Goal: Task Accomplishment & Management: Use online tool/utility

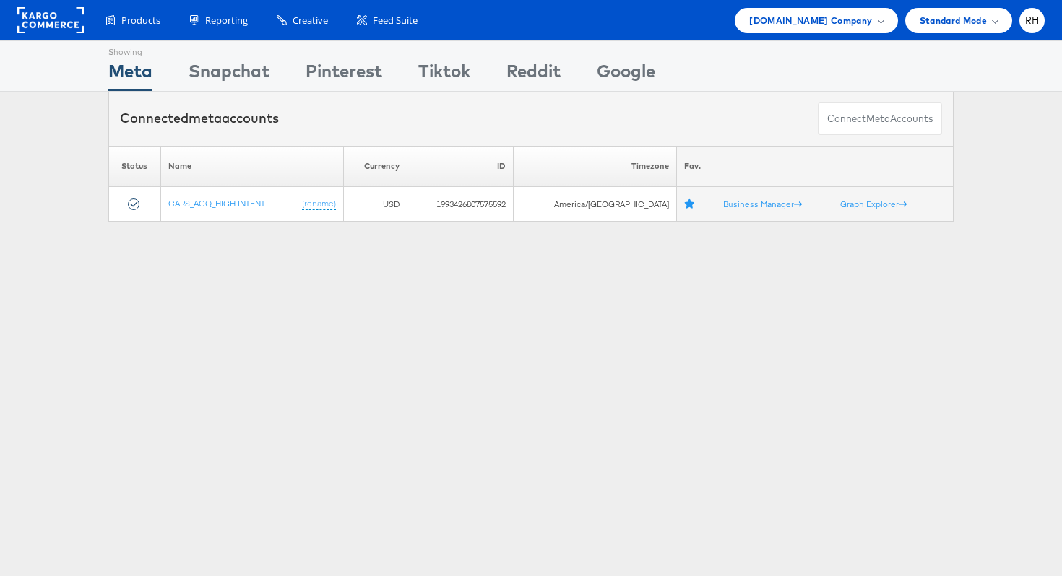
click at [275, 311] on div "Showing Meta Showing Snapchat Showing Pinterest Showing Tiktok Showing Reddit S…" at bounding box center [531, 401] width 1062 height 722
click at [819, 33] on div "Products Product Catalogs Enhance Your Product Catalog, Map Them to Publishers,…" at bounding box center [531, 20] width 1062 height 40
click at [820, 17] on span "Cars.com Company" at bounding box center [810, 20] width 123 height 15
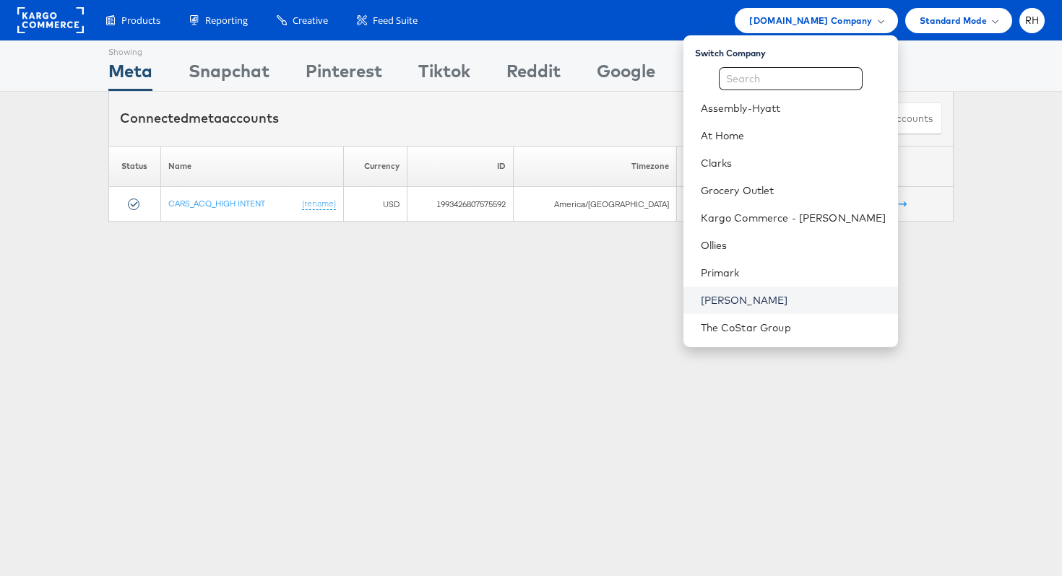
click at [764, 306] on link "[PERSON_NAME]" at bounding box center [794, 300] width 186 height 14
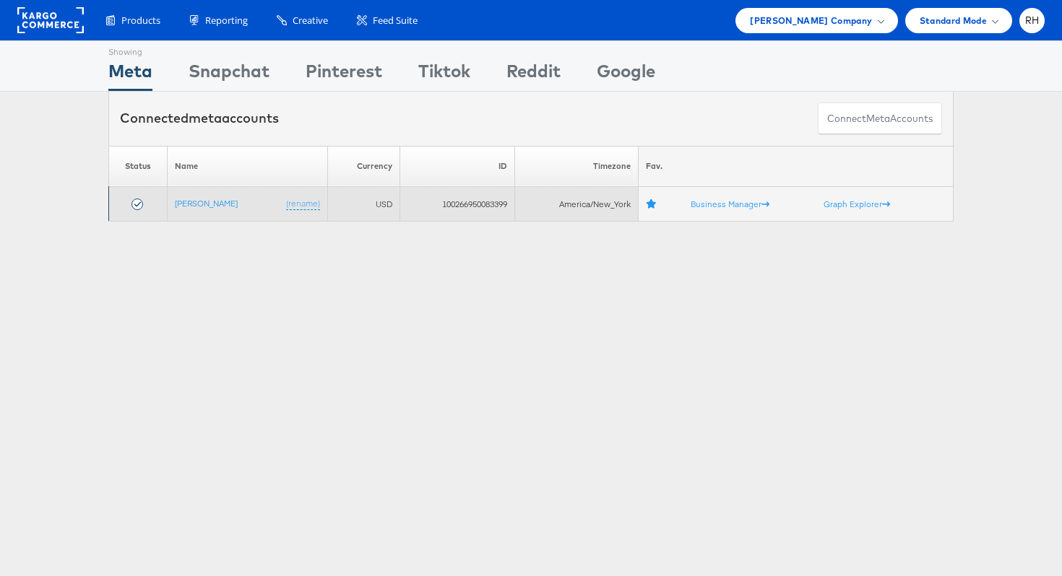
click at [214, 213] on td "Steve Madden (rename)" at bounding box center [248, 204] width 160 height 35
click at [213, 209] on td "Steve Madden (rename)" at bounding box center [248, 204] width 160 height 35
click at [212, 204] on link "[PERSON_NAME]" at bounding box center [206, 203] width 63 height 11
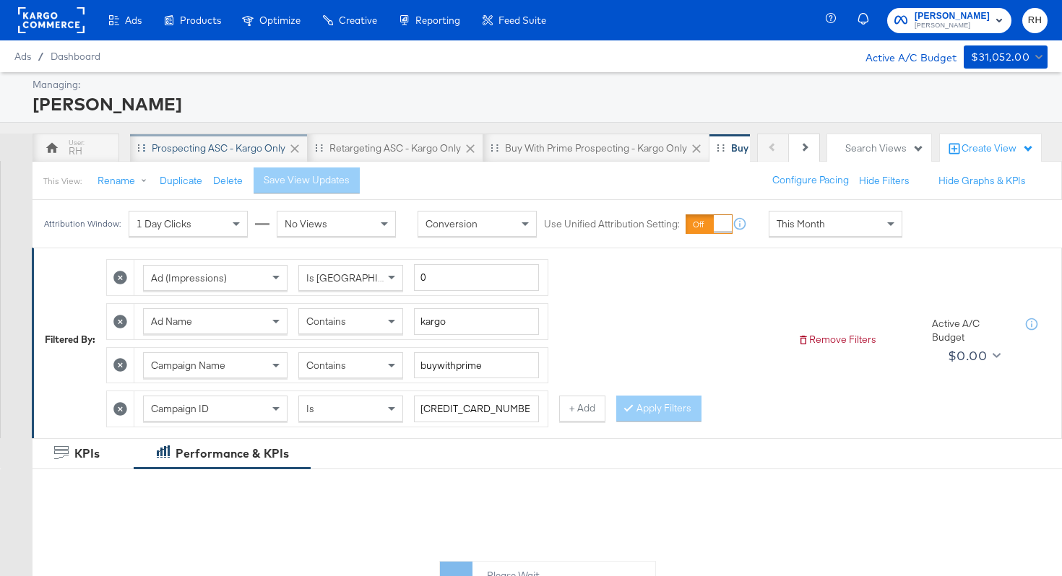
click at [221, 147] on div "Prospecting ASC - Kargo only" at bounding box center [219, 149] width 134 height 14
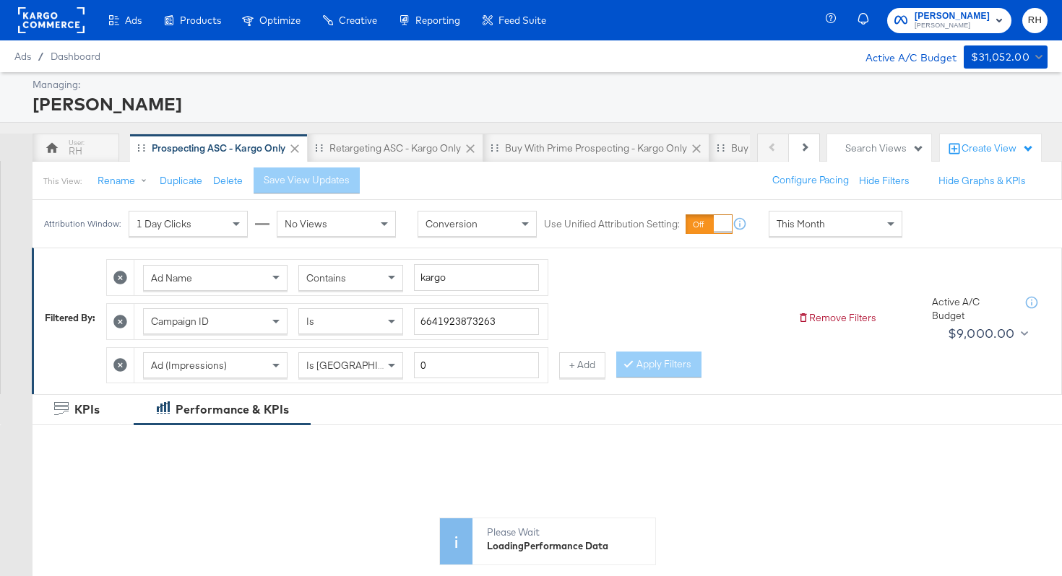
click at [804, 220] on span "This Month" at bounding box center [800, 223] width 48 height 13
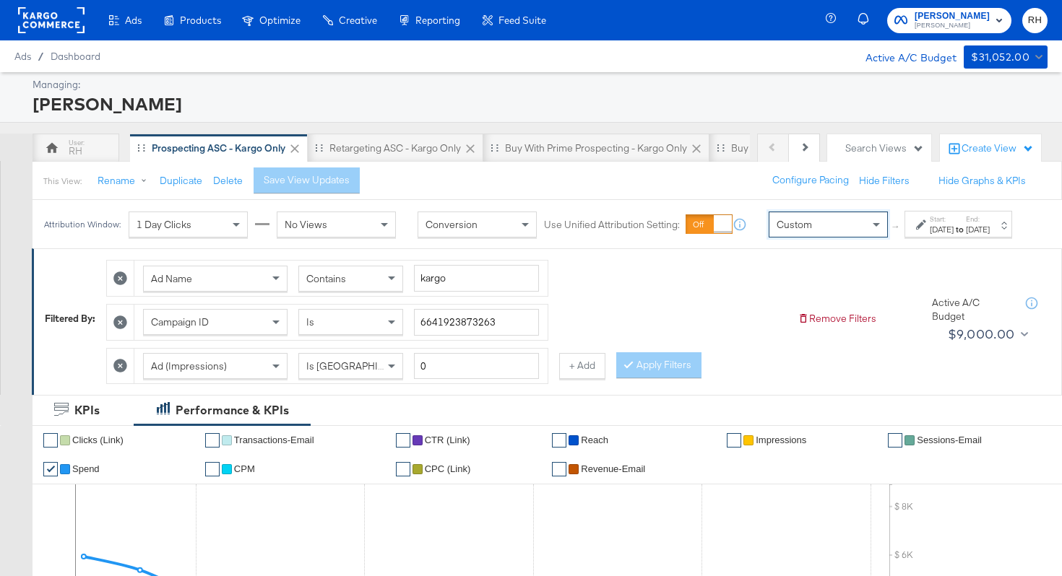
click at [916, 230] on icon at bounding box center [921, 225] width 10 height 10
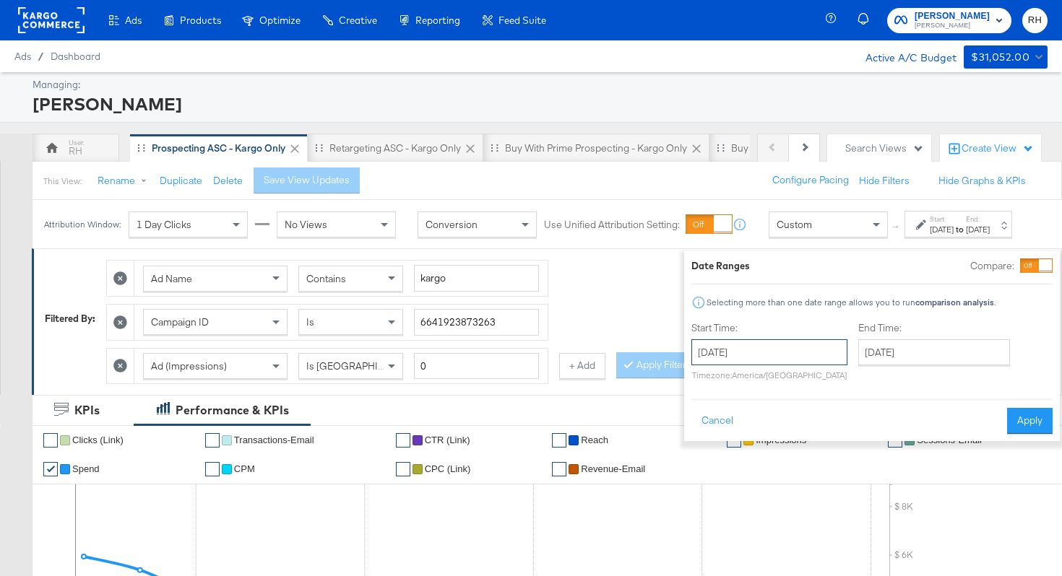
click at [770, 345] on input "[DATE]" at bounding box center [769, 352] width 156 height 26
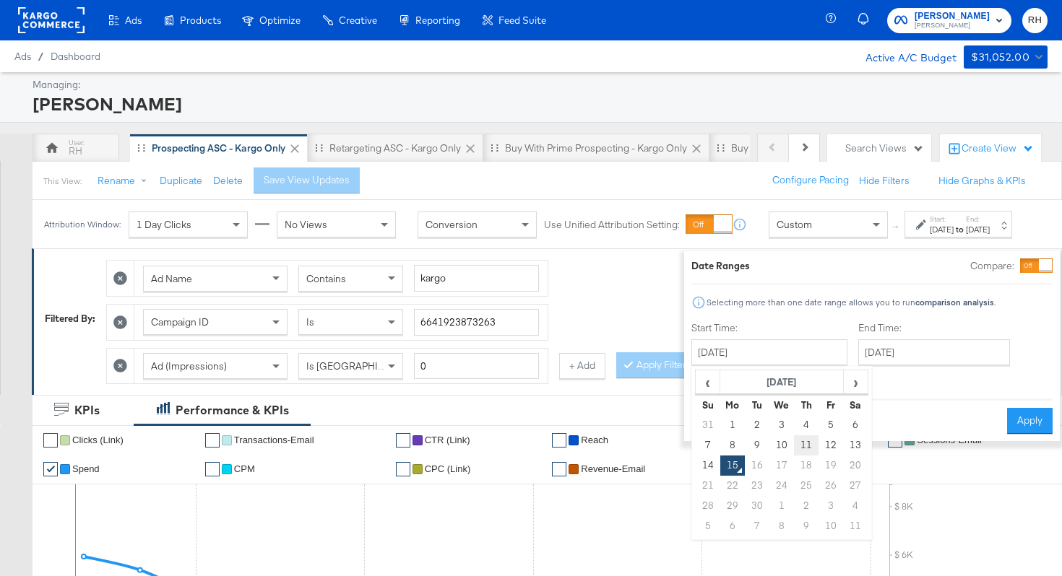
click at [794, 444] on td "11" at bounding box center [806, 446] width 25 height 20
type input "[DATE]"
click at [888, 360] on input "[DATE]" at bounding box center [934, 352] width 152 height 26
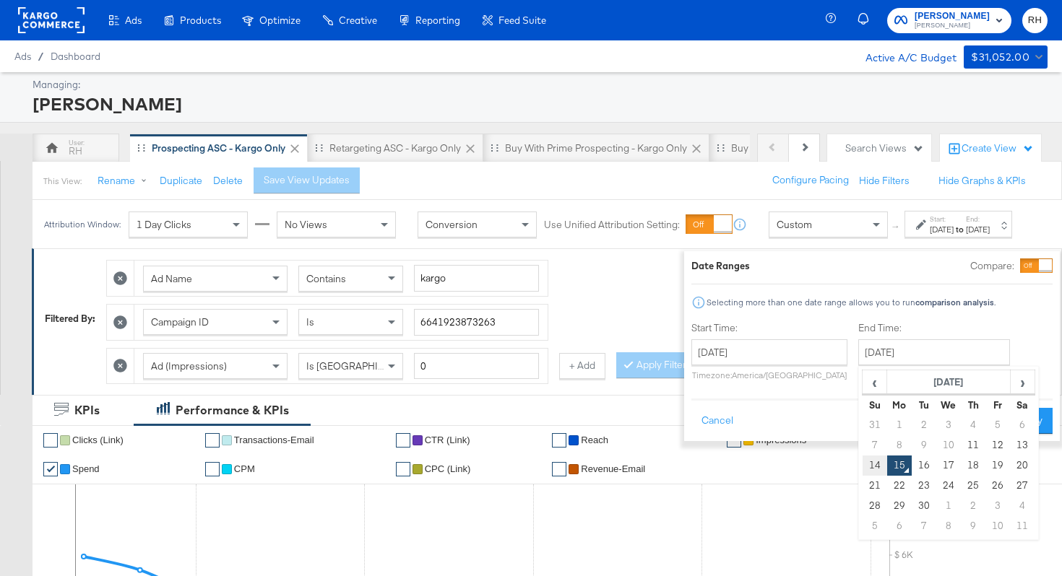
click at [862, 459] on td "14" at bounding box center [874, 466] width 25 height 20
type input "[DATE]"
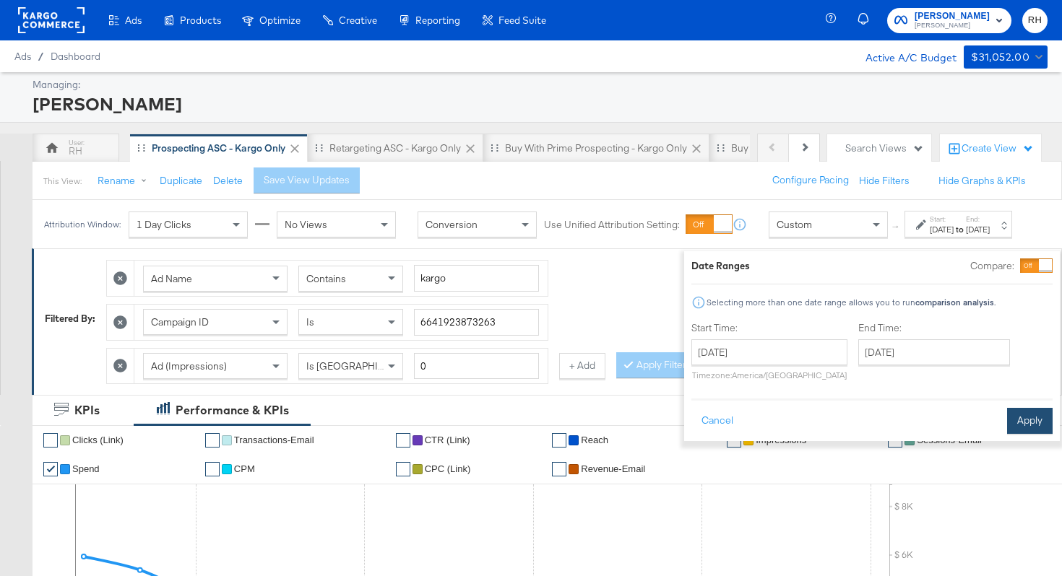
click at [1007, 420] on button "Apply" at bounding box center [1030, 421] width 46 height 26
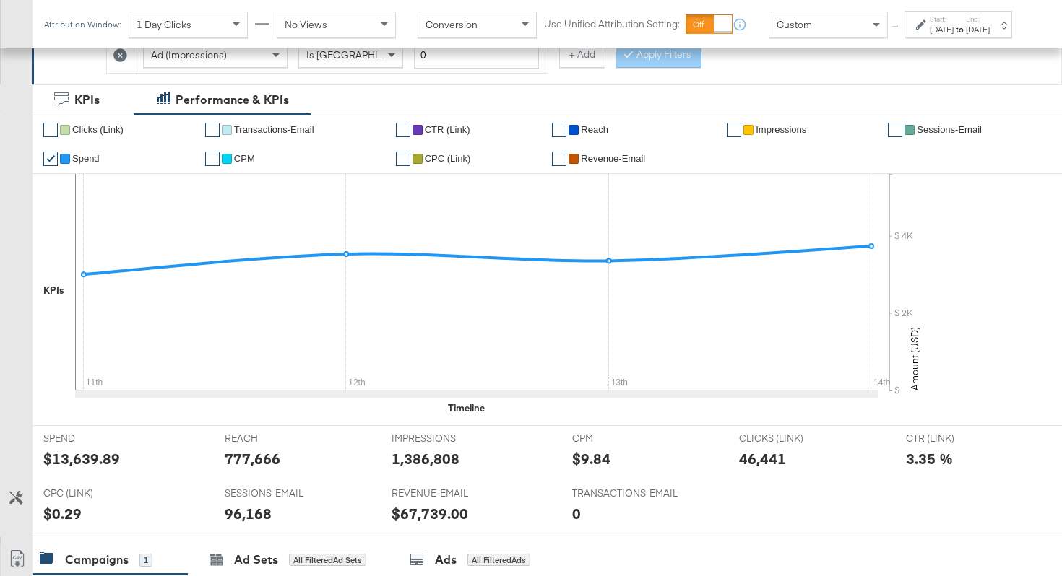
scroll to position [640, 0]
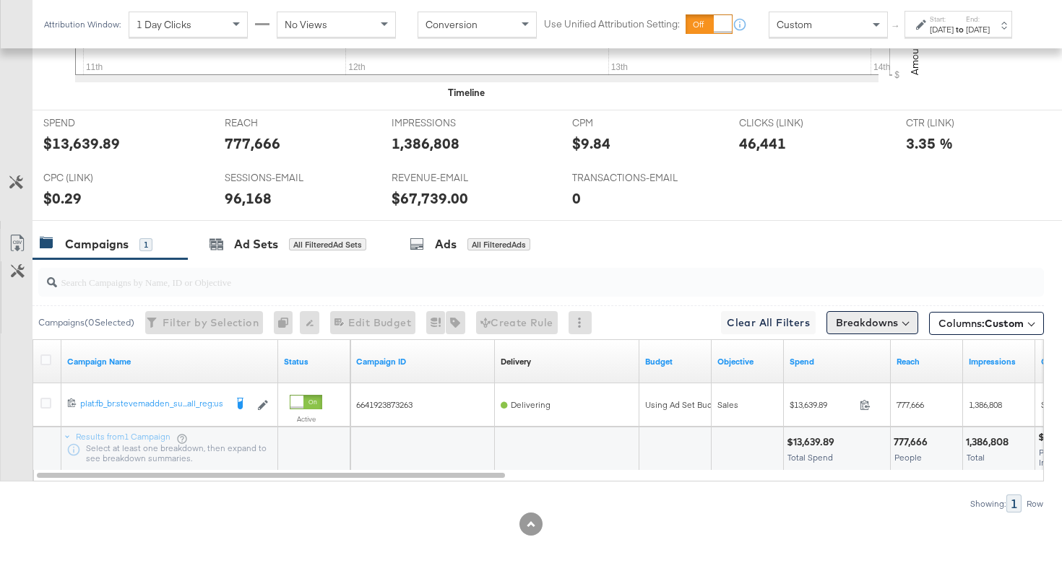
click at [885, 326] on button "Breakdowns" at bounding box center [872, 322] width 92 height 23
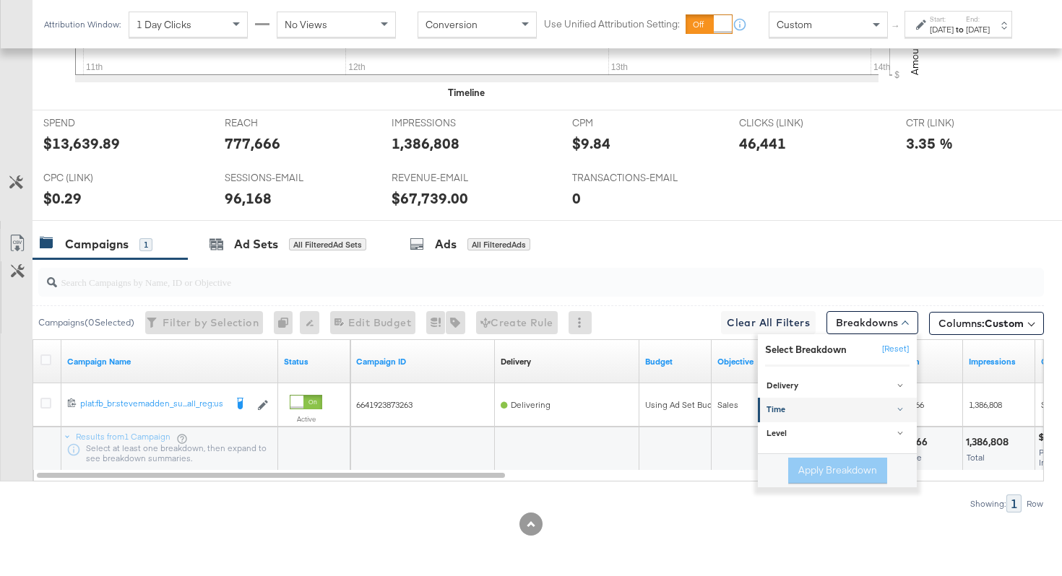
click at [791, 407] on div "Time" at bounding box center [838, 411] width 144 height 12
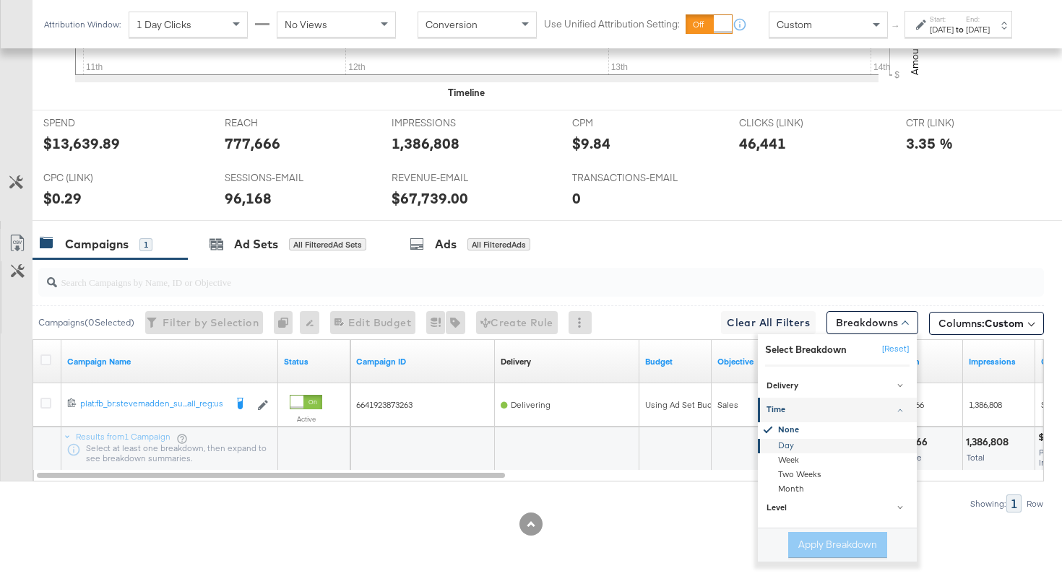
click at [787, 441] on div "Day" at bounding box center [838, 446] width 157 height 14
click at [795, 549] on button "Apply Breakdown" at bounding box center [837, 545] width 99 height 26
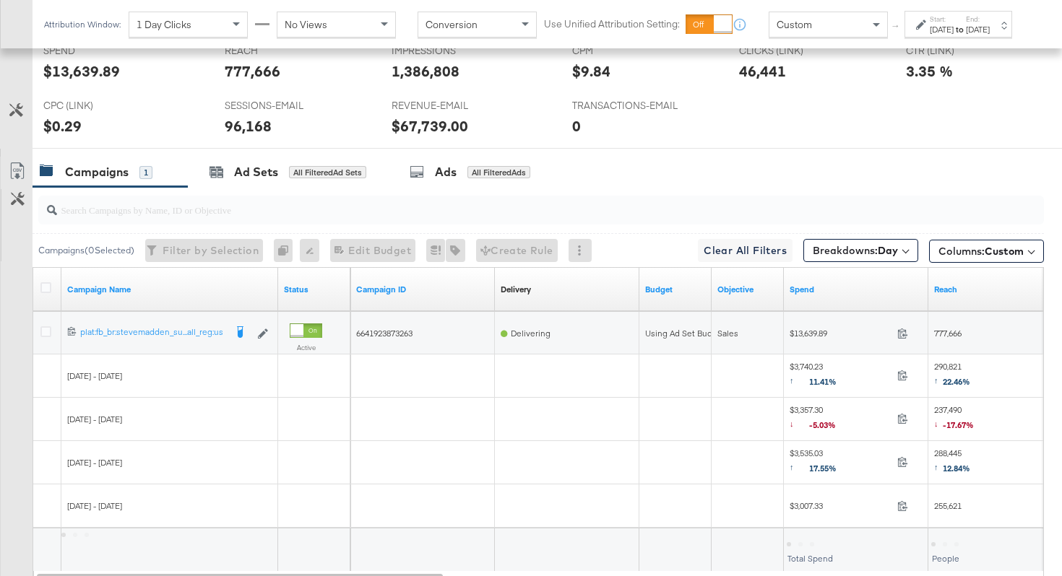
scroll to position [771, 0]
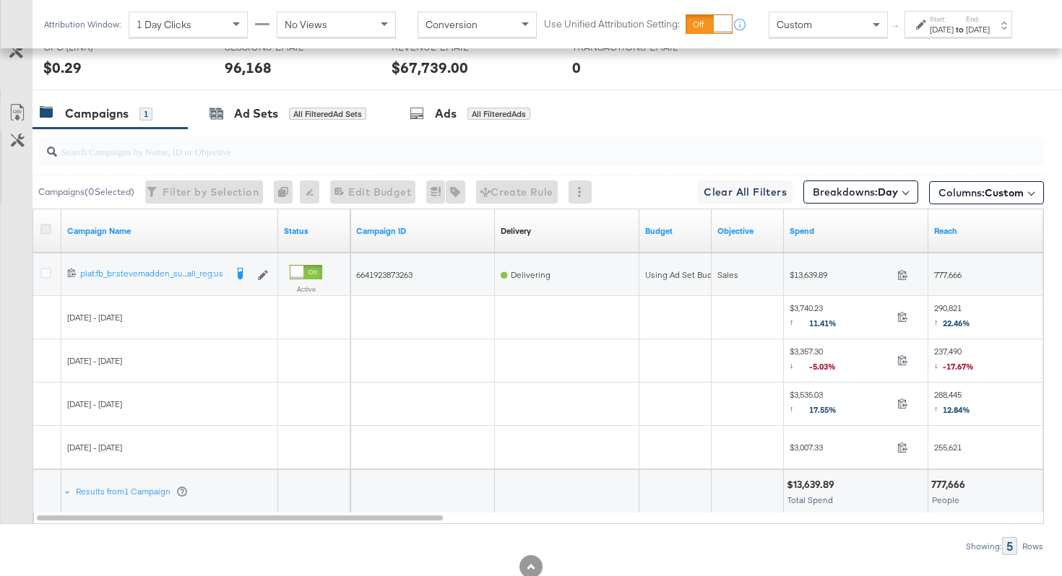
click at [44, 232] on icon at bounding box center [45, 229] width 11 height 11
click at [0, 0] on input "checkbox" at bounding box center [0, 0] width 0 height 0
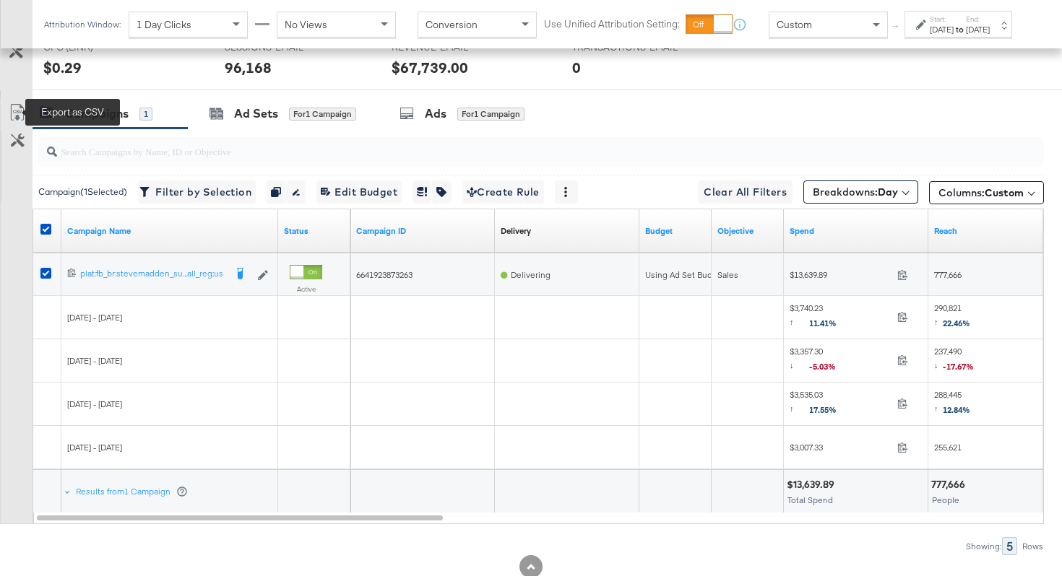
click at [20, 111] on icon at bounding box center [17, 112] width 17 height 17
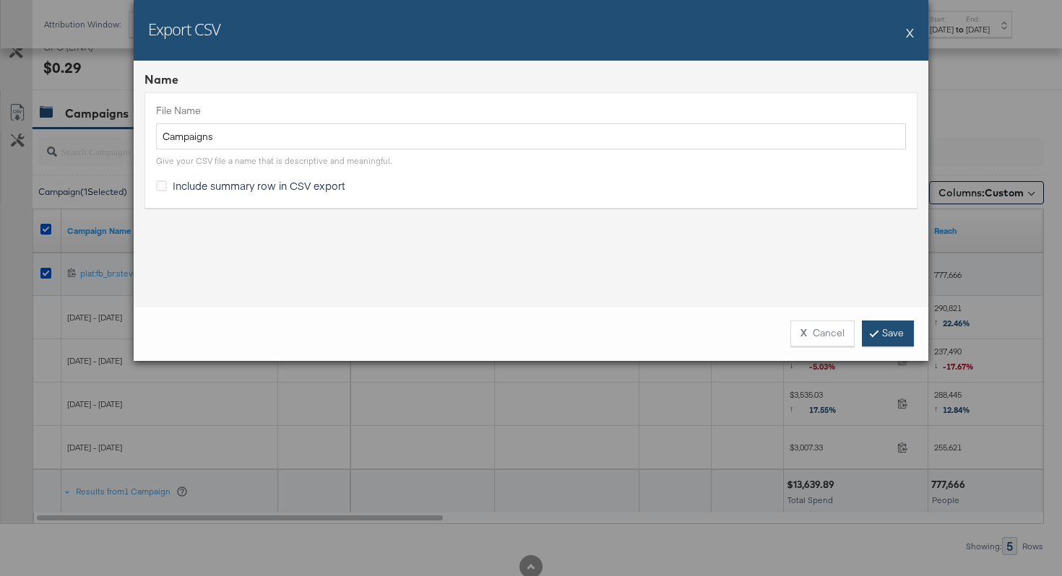
click at [891, 334] on link "Save" at bounding box center [888, 334] width 52 height 26
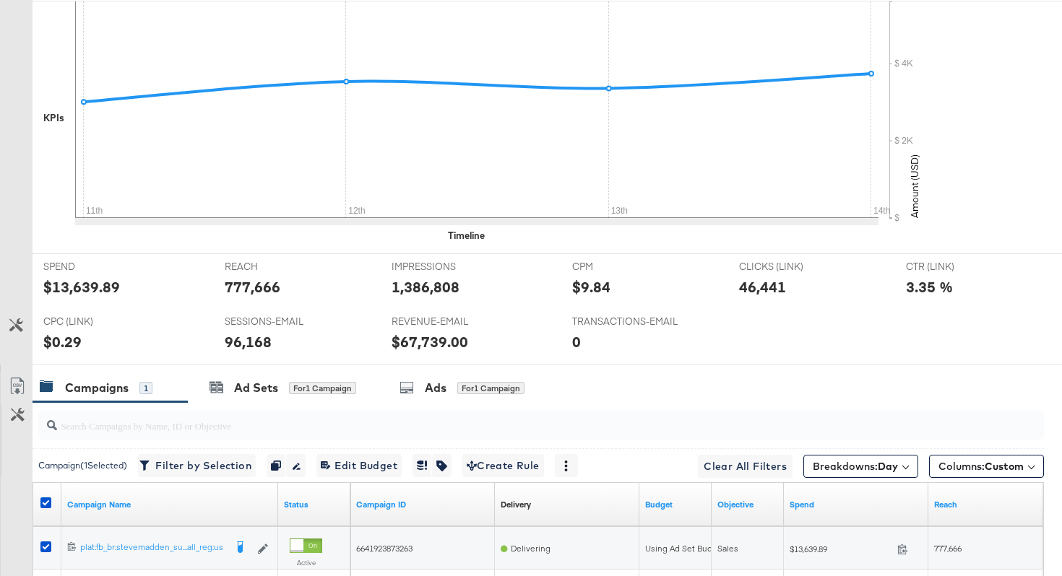
scroll to position [0, 0]
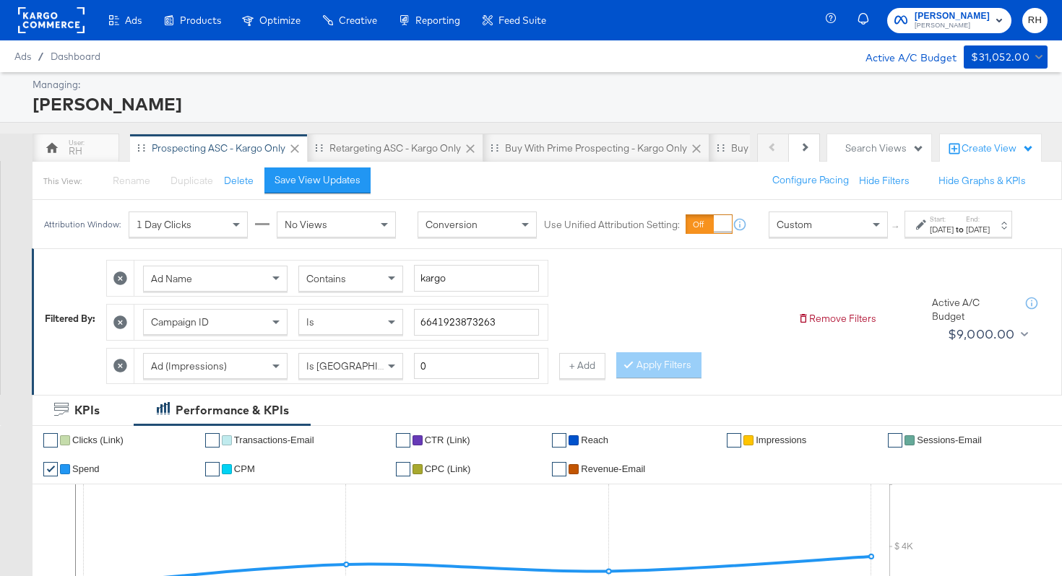
click at [383, 147] on div "Retargeting ASC - Kargo only" at bounding box center [394, 149] width 131 height 14
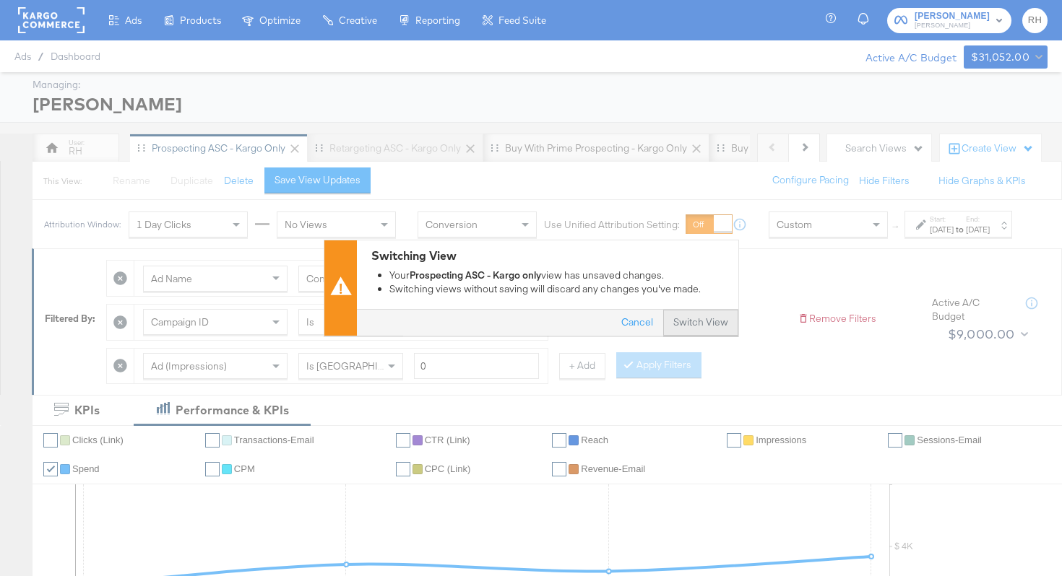
click at [700, 316] on button "Switch View" at bounding box center [700, 324] width 75 height 26
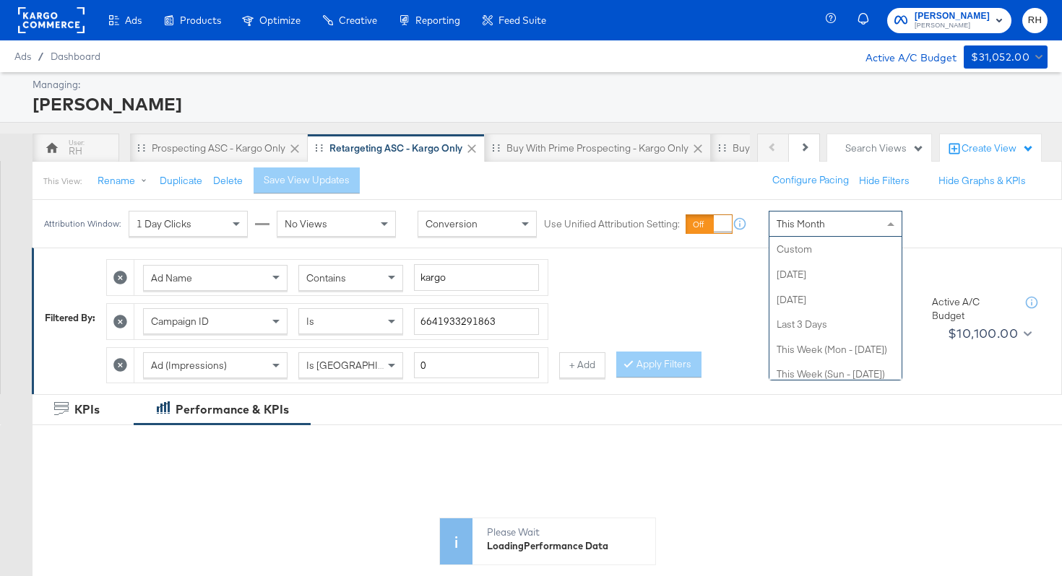
click at [876, 218] on div "This Month" at bounding box center [835, 224] width 132 height 25
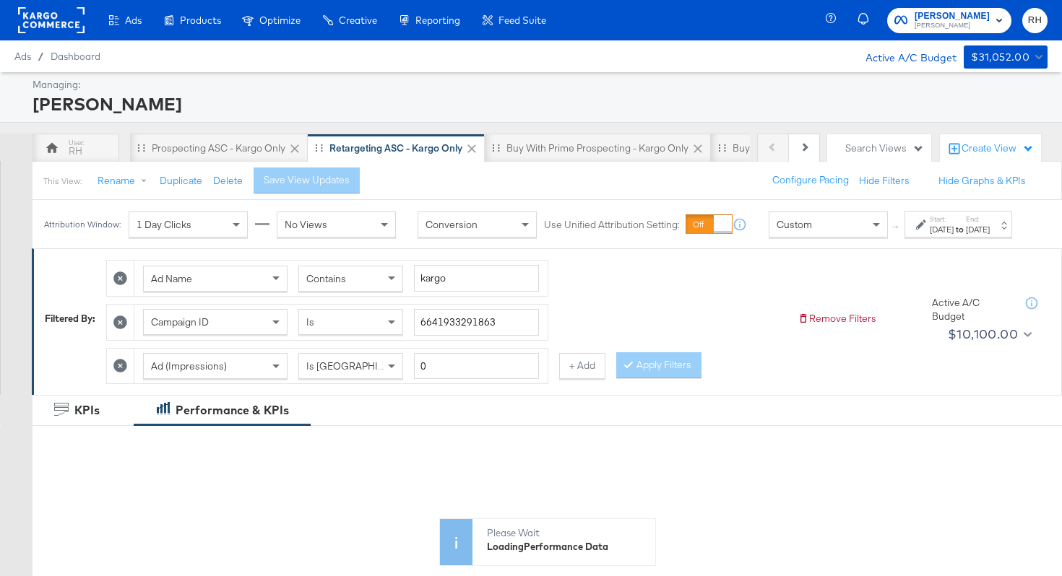
click at [930, 224] on label "Start:" at bounding box center [942, 219] width 24 height 9
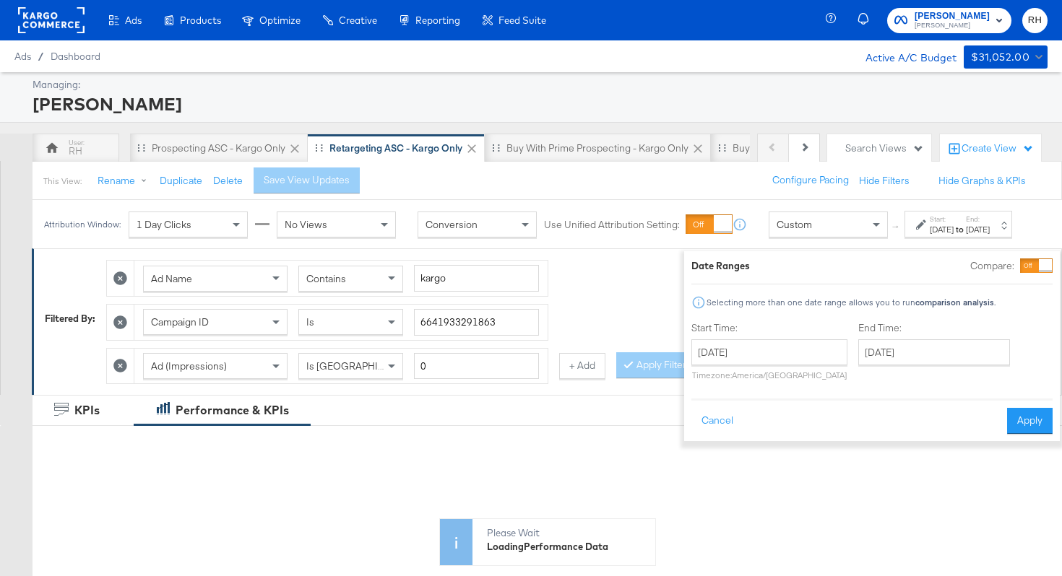
click at [930, 235] on div "[DATE]" at bounding box center [942, 230] width 24 height 12
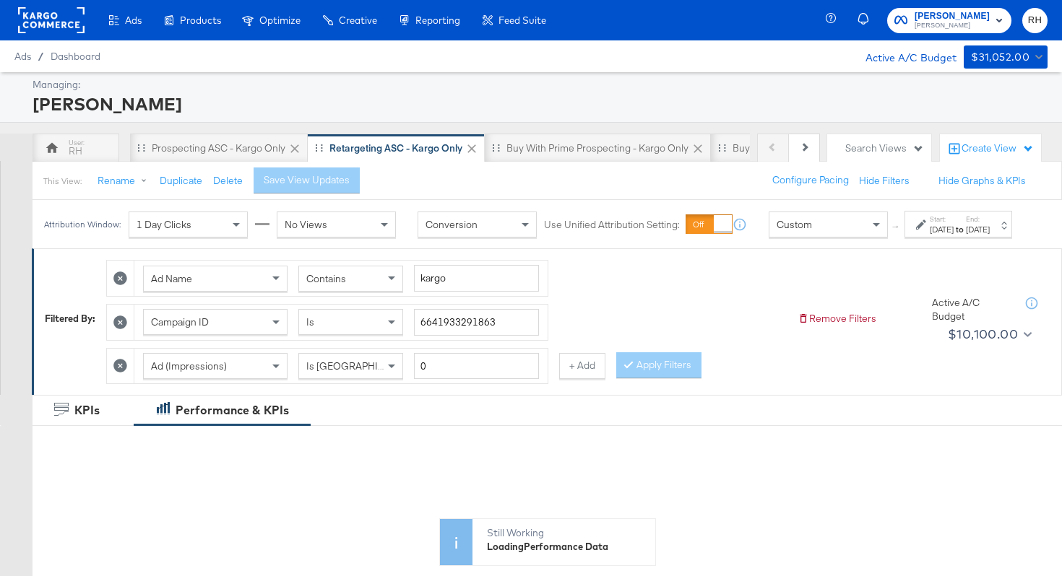
click at [899, 248] on div "Attribution Window: 1 Day Clicks No Views Conversion Use Unified Attribution Se…" at bounding box center [531, 224] width 997 height 48
click at [930, 235] on div "[DATE]" at bounding box center [942, 230] width 24 height 12
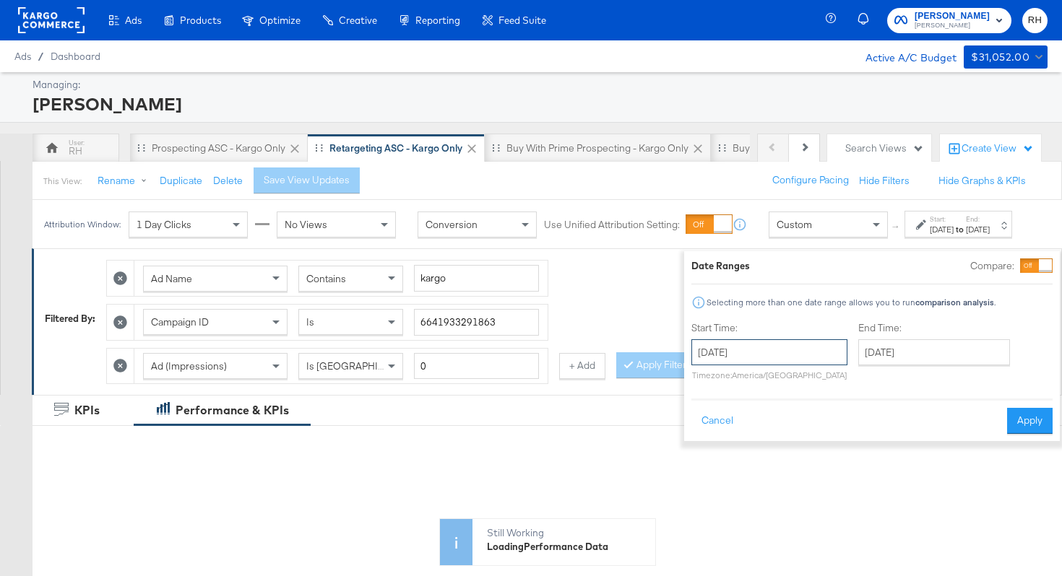
click at [763, 354] on input "[DATE]" at bounding box center [769, 352] width 156 height 26
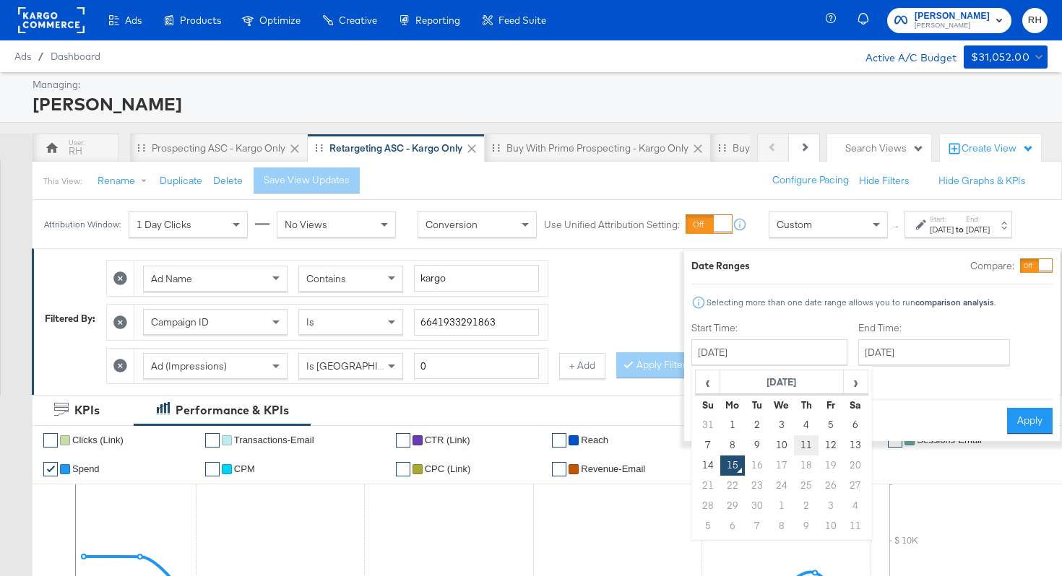
click at [794, 443] on td "11" at bounding box center [806, 446] width 25 height 20
type input "[DATE]"
click at [861, 359] on input "[DATE]" at bounding box center [934, 352] width 152 height 26
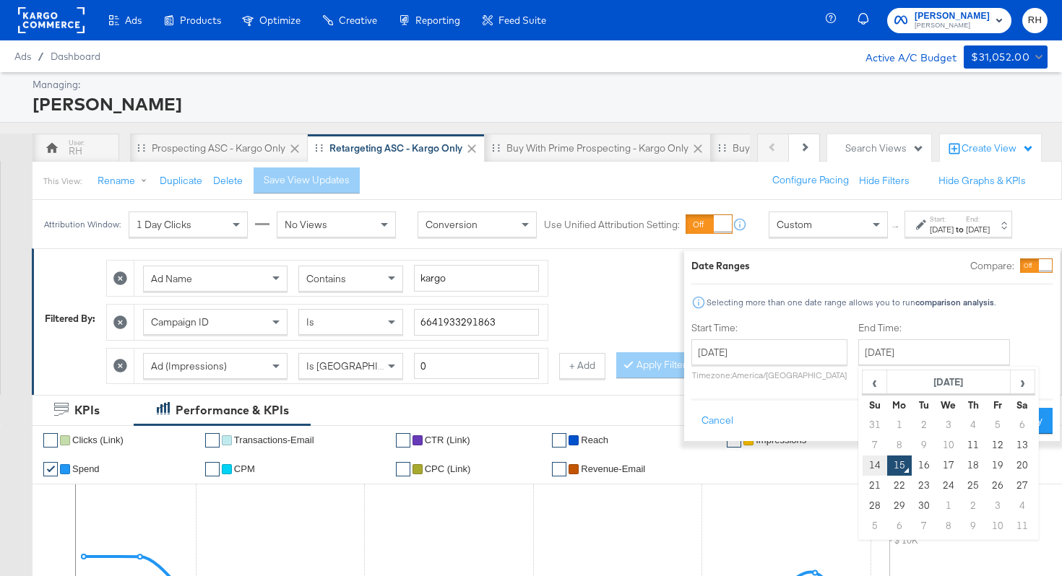
click at [862, 460] on td "14" at bounding box center [874, 466] width 25 height 20
type input "[DATE]"
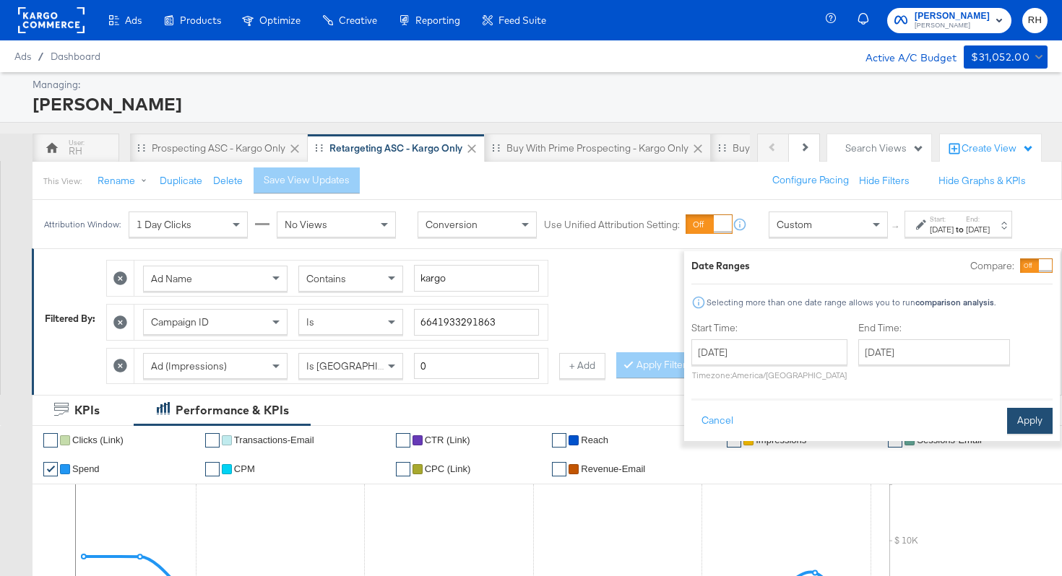
click at [1007, 417] on button "Apply" at bounding box center [1030, 421] width 46 height 26
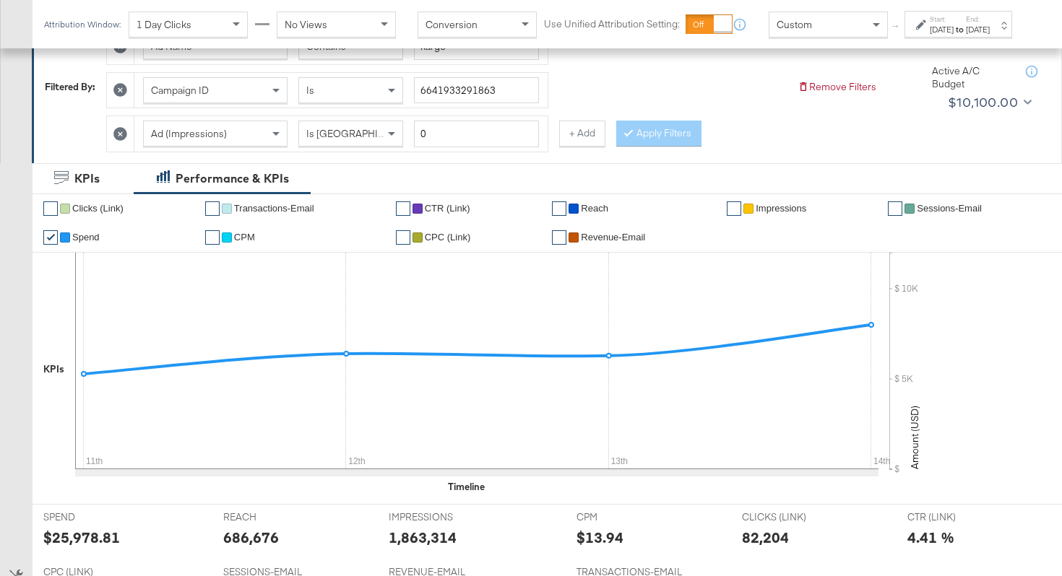
scroll to position [640, 0]
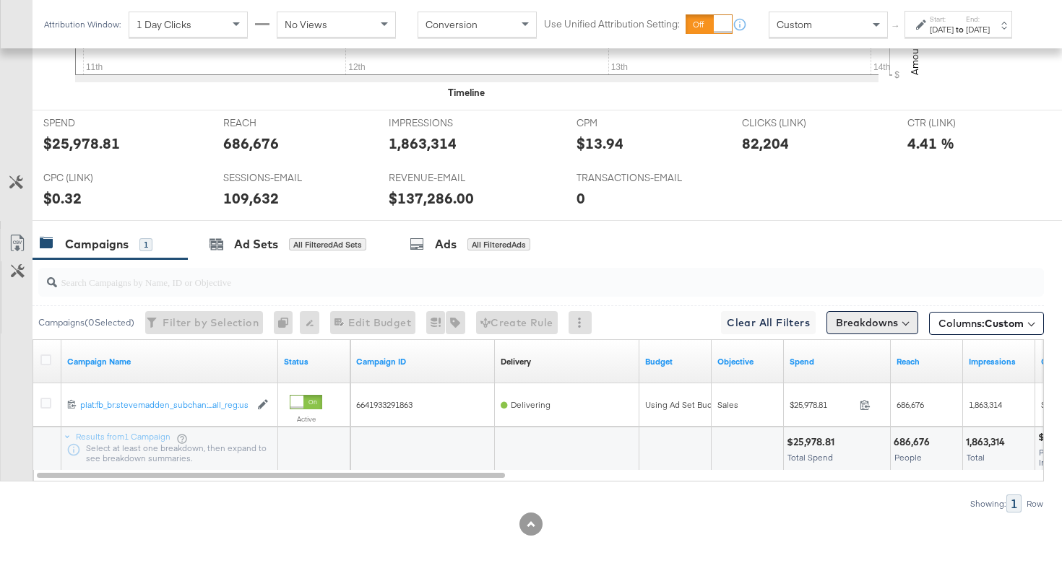
click at [845, 316] on button "Breakdowns" at bounding box center [872, 322] width 92 height 23
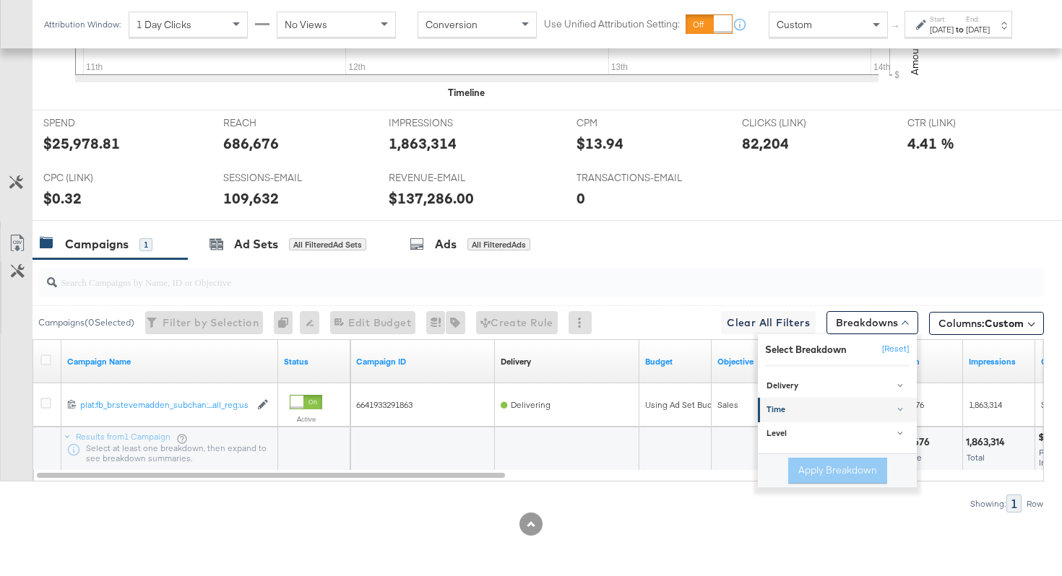
click at [791, 412] on div "Time" at bounding box center [838, 411] width 144 height 12
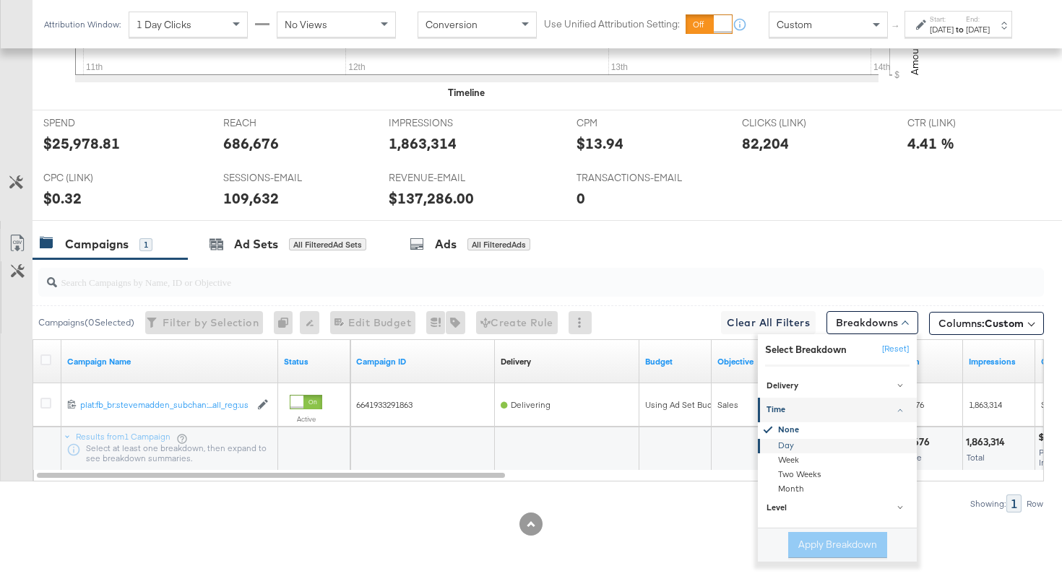
click at [787, 444] on div "Day" at bounding box center [838, 446] width 157 height 14
click at [803, 549] on button "Apply Breakdown" at bounding box center [837, 545] width 99 height 26
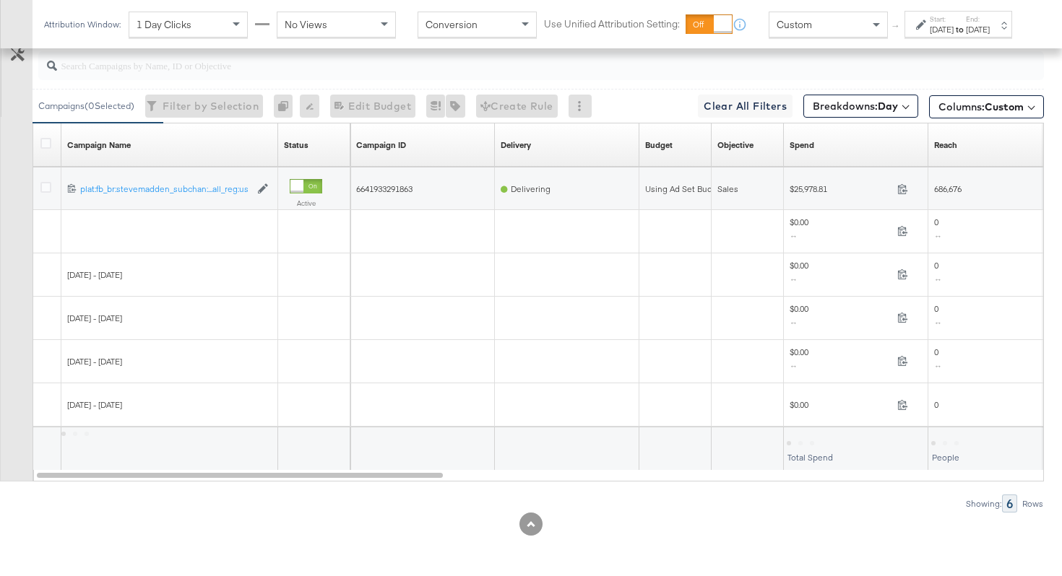
scroll to position [813, 0]
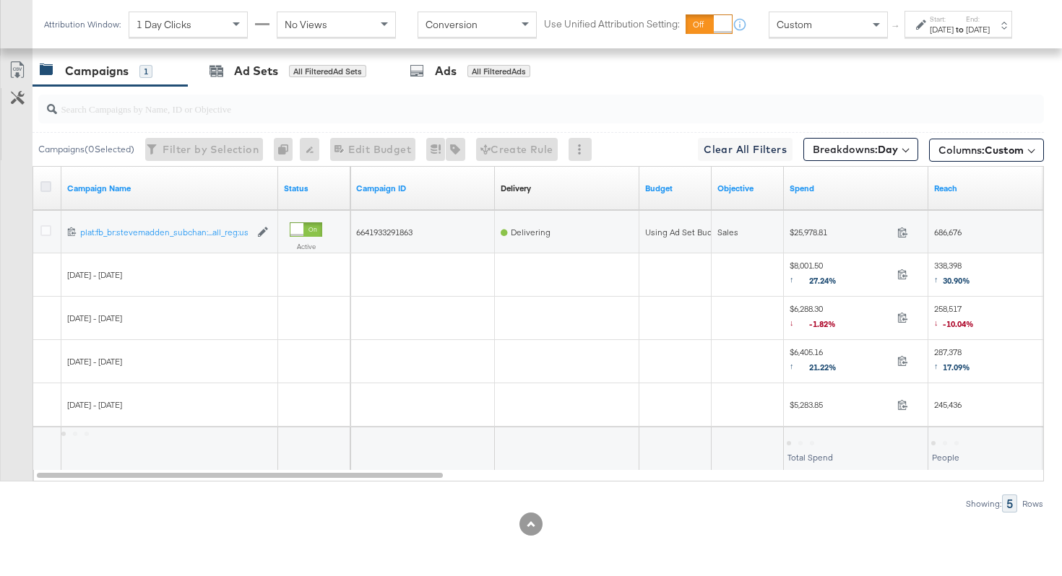
click at [48, 187] on icon at bounding box center [45, 186] width 11 height 11
click at [0, 0] on input "checkbox" at bounding box center [0, 0] width 0 height 0
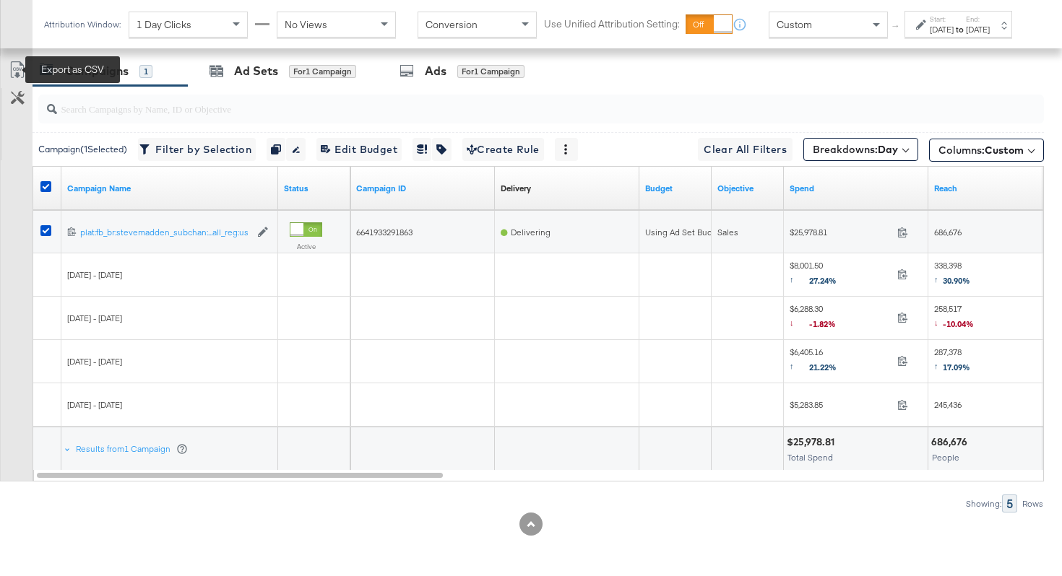
click at [19, 69] on icon at bounding box center [17, 69] width 17 height 17
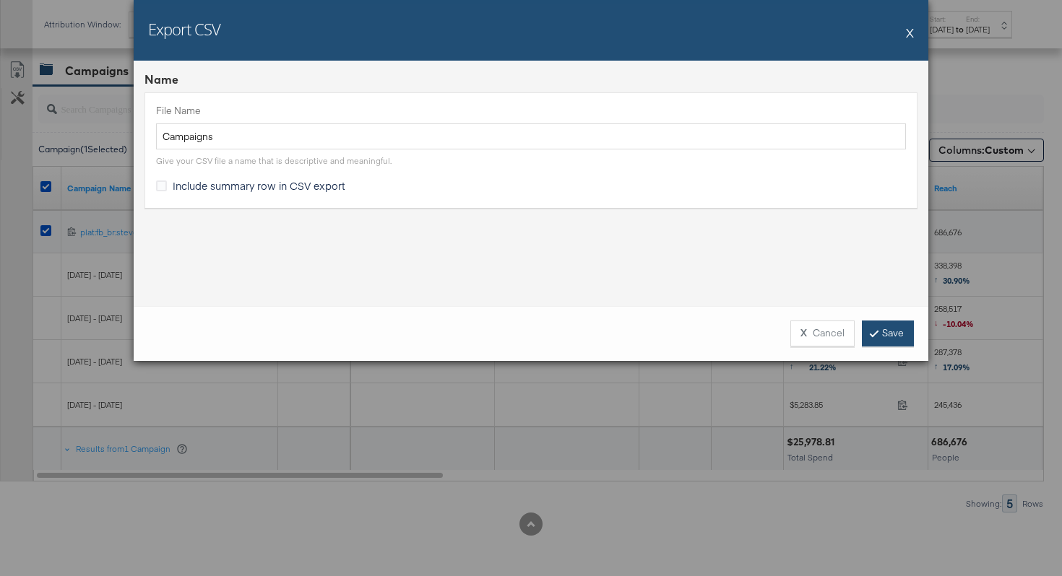
click at [892, 342] on link "Save" at bounding box center [888, 334] width 52 height 26
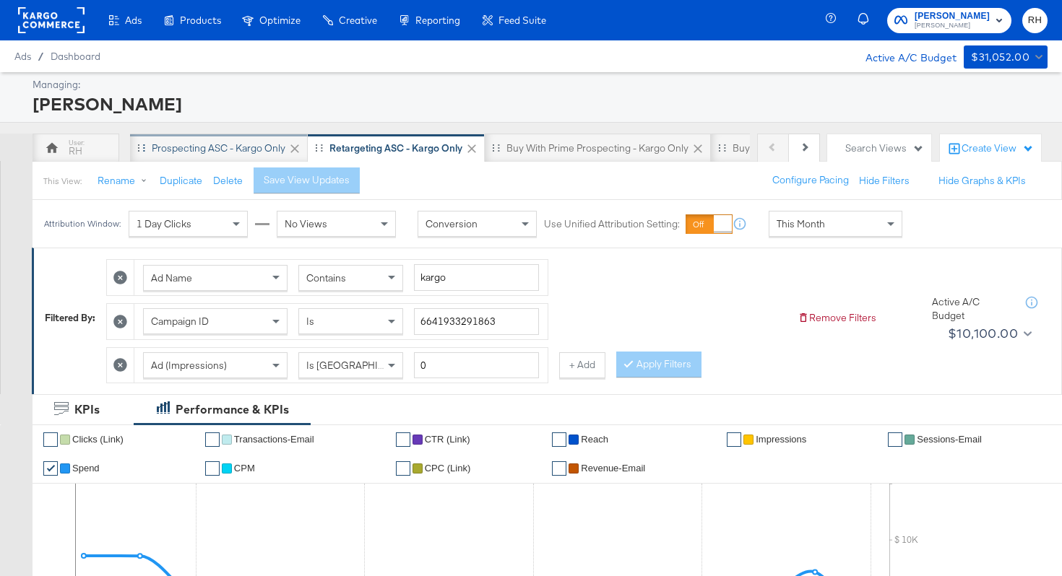
click at [228, 157] on div "Prospecting ASC - Kargo only" at bounding box center [219, 148] width 178 height 29
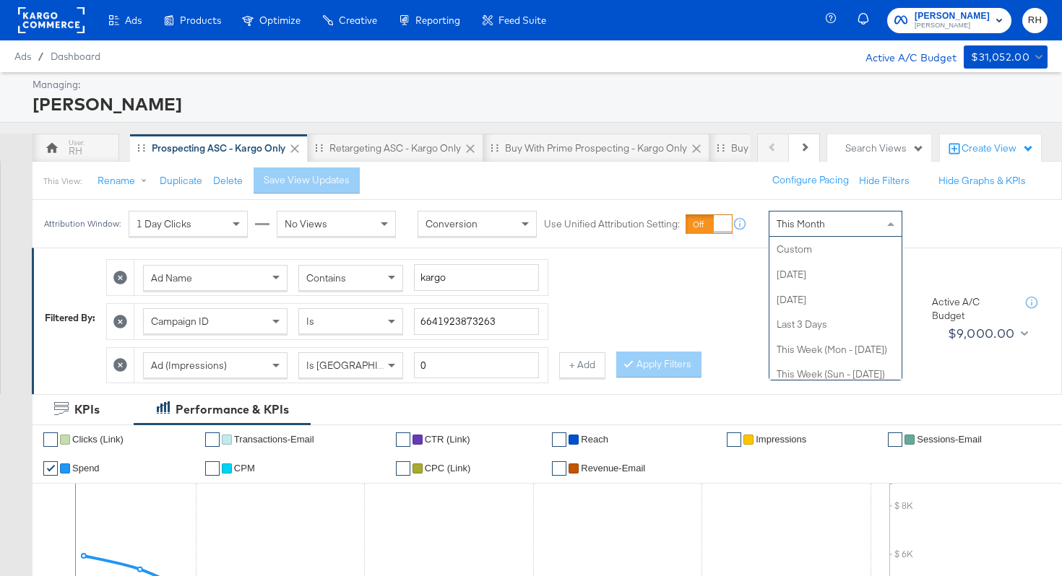
click at [824, 217] on div "This Month" at bounding box center [835, 224] width 132 height 25
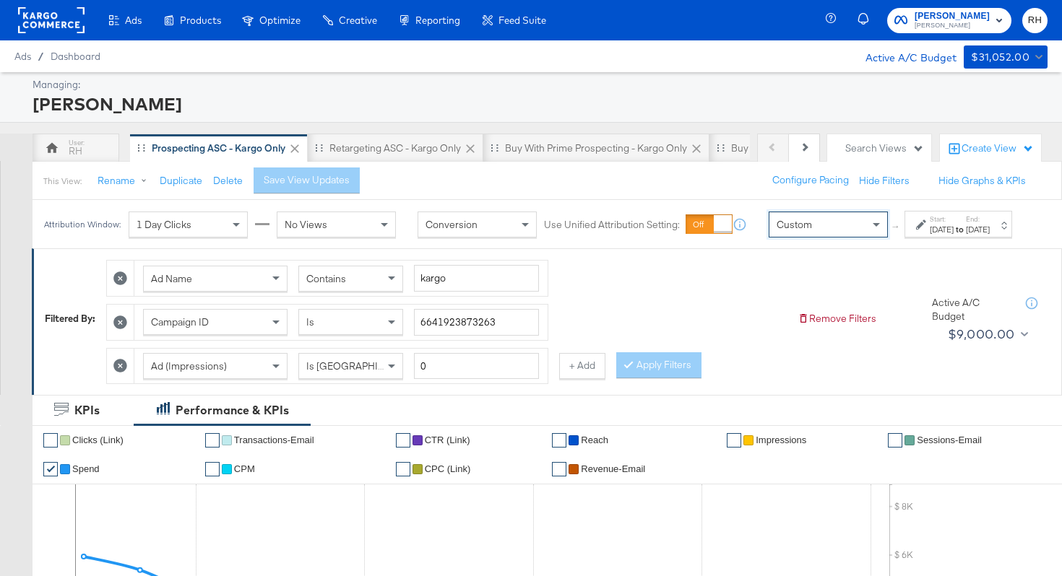
click at [905, 248] on div "Attribution Window: 1 Day Clicks No Views Conversion Use Unified Attribution Se…" at bounding box center [531, 224] width 997 height 48
click at [930, 235] on div "[DATE]" at bounding box center [942, 230] width 24 height 12
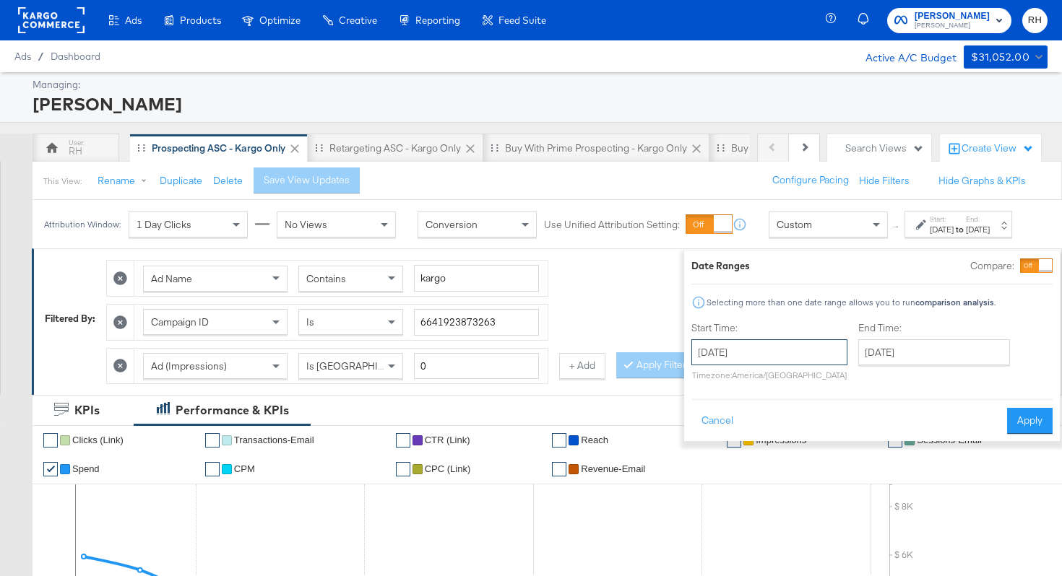
click at [763, 345] on input "[DATE]" at bounding box center [769, 352] width 156 height 26
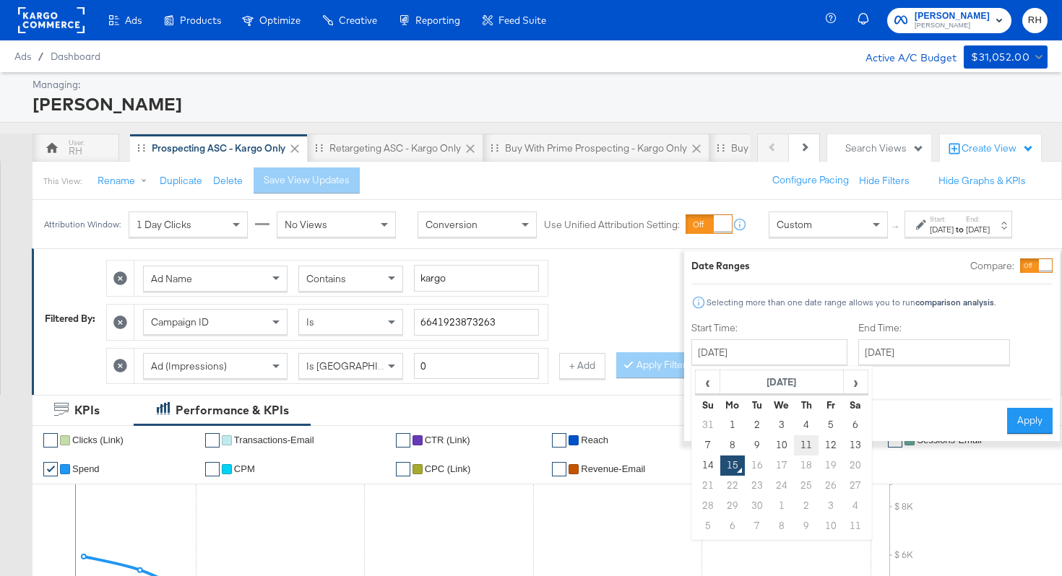
click at [794, 437] on td "11" at bounding box center [806, 446] width 25 height 20
type input "[DATE]"
click at [909, 349] on input "[DATE]" at bounding box center [934, 352] width 152 height 26
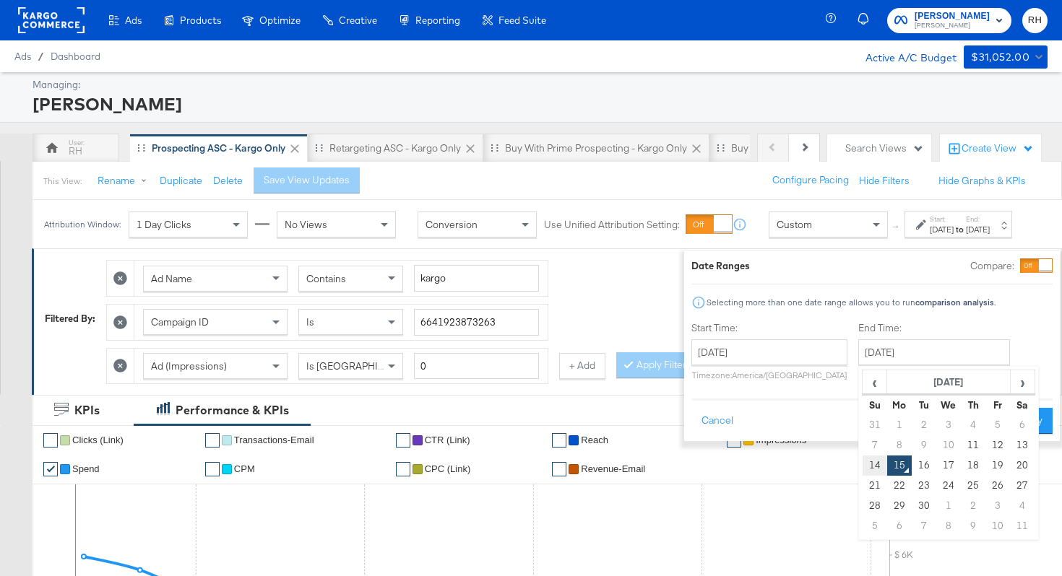
click at [862, 464] on td "14" at bounding box center [874, 466] width 25 height 20
type input "[DATE]"
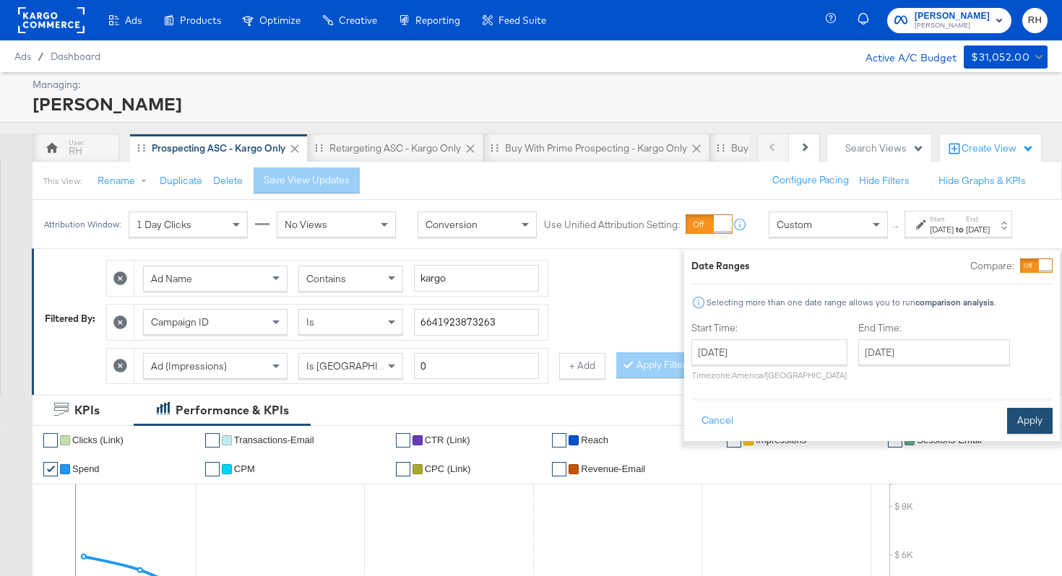
click at [1007, 423] on button "Apply" at bounding box center [1030, 421] width 46 height 26
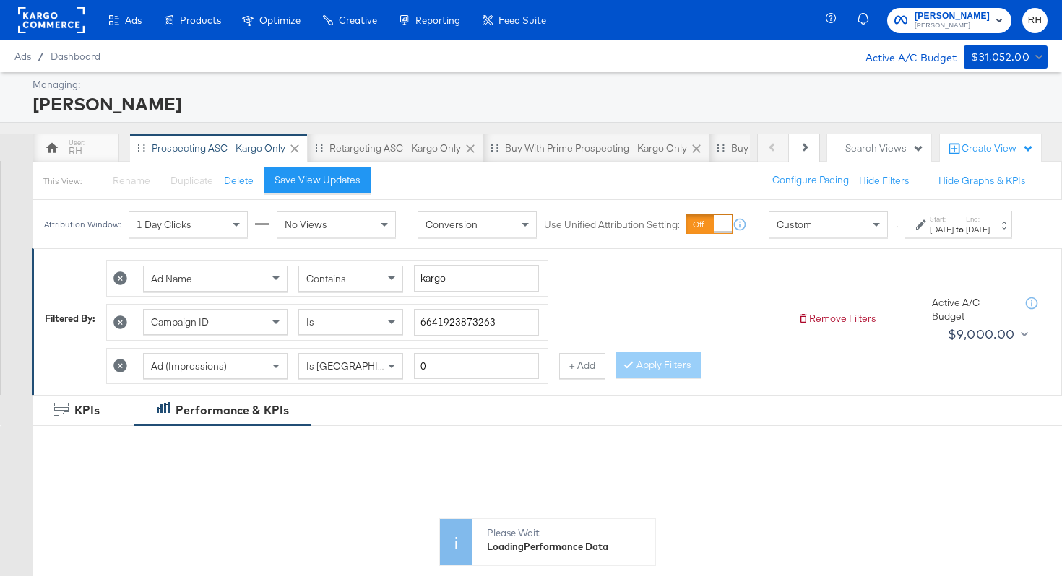
click at [373, 291] on div "Contains" at bounding box center [350, 279] width 103 height 25
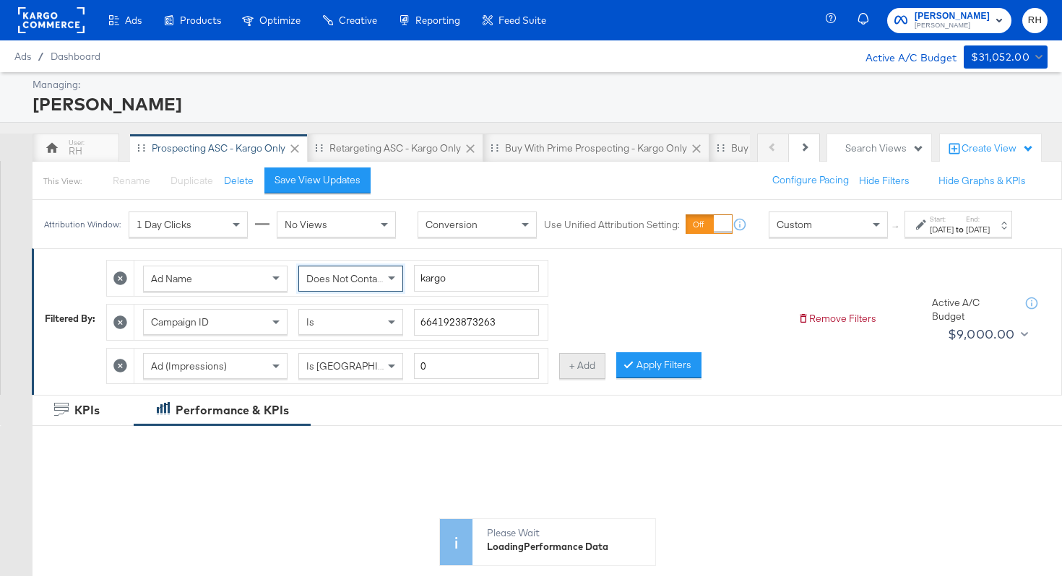
click at [573, 378] on button "+ Add" at bounding box center [582, 366] width 46 height 26
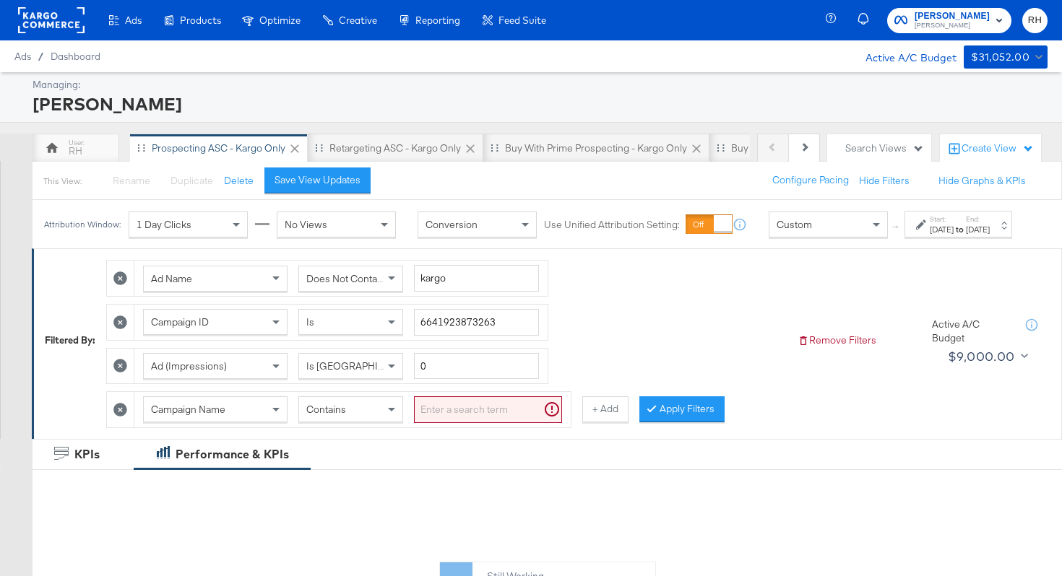
click at [195, 416] on span "Campaign Name" at bounding box center [188, 409] width 74 height 13
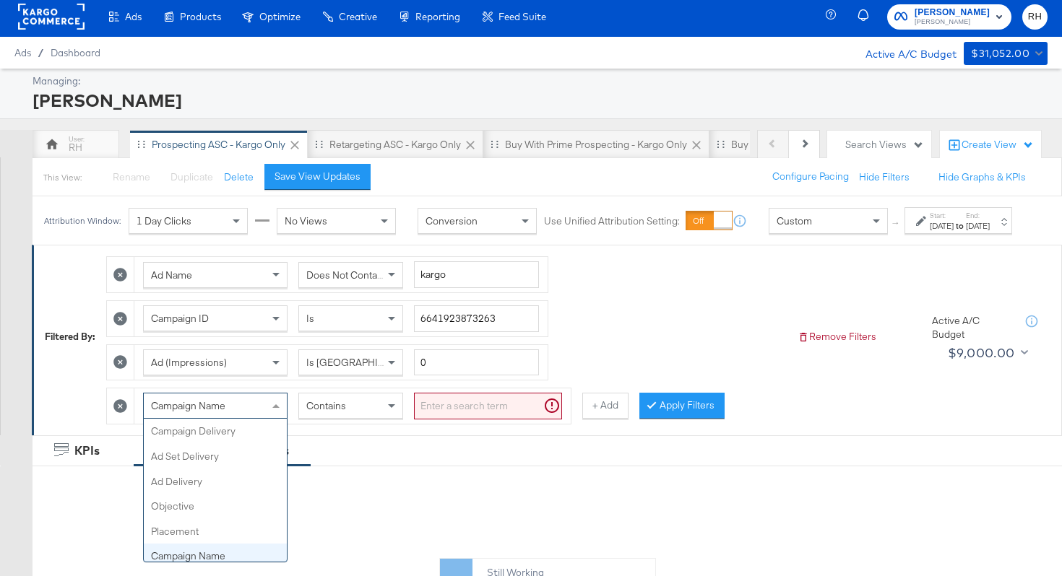
scroll to position [125, 0]
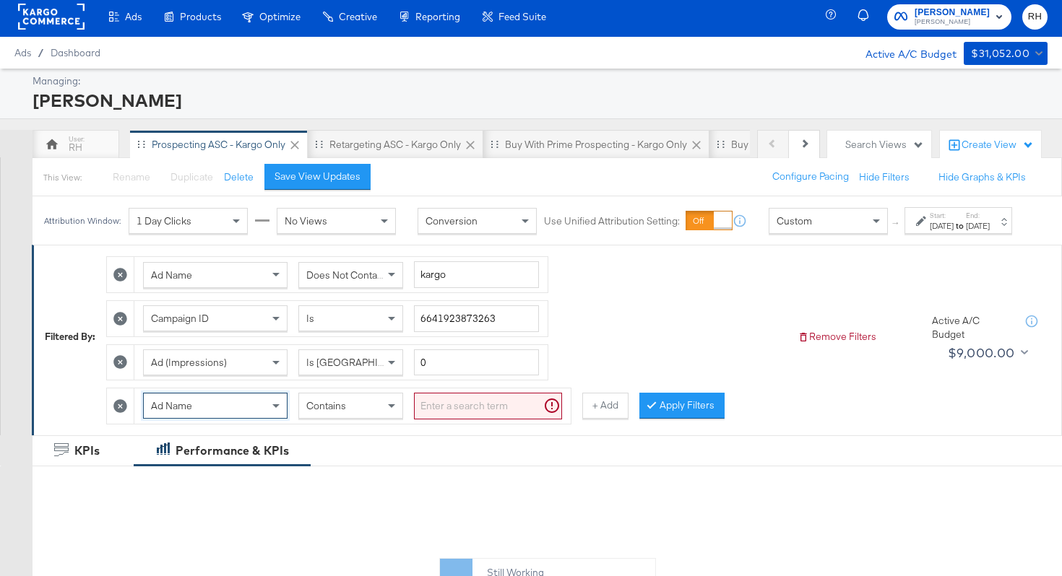
click at [443, 419] on input "search" at bounding box center [488, 406] width 148 height 27
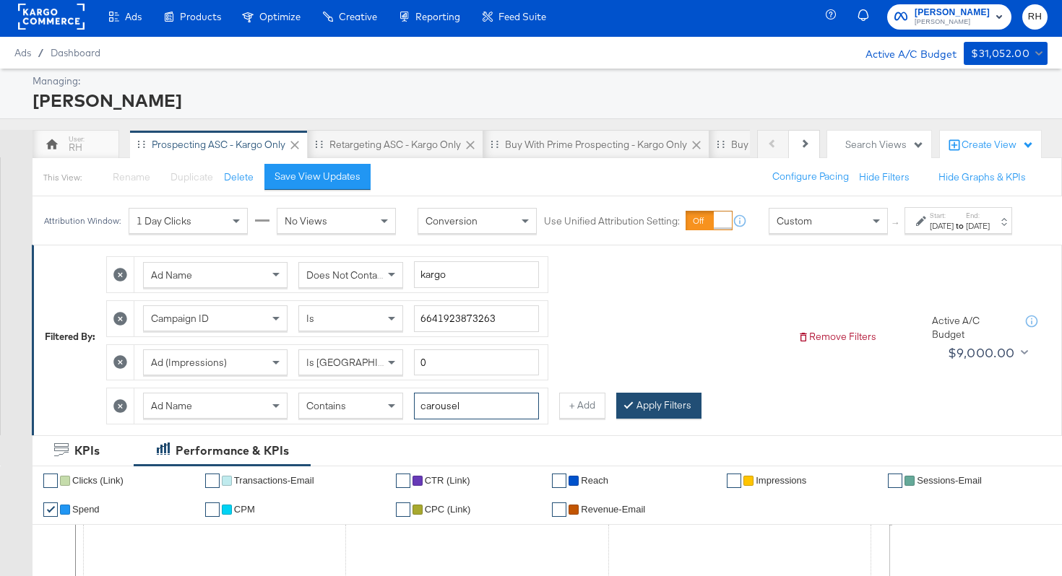
type input "carousel"
click at [678, 419] on button "Apply Filters" at bounding box center [658, 406] width 85 height 26
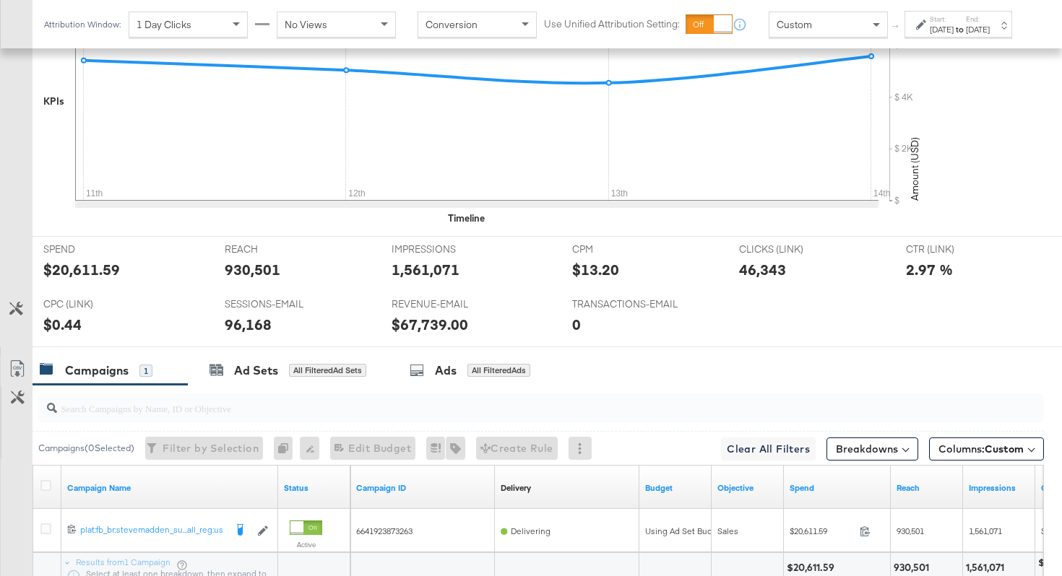
scroll to position [683, 0]
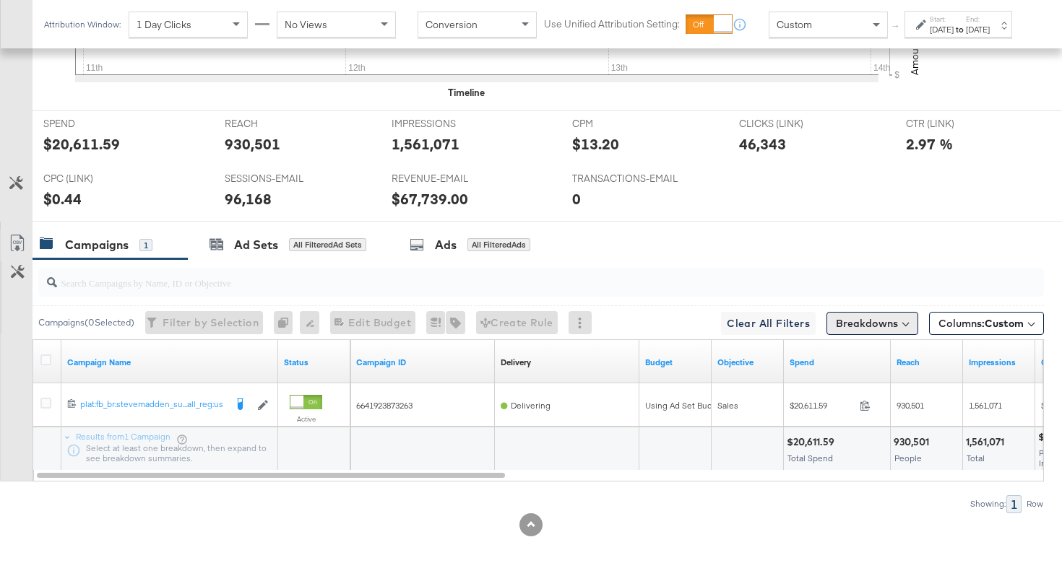
click at [876, 321] on button "Breakdowns" at bounding box center [872, 323] width 92 height 23
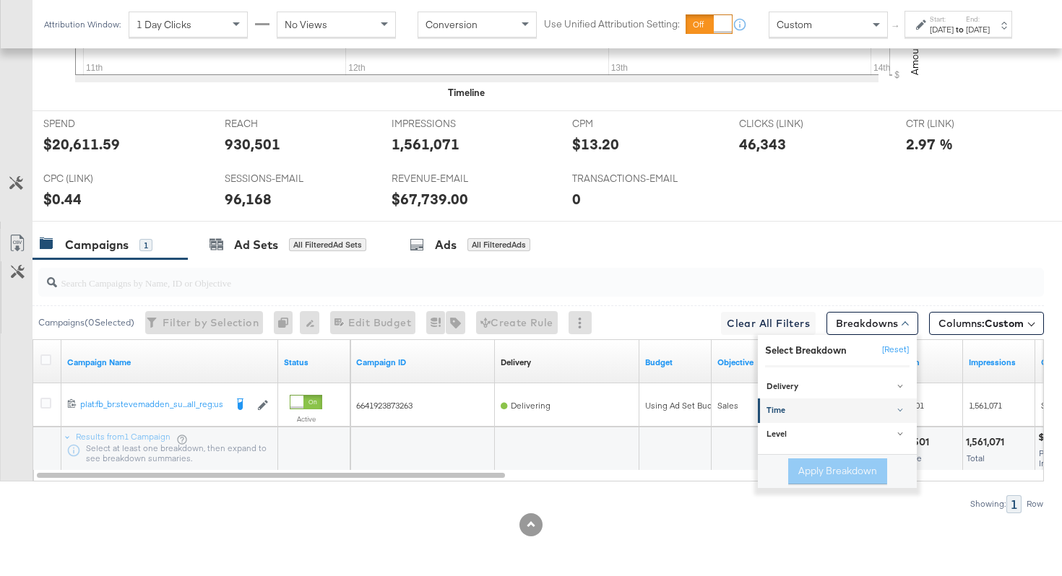
click at [815, 412] on div "Time" at bounding box center [838, 411] width 144 height 12
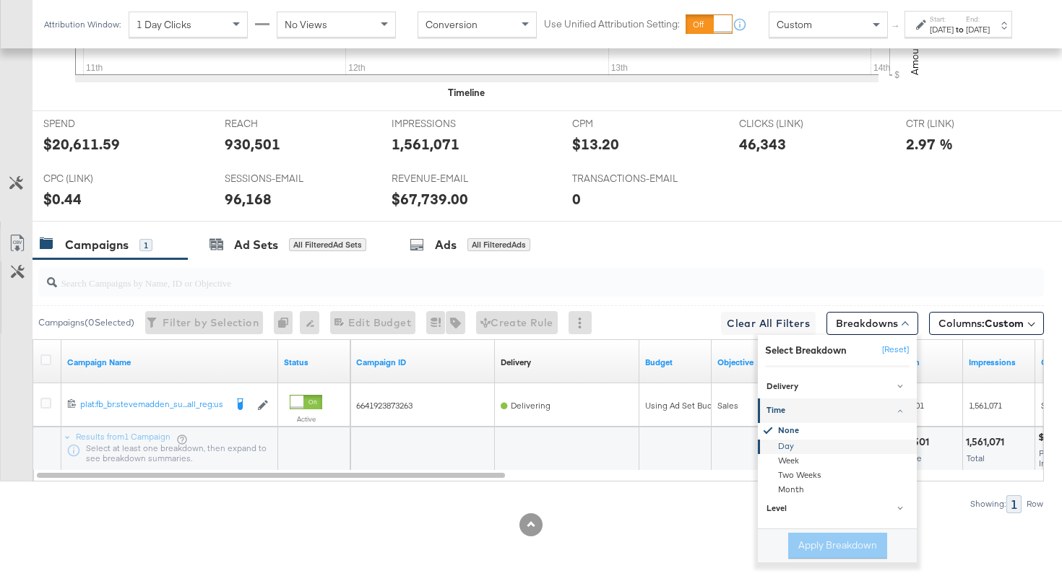
click at [786, 450] on div "Day" at bounding box center [838, 447] width 157 height 14
click at [849, 545] on button "Apply Breakdown" at bounding box center [837, 546] width 99 height 26
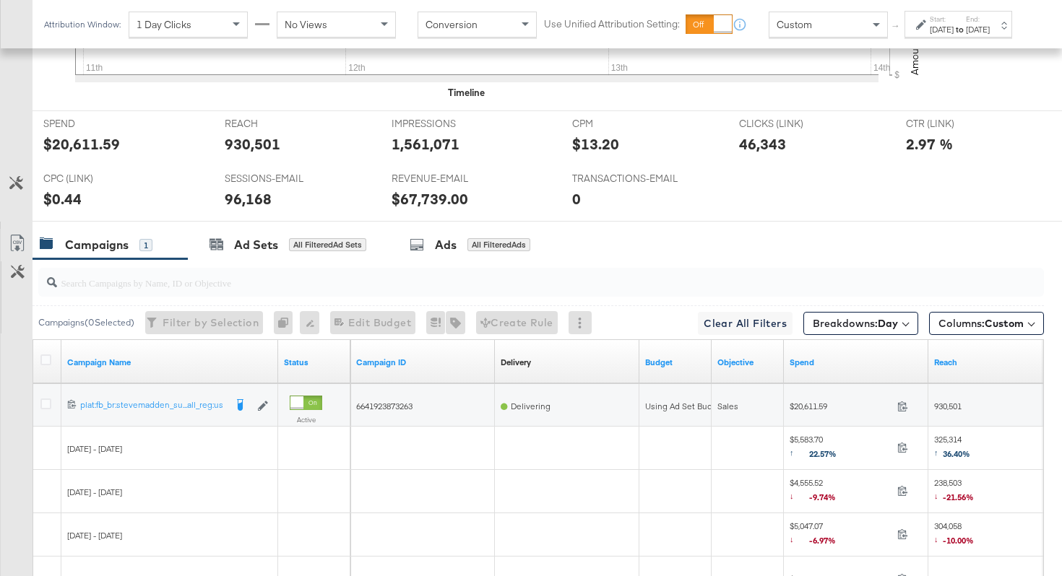
scroll to position [857, 0]
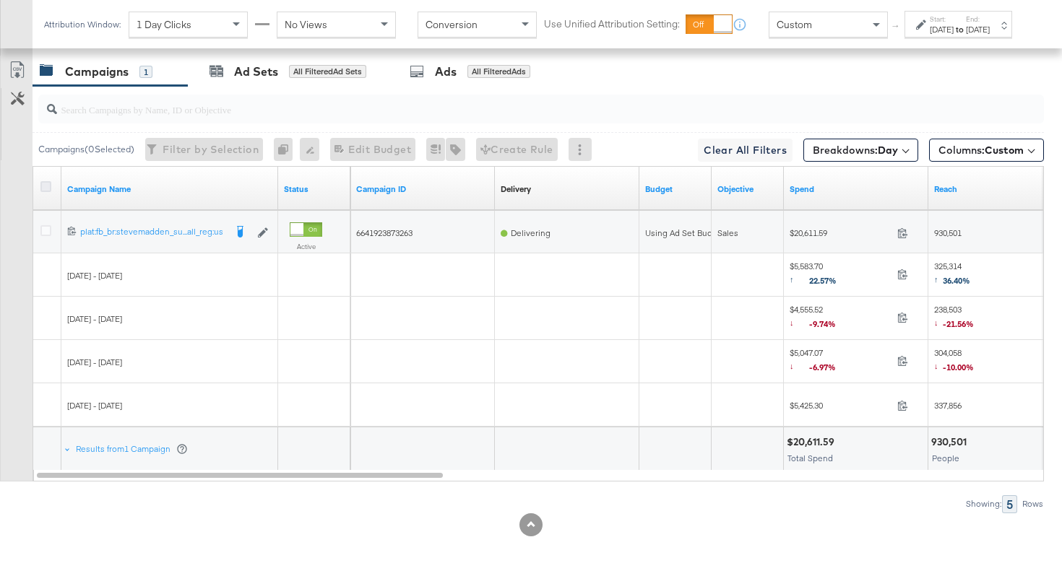
click at [44, 183] on icon at bounding box center [45, 186] width 11 height 11
click at [0, 0] on input "checkbox" at bounding box center [0, 0] width 0 height 0
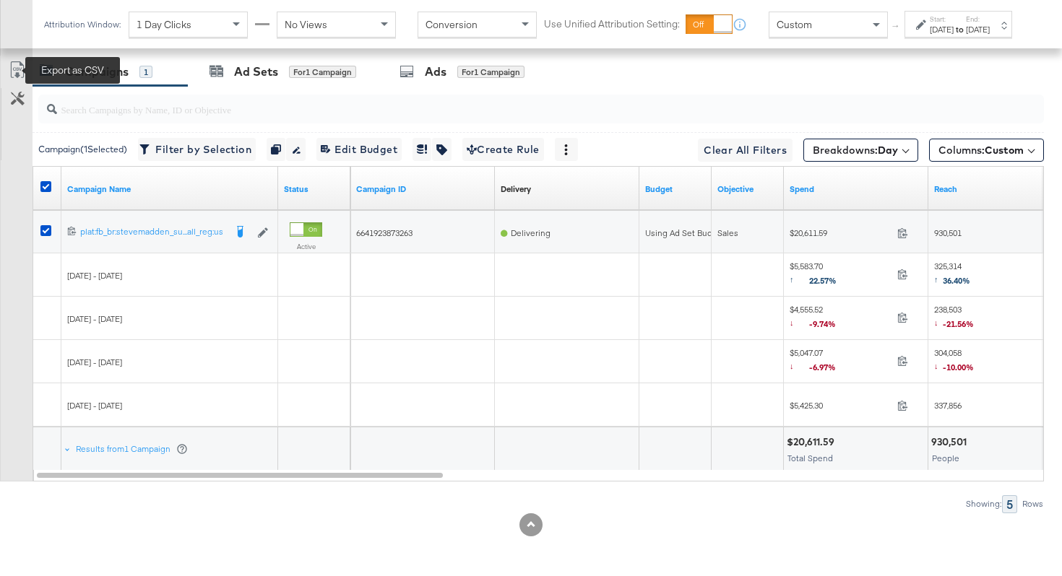
click at [18, 69] on icon at bounding box center [17, 69] width 17 height 17
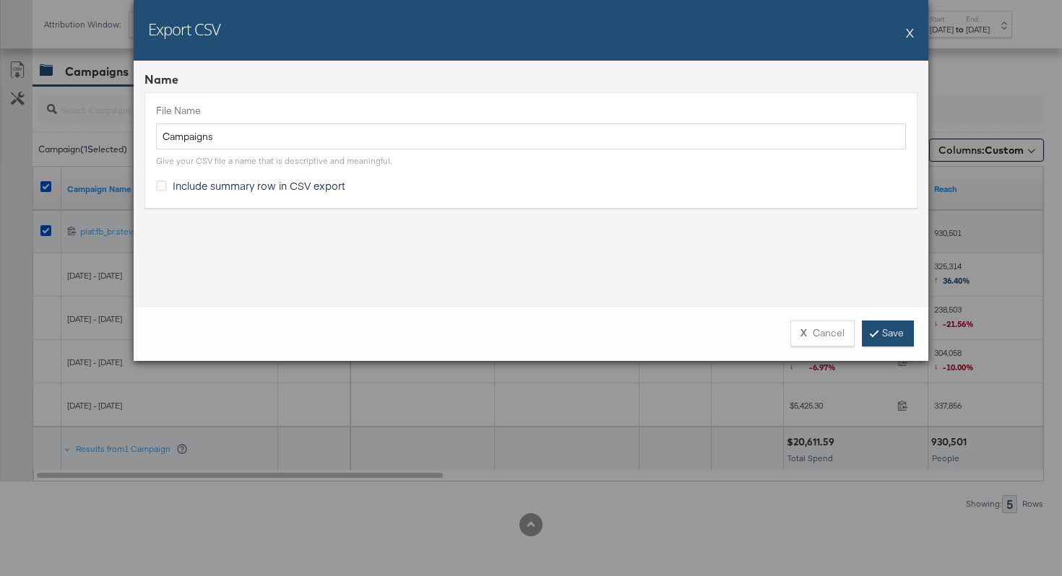
click at [876, 335] on link "Save" at bounding box center [888, 334] width 52 height 26
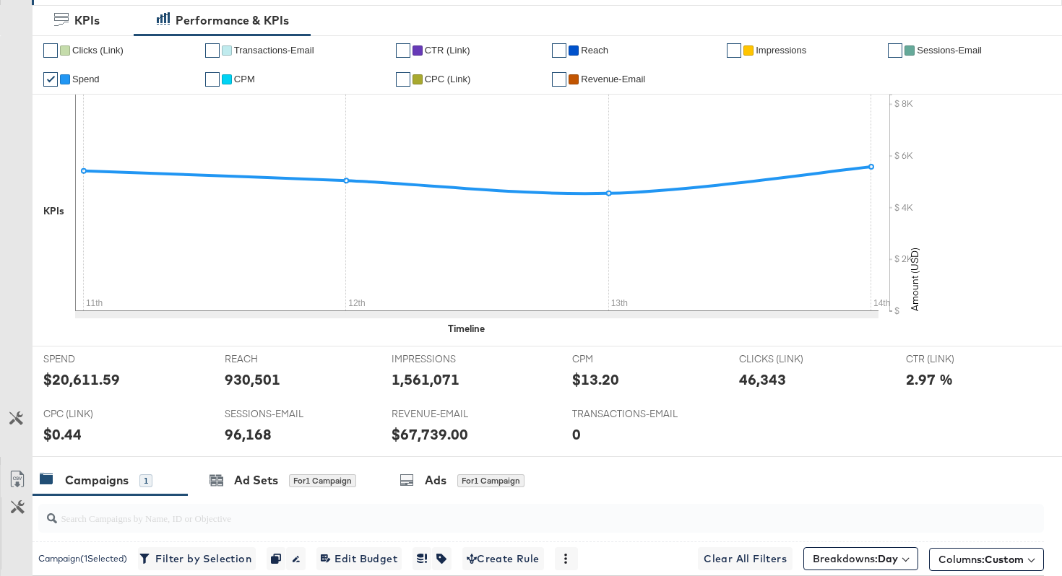
scroll to position [0, 0]
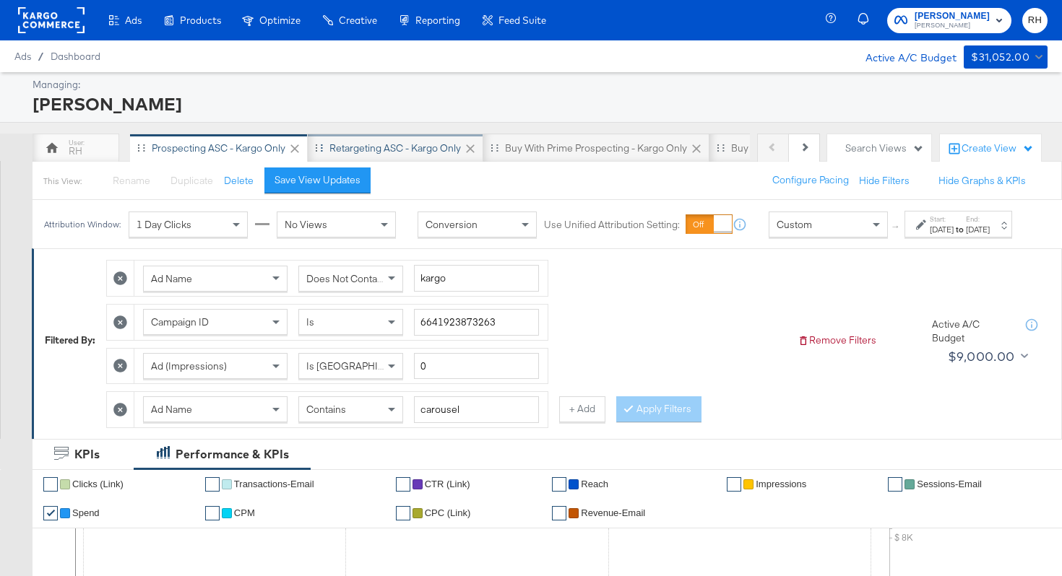
click at [402, 155] on div "Retargeting ASC - Kargo only" at bounding box center [394, 149] width 131 height 14
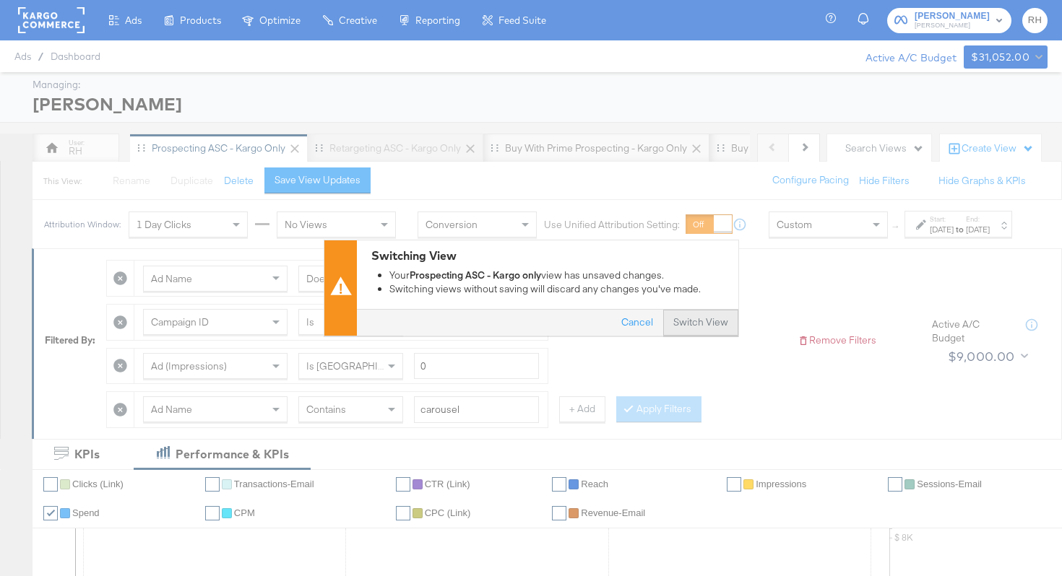
click at [681, 320] on button "Switch View" at bounding box center [700, 324] width 75 height 26
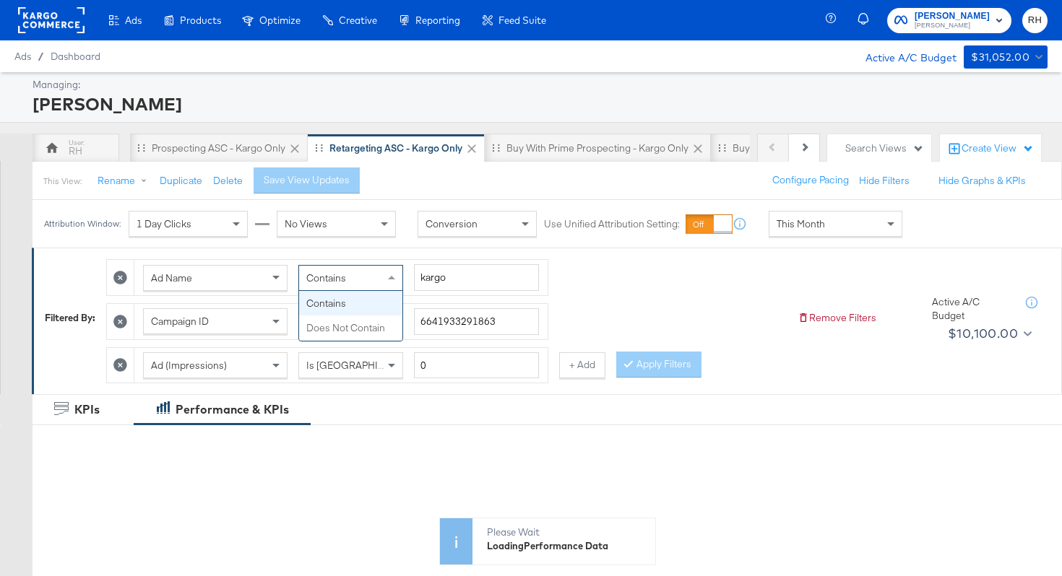
click at [322, 277] on span "Contains" at bounding box center [326, 278] width 40 height 13
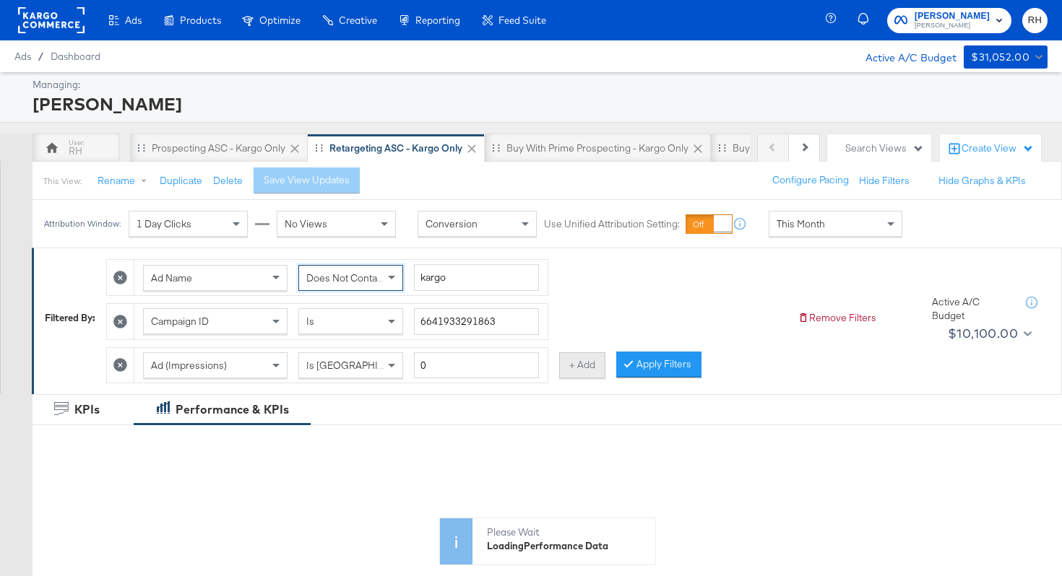
click at [581, 372] on button "+ Add" at bounding box center [582, 365] width 46 height 26
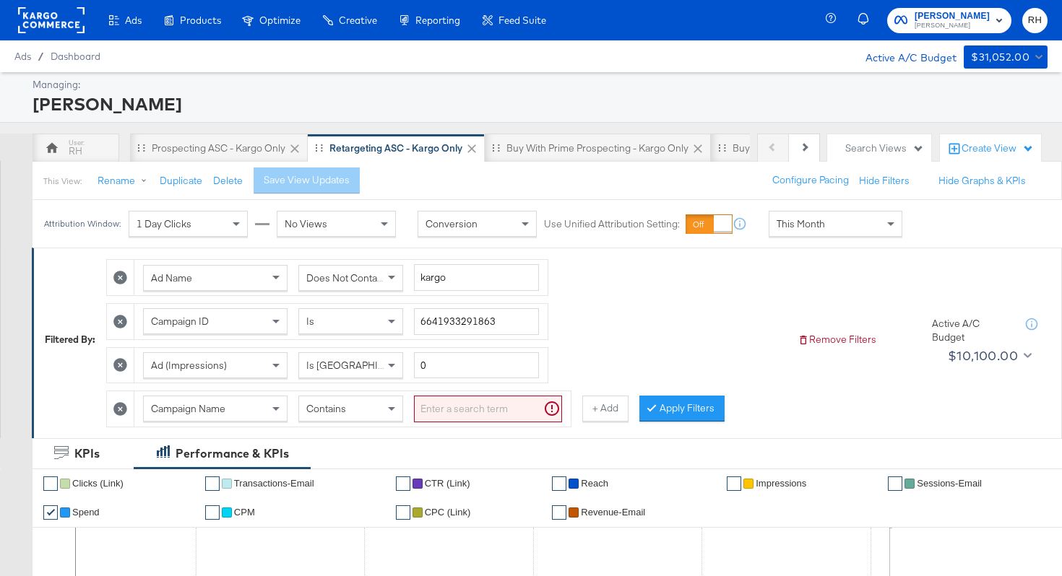
click at [165, 411] on span "Campaign Name" at bounding box center [188, 408] width 74 height 13
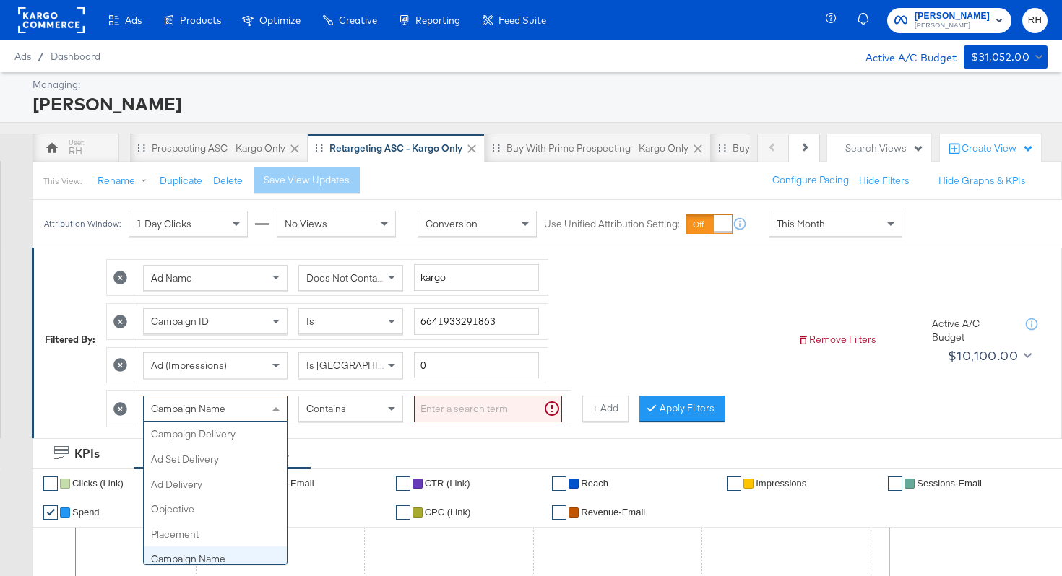
scroll to position [125, 0]
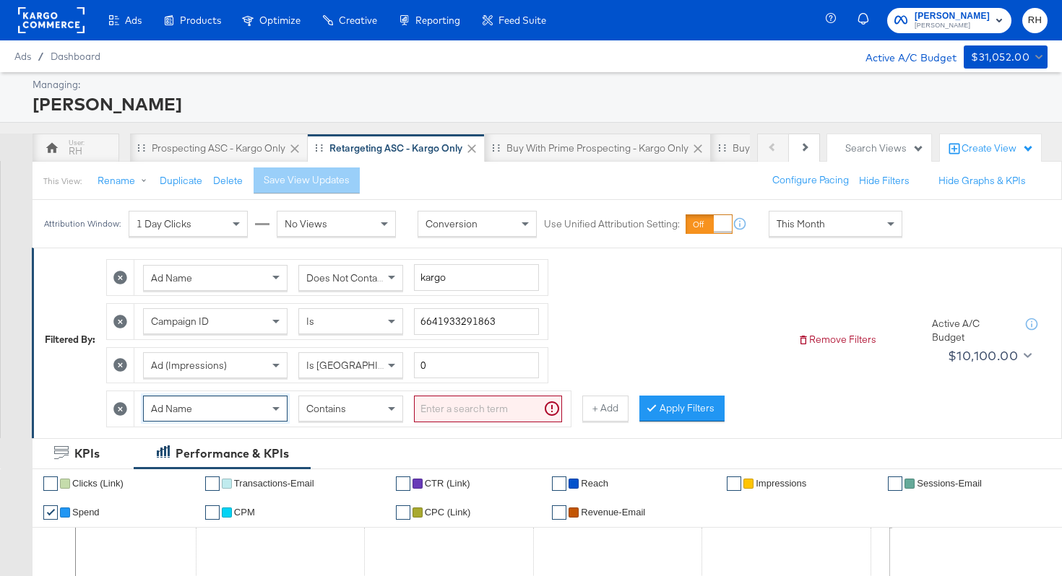
click at [447, 416] on input "search" at bounding box center [488, 409] width 148 height 27
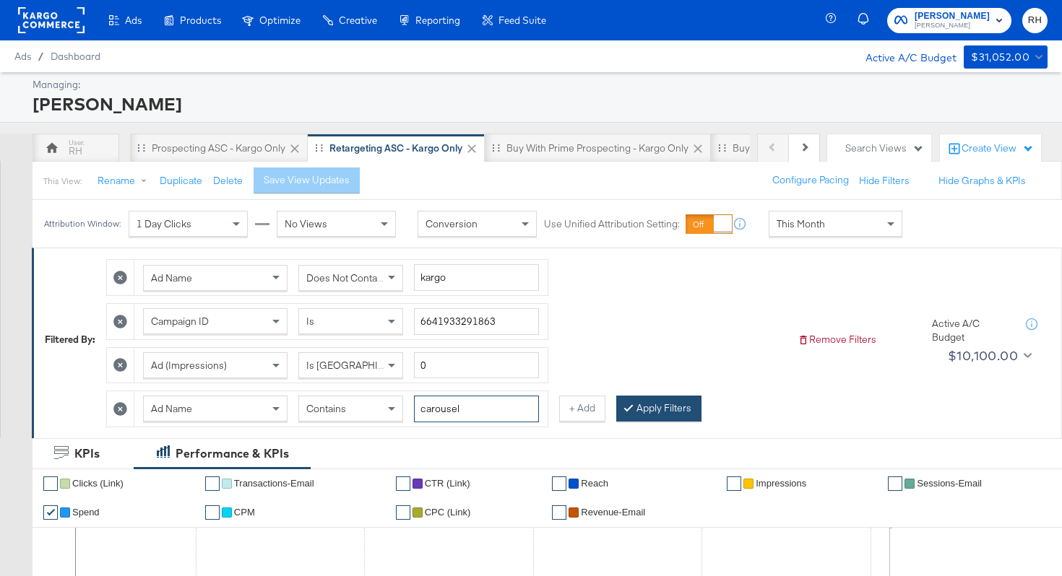
type input "carousel"
click at [626, 412] on div at bounding box center [631, 409] width 10 height 14
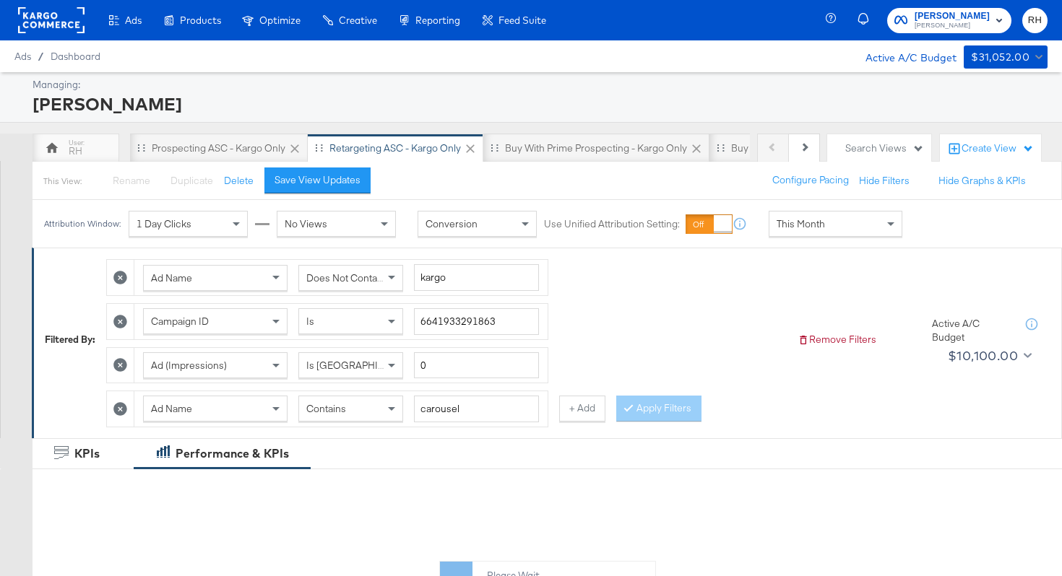
click at [782, 228] on span "This Month" at bounding box center [800, 223] width 48 height 13
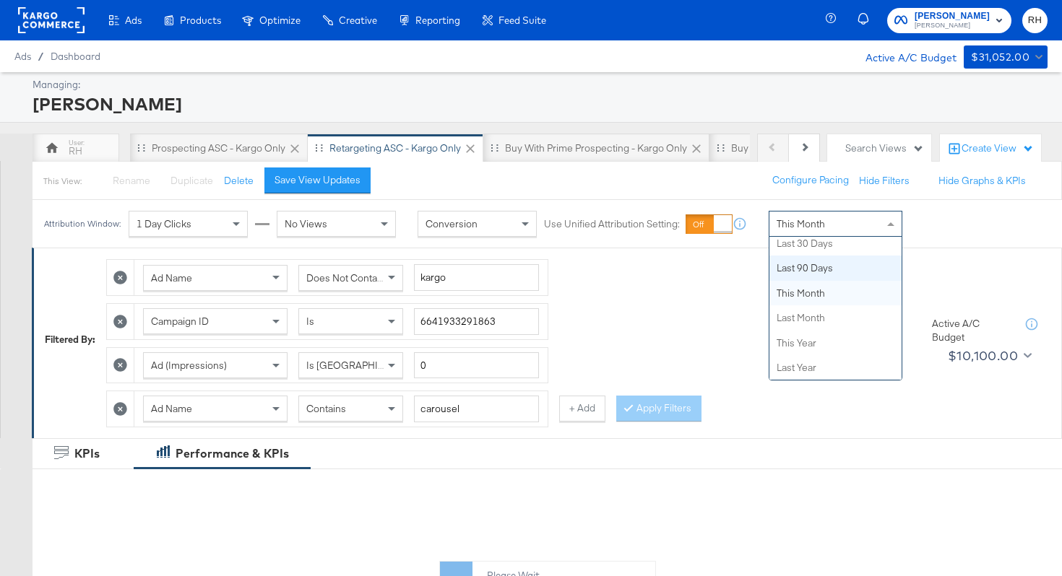
scroll to position [0, 0]
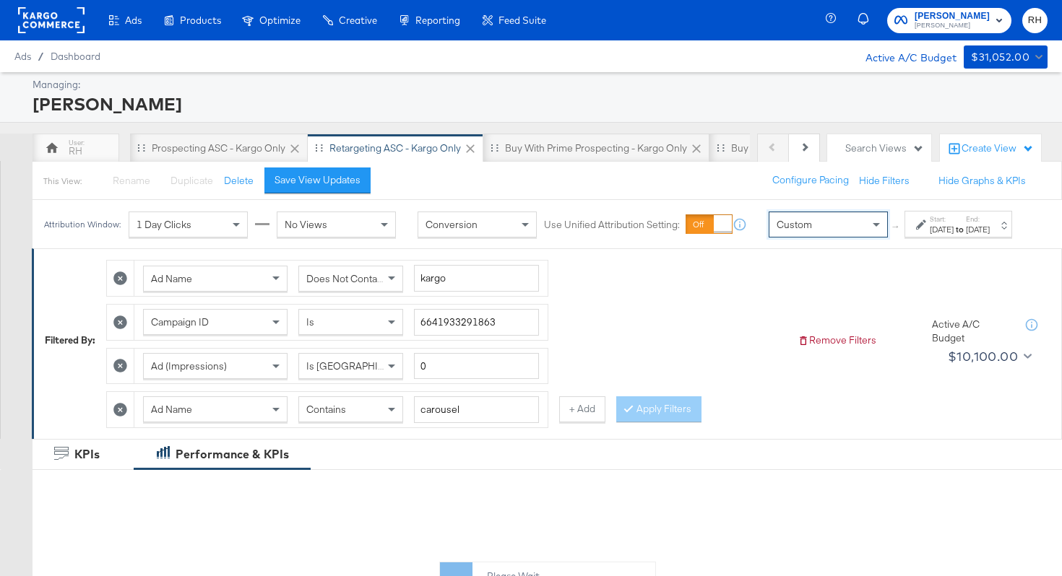
click at [916, 235] on div "Start: Sep 15th 2025 to End: Sep 15th 2025" at bounding box center [953, 225] width 74 height 21
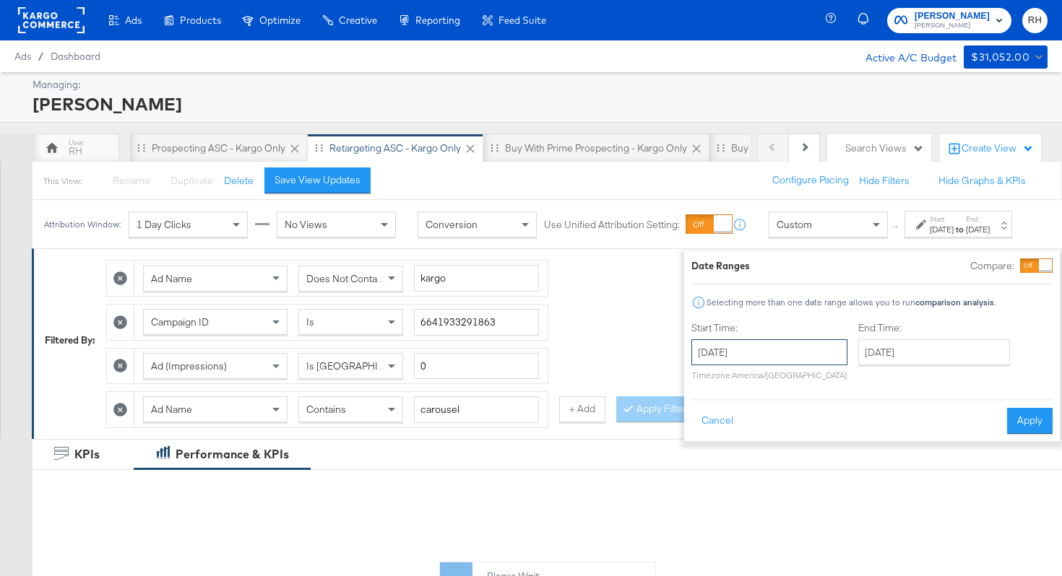
click at [779, 352] on input "[DATE]" at bounding box center [769, 352] width 156 height 26
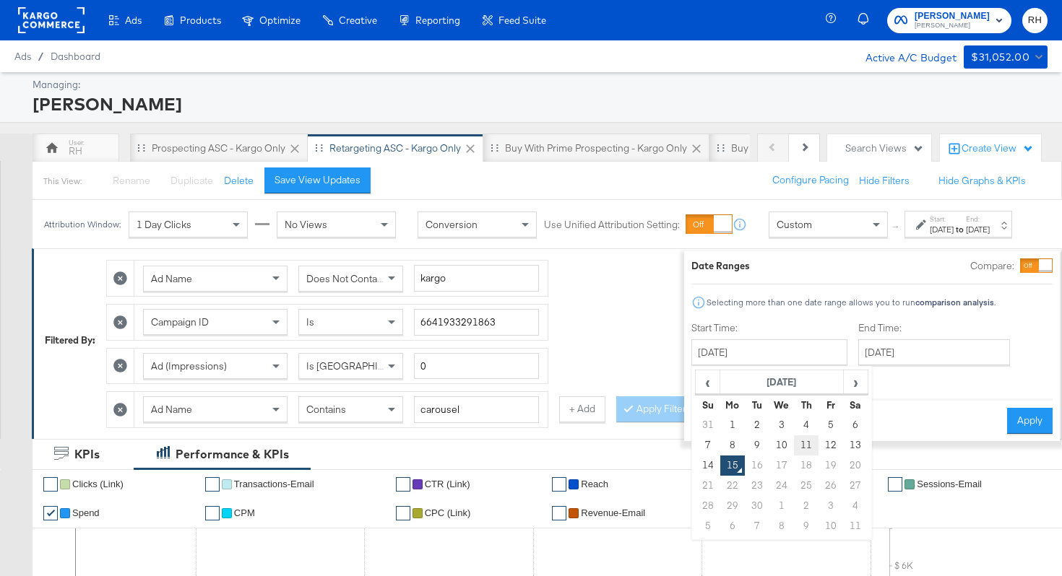
click at [794, 446] on td "11" at bounding box center [806, 446] width 25 height 20
type input "[DATE]"
click at [875, 349] on input "[DATE]" at bounding box center [934, 352] width 152 height 26
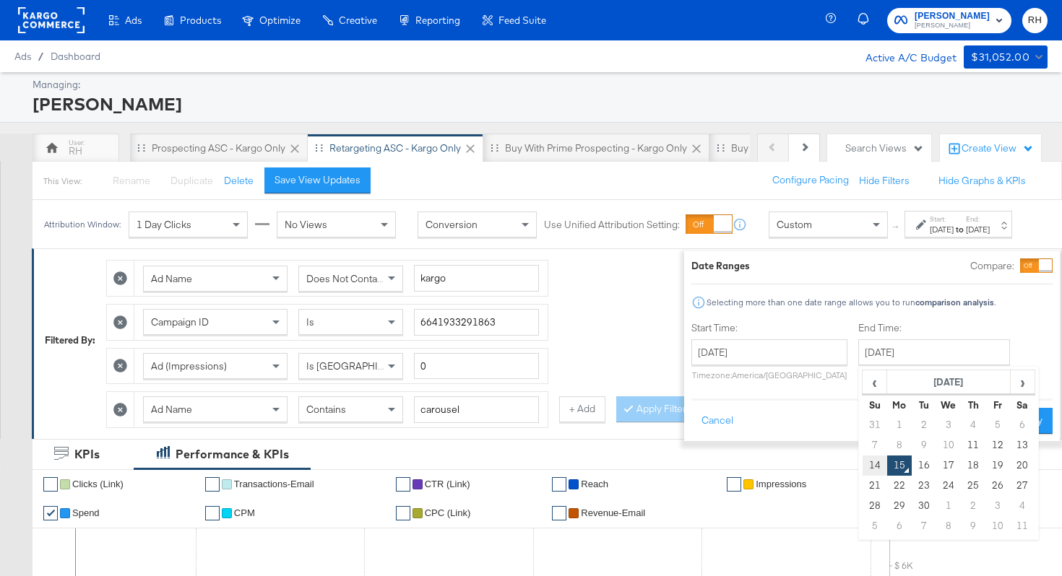
click at [862, 466] on td "14" at bounding box center [874, 466] width 25 height 20
type input "[DATE]"
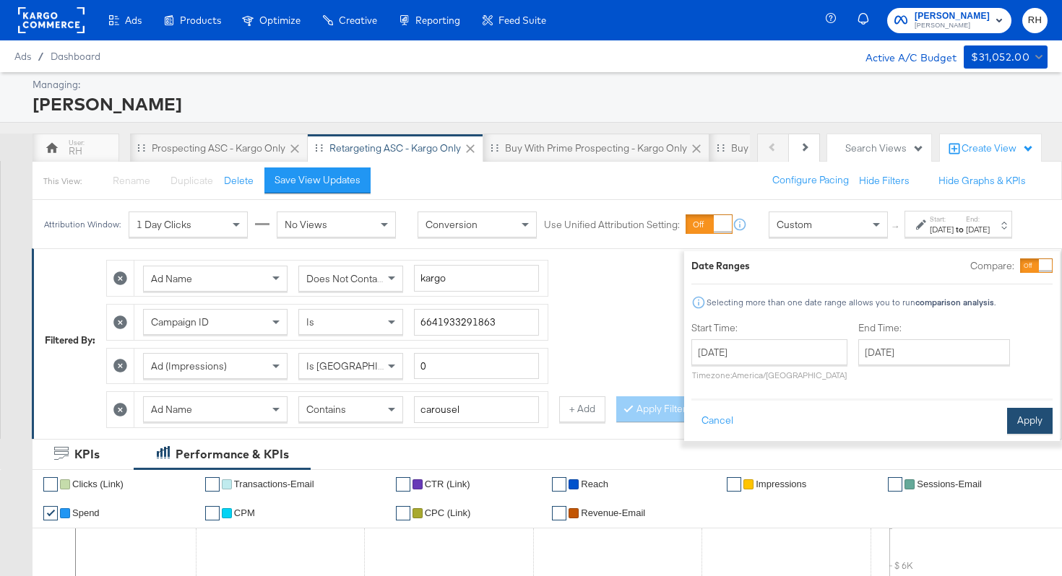
click at [1007, 419] on button "Apply" at bounding box center [1030, 421] width 46 height 26
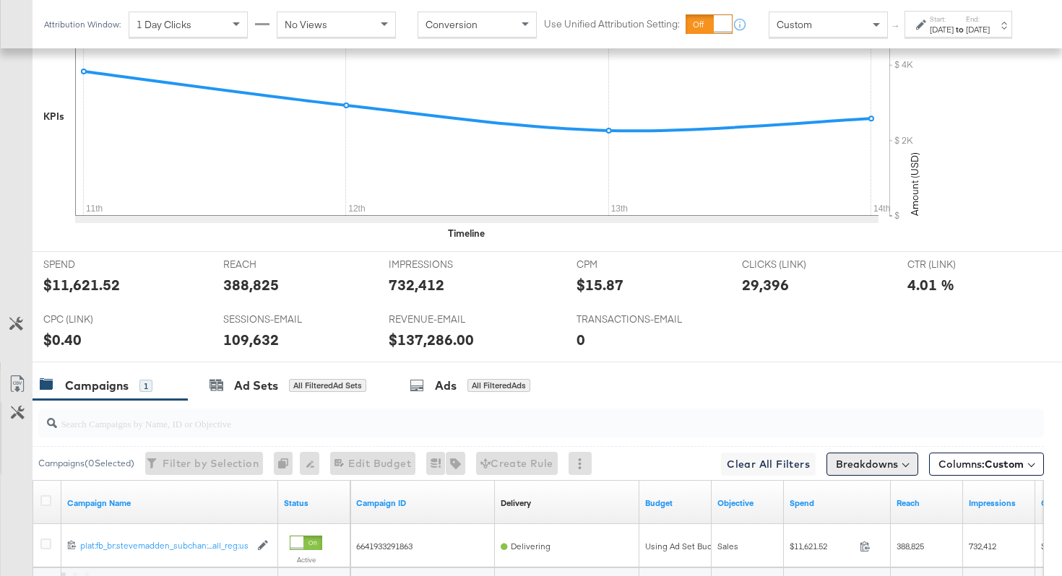
scroll to position [683, 0]
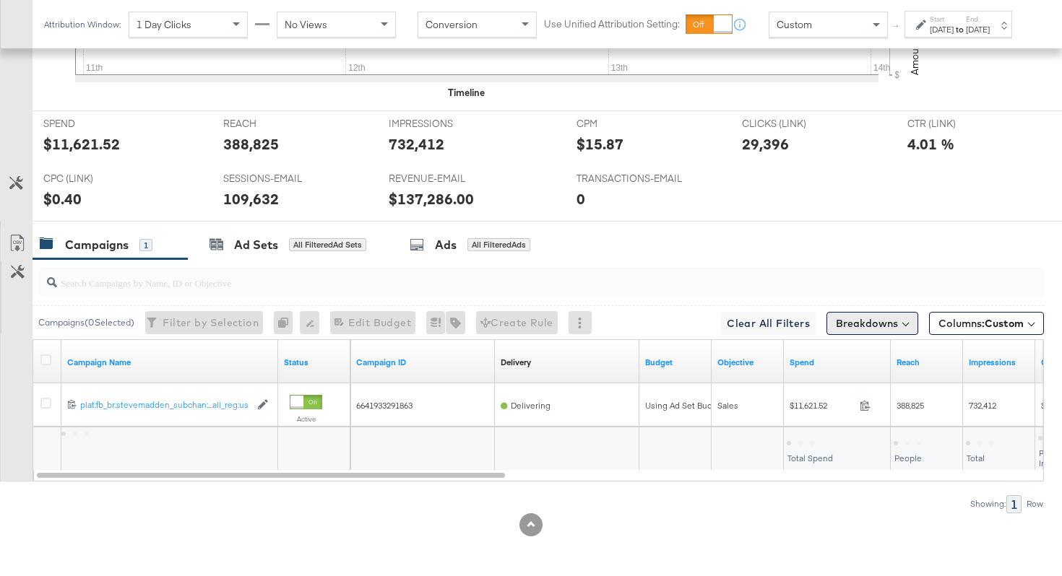
click at [893, 325] on button "Breakdowns" at bounding box center [872, 323] width 92 height 23
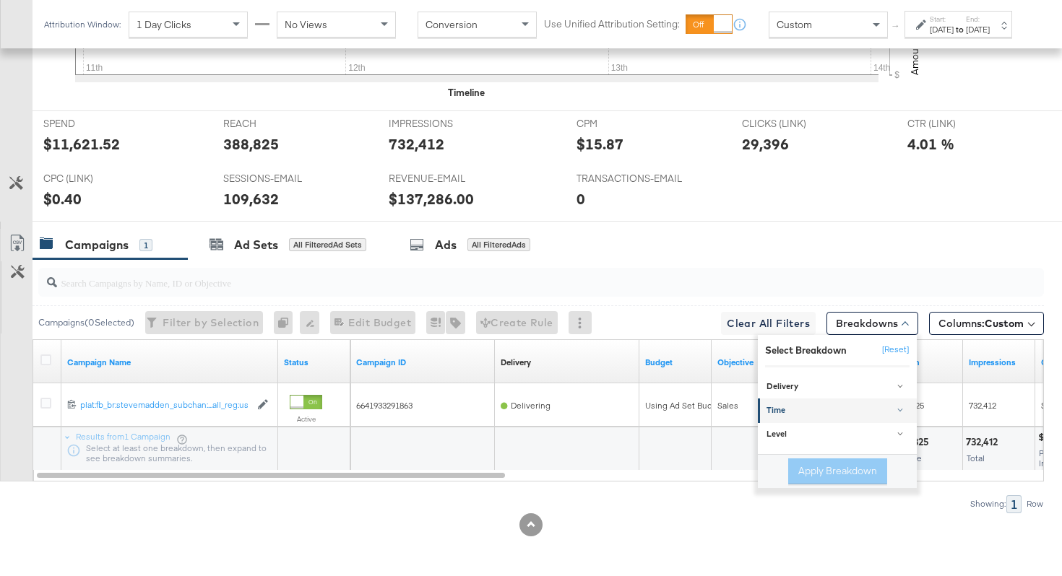
click at [835, 410] on div "Time" at bounding box center [838, 411] width 144 height 12
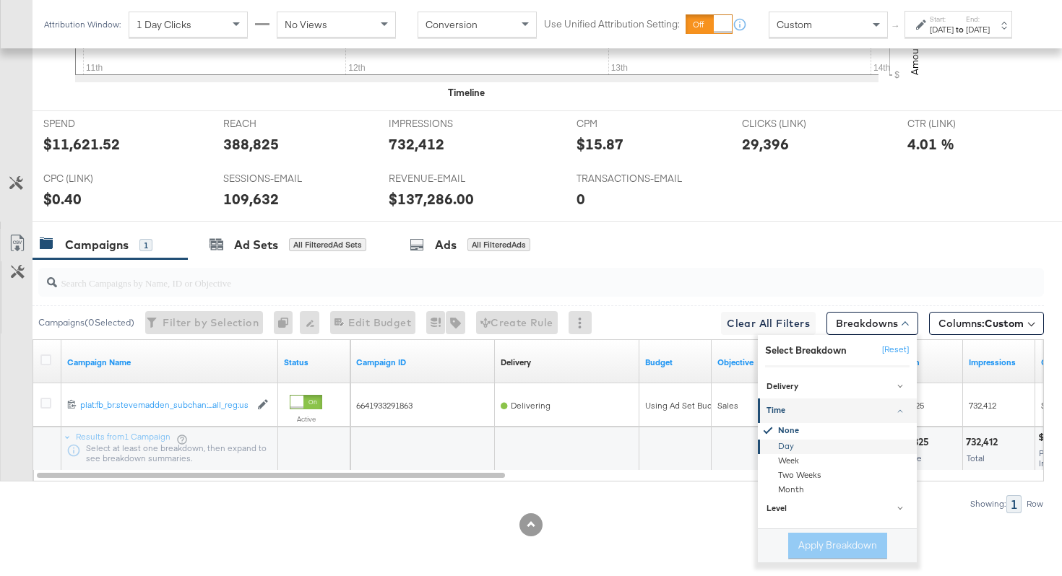
click at [800, 449] on div "Day" at bounding box center [838, 447] width 157 height 14
click at [800, 541] on button "Apply Breakdown" at bounding box center [837, 546] width 99 height 26
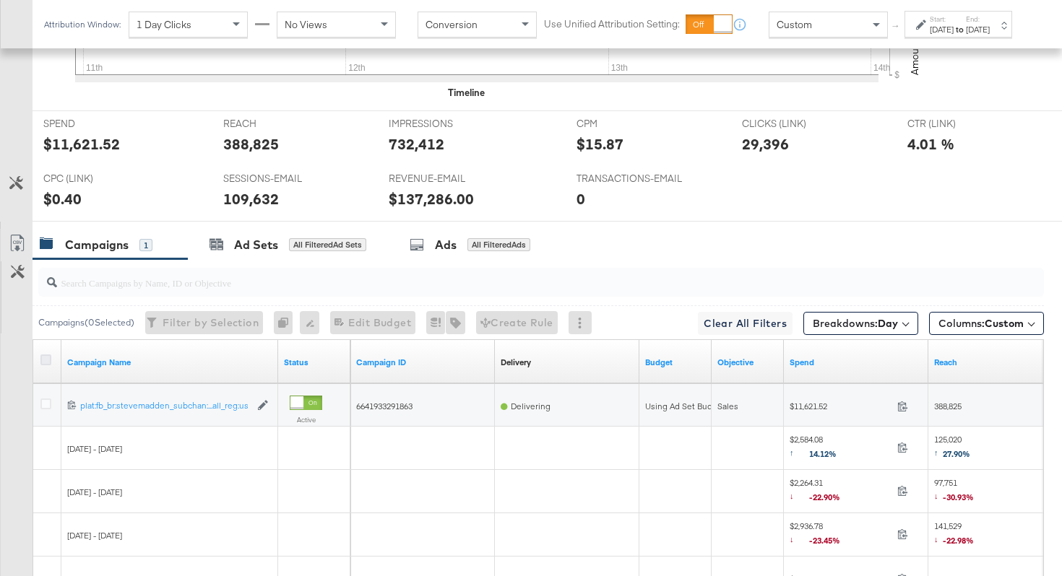
click at [42, 360] on icon at bounding box center [45, 360] width 11 height 11
click at [0, 0] on input "checkbox" at bounding box center [0, 0] width 0 height 0
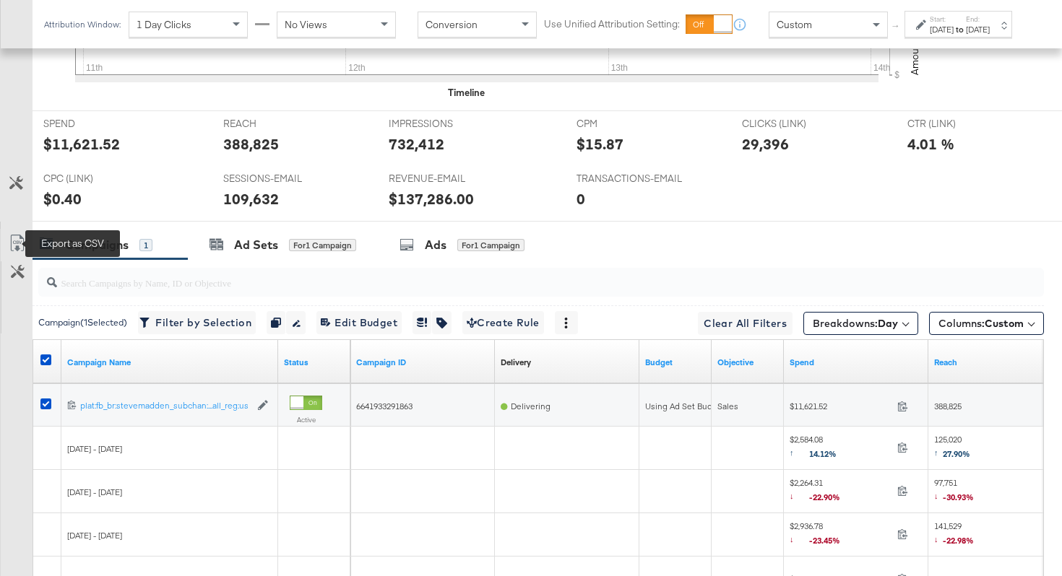
click at [17, 241] on icon at bounding box center [17, 243] width 17 height 17
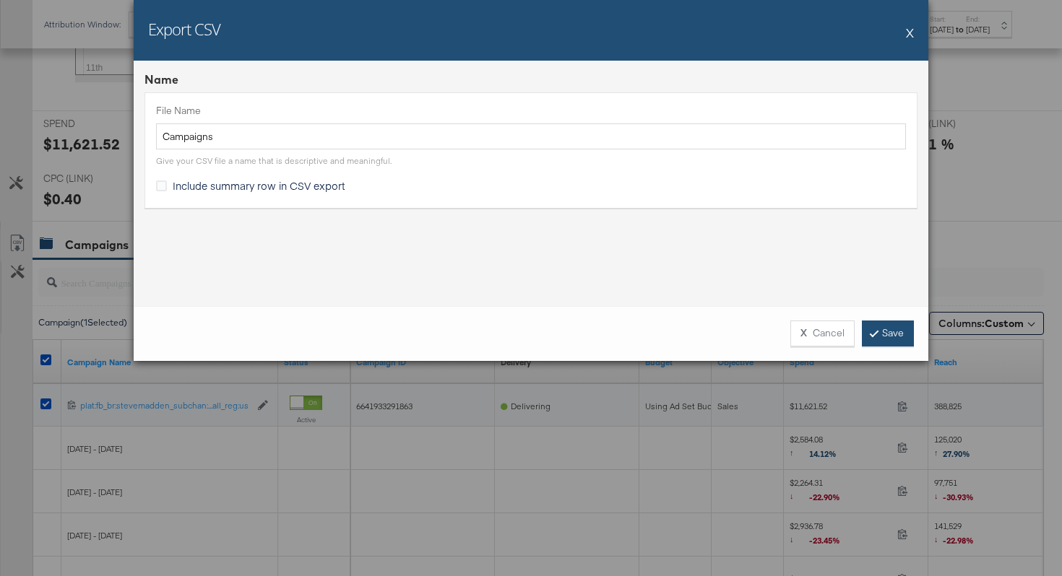
click at [895, 329] on link "Save" at bounding box center [888, 334] width 52 height 26
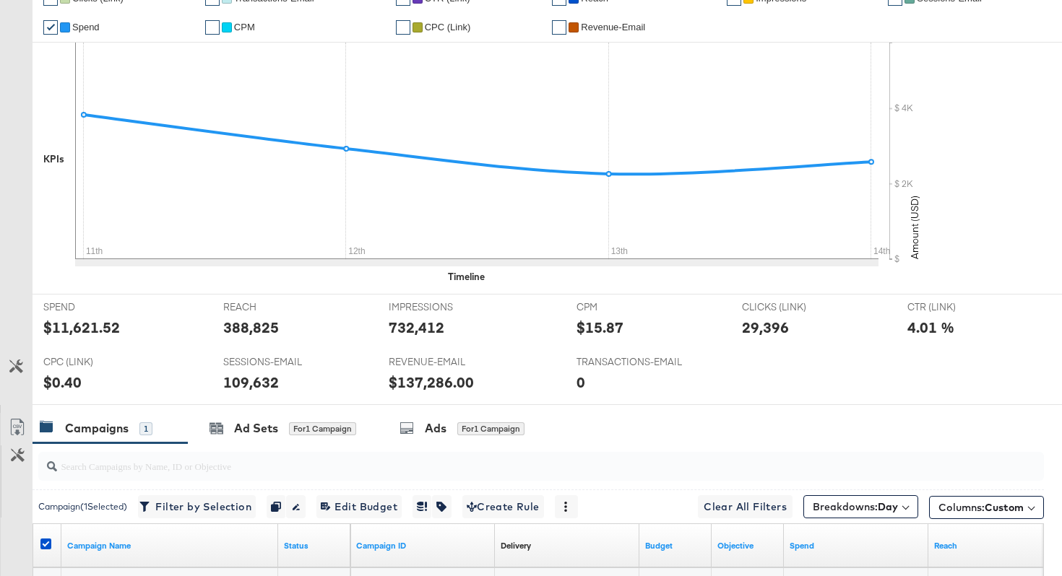
scroll to position [0, 0]
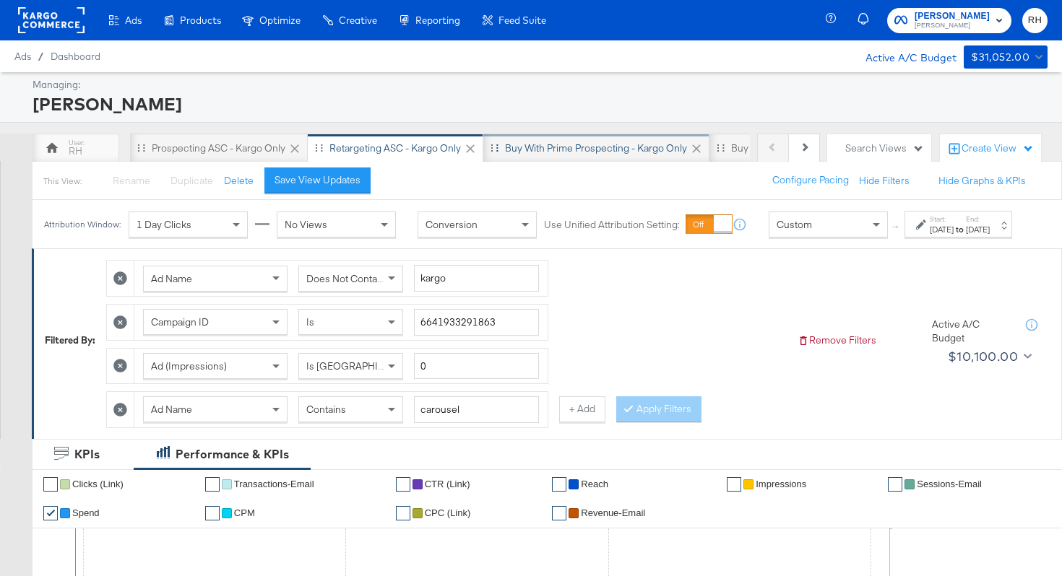
click at [545, 149] on div "Buy with Prime Prospecting - Kargo only" at bounding box center [596, 149] width 182 height 14
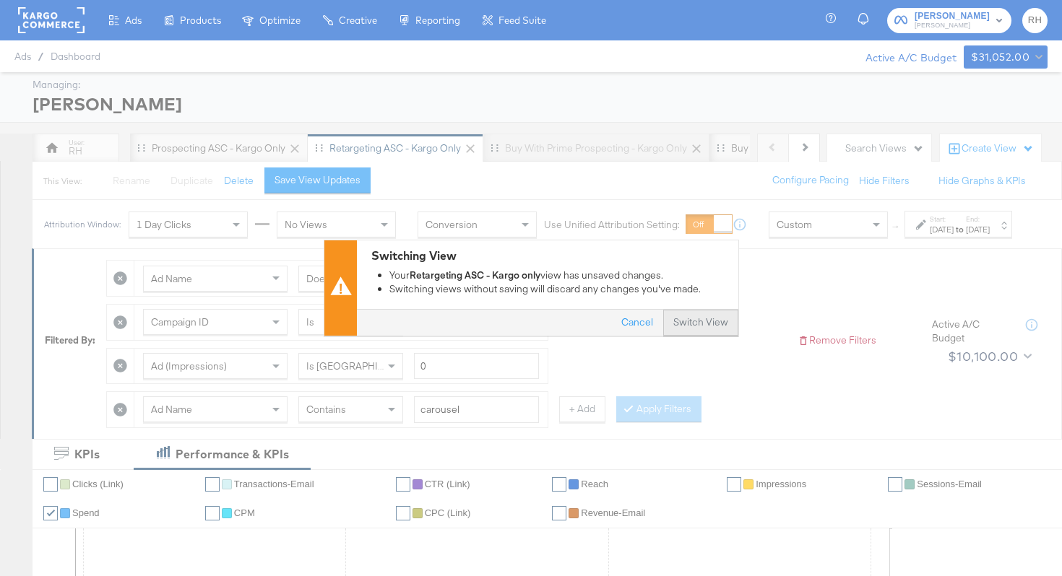
click at [724, 319] on button "Switch View" at bounding box center [700, 324] width 75 height 26
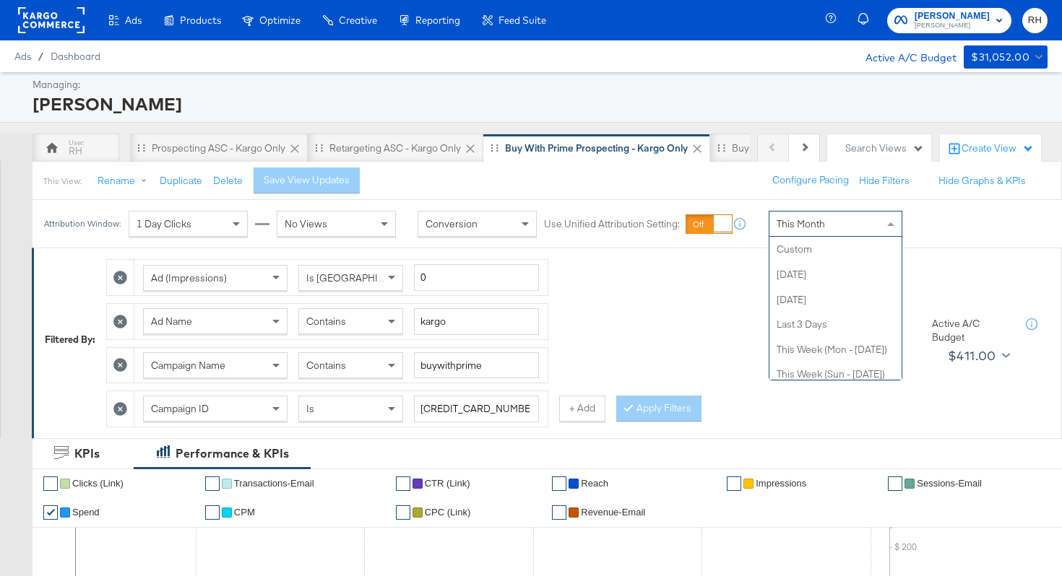
click at [841, 222] on div "This Month" at bounding box center [835, 224] width 132 height 25
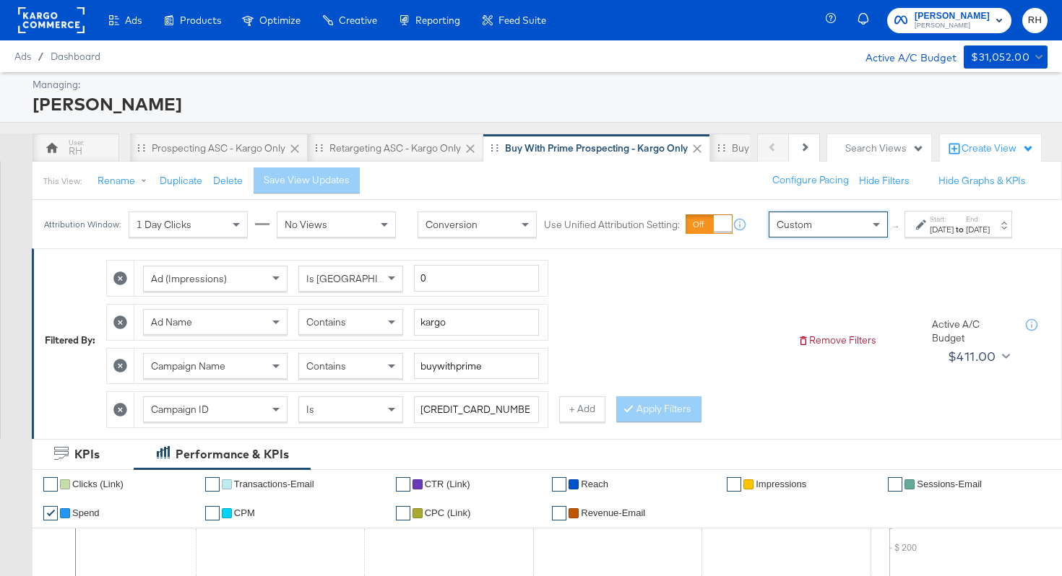
click at [930, 235] on div "[DATE]" at bounding box center [942, 230] width 24 height 12
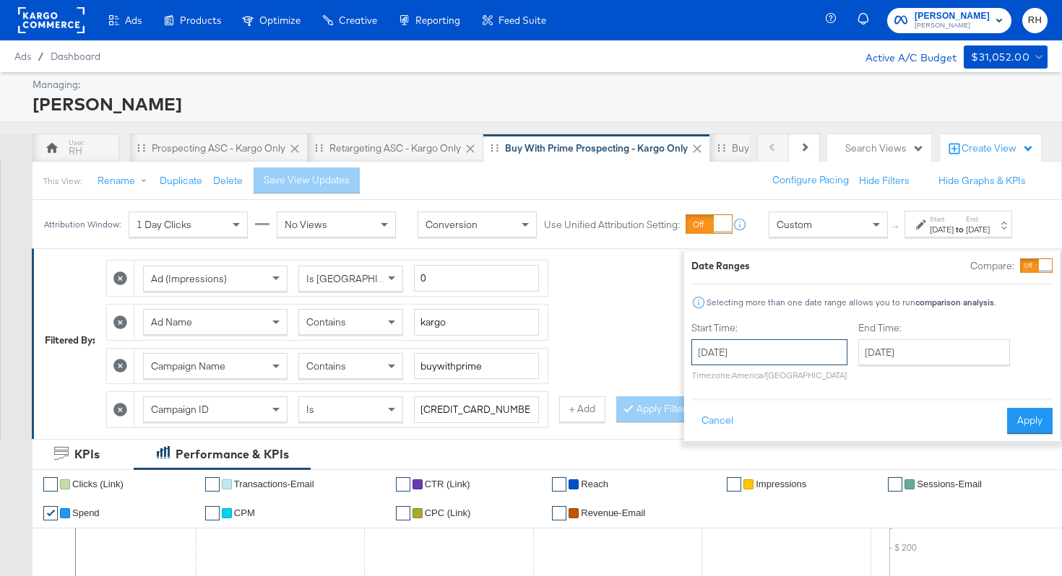
click at [755, 354] on input "[DATE]" at bounding box center [769, 352] width 156 height 26
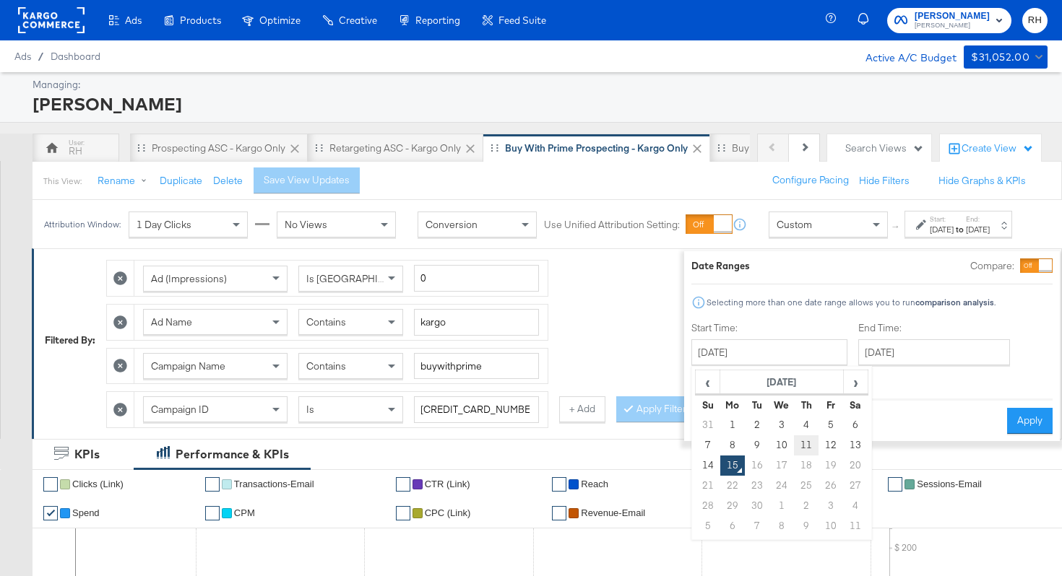
click at [794, 444] on td "11" at bounding box center [806, 446] width 25 height 20
type input "[DATE]"
click at [858, 358] on input "[DATE]" at bounding box center [934, 352] width 152 height 26
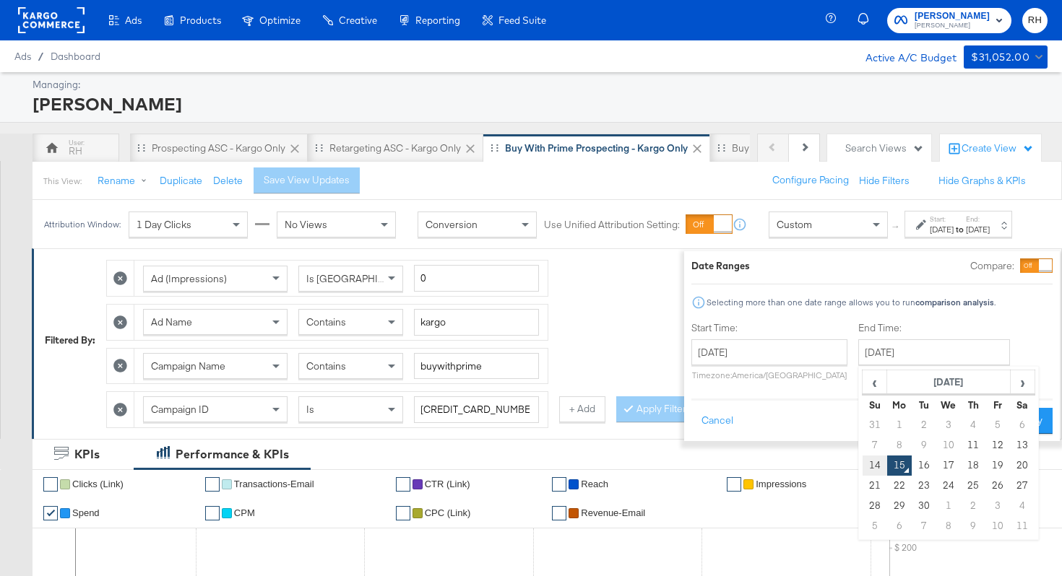
click at [862, 470] on td "14" at bounding box center [874, 466] width 25 height 20
type input "[DATE]"
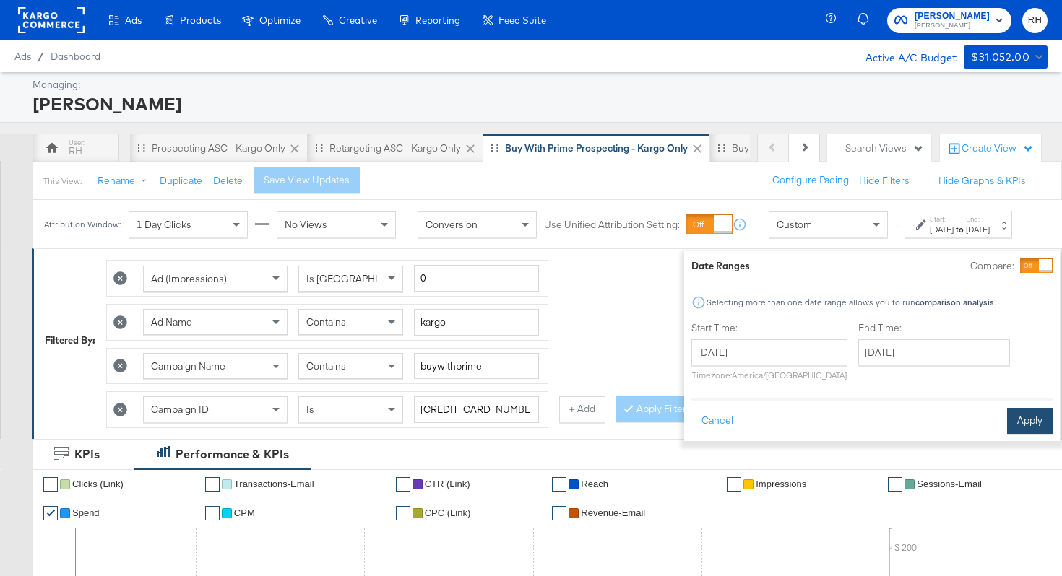
click at [1008, 425] on button "Apply" at bounding box center [1030, 421] width 46 height 26
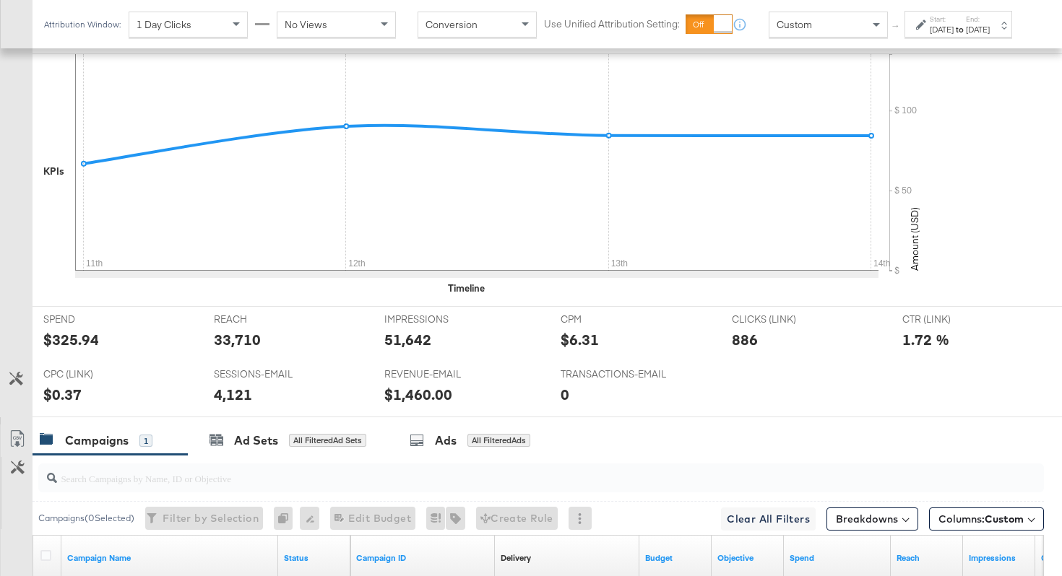
scroll to position [621, 0]
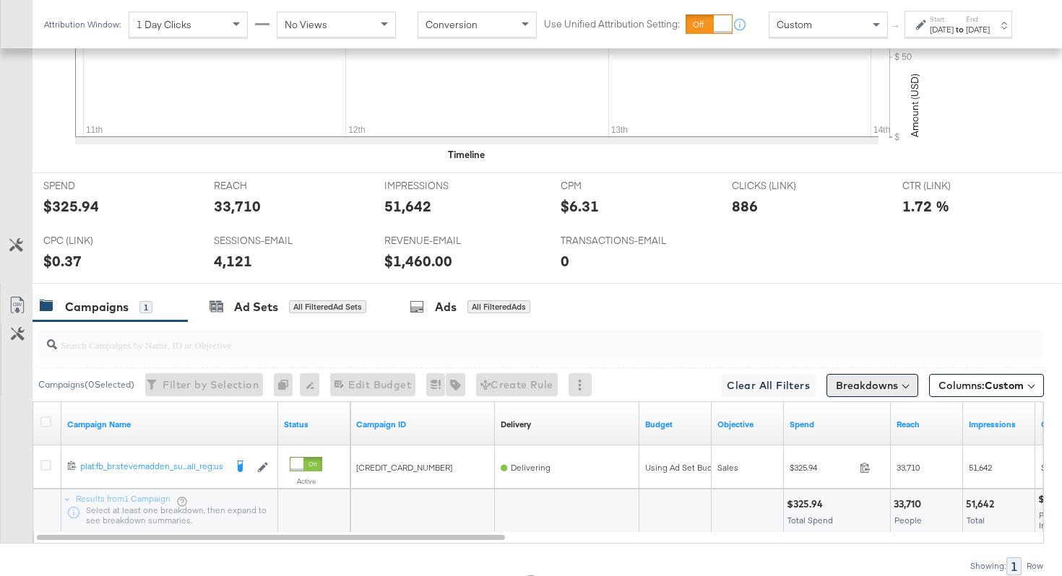
click at [870, 383] on button "Breakdowns" at bounding box center [872, 385] width 92 height 23
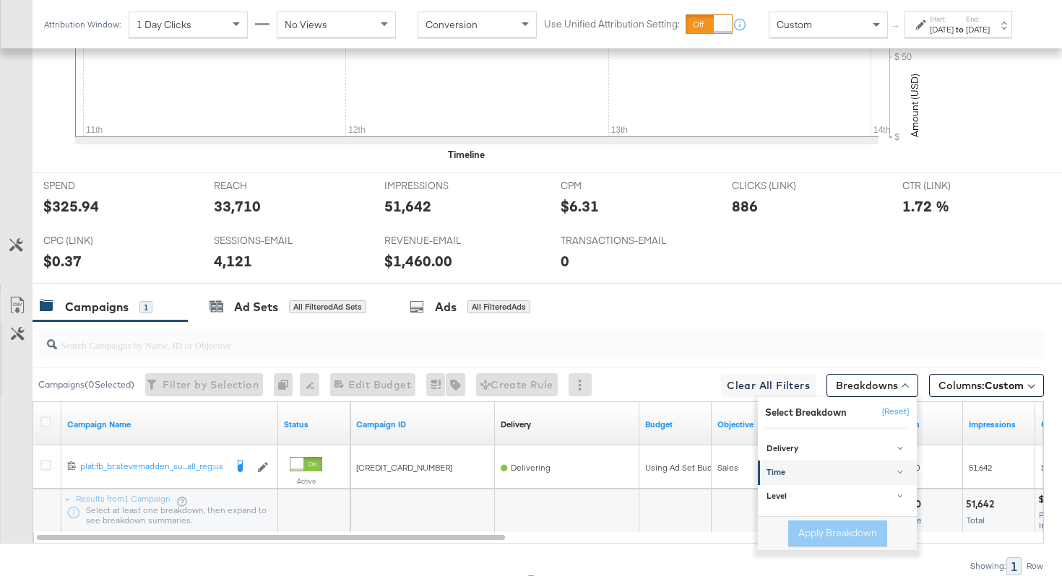
click at [805, 468] on div "Time" at bounding box center [838, 473] width 144 height 12
click at [786, 506] on div "Day" at bounding box center [838, 509] width 157 height 14
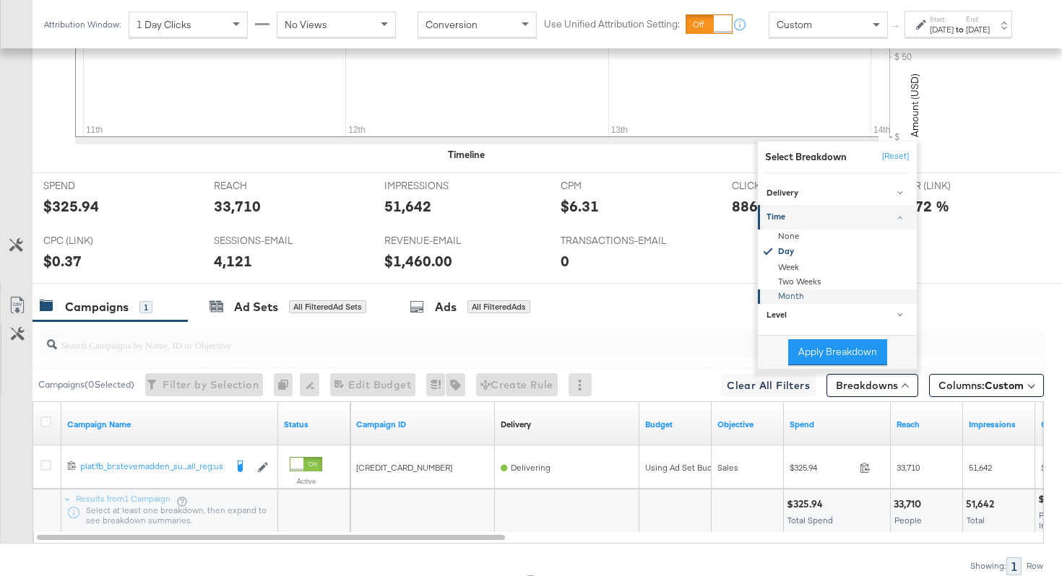
scroll to position [672, 0]
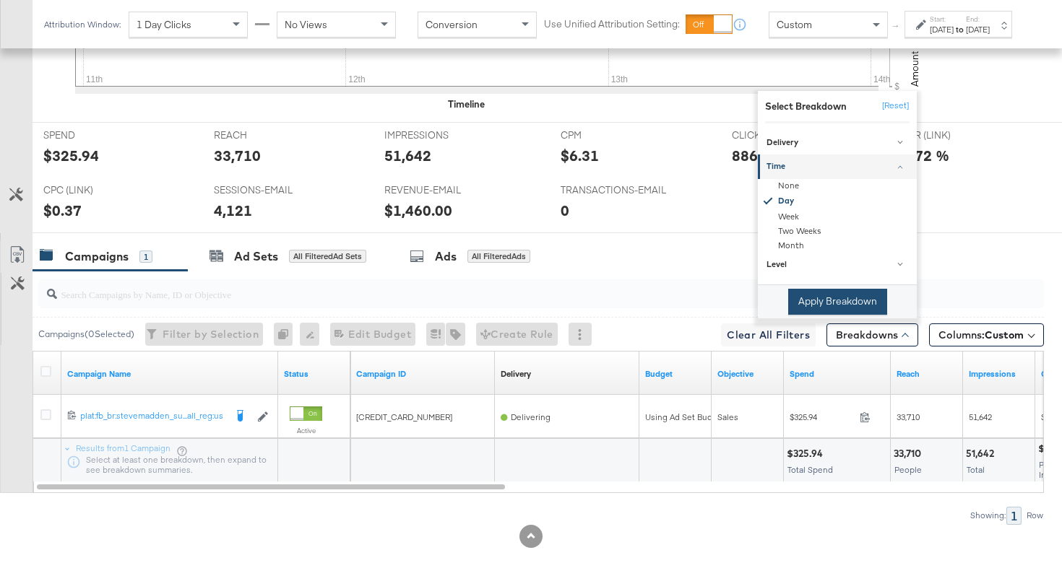
click at [841, 299] on button "Apply Breakdown" at bounding box center [837, 302] width 99 height 26
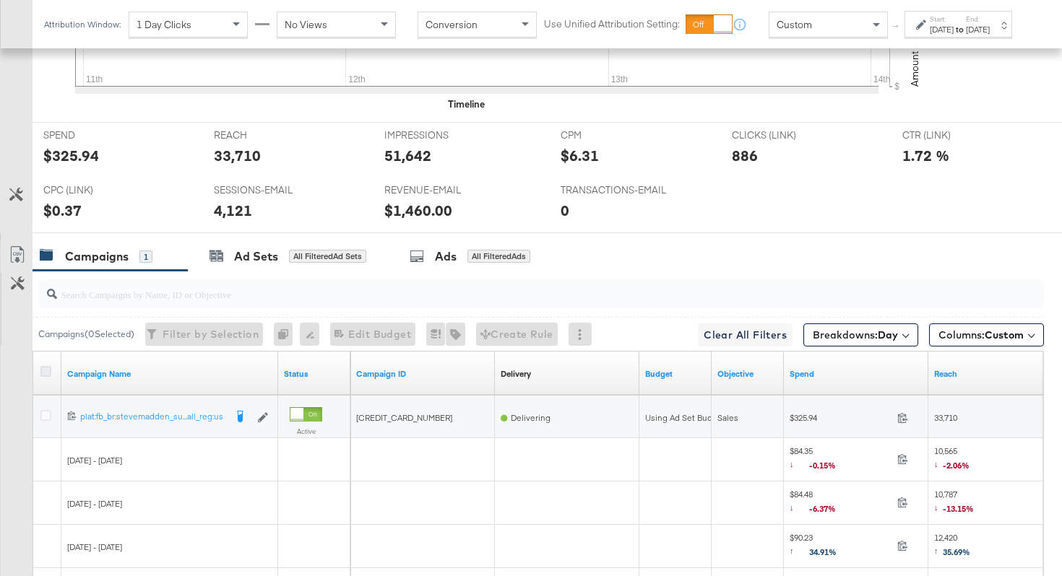
click at [43, 376] on icon at bounding box center [45, 371] width 11 height 11
click at [0, 0] on input "checkbox" at bounding box center [0, 0] width 0 height 0
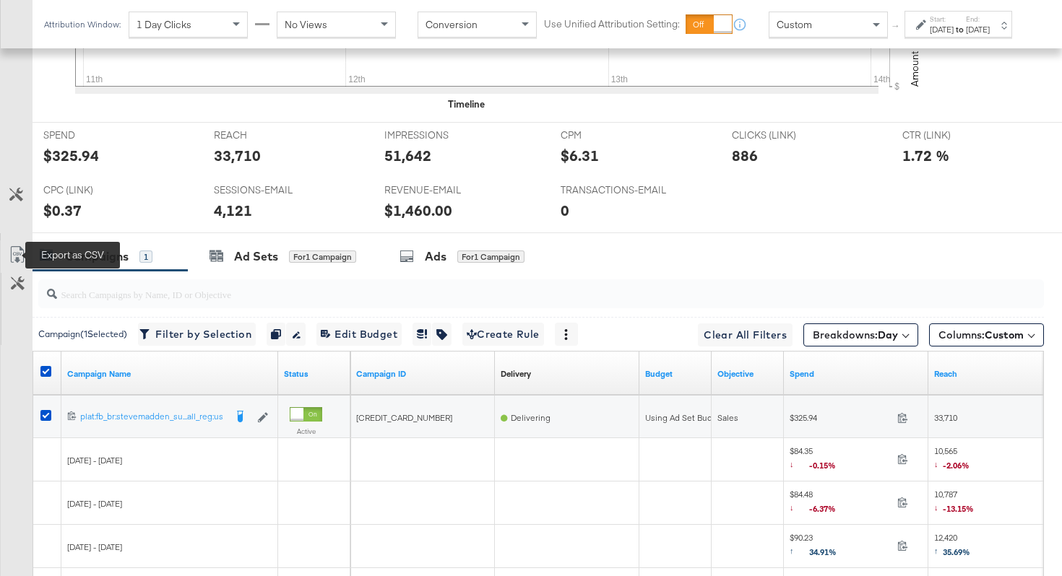
click at [20, 253] on icon at bounding box center [17, 254] width 17 height 17
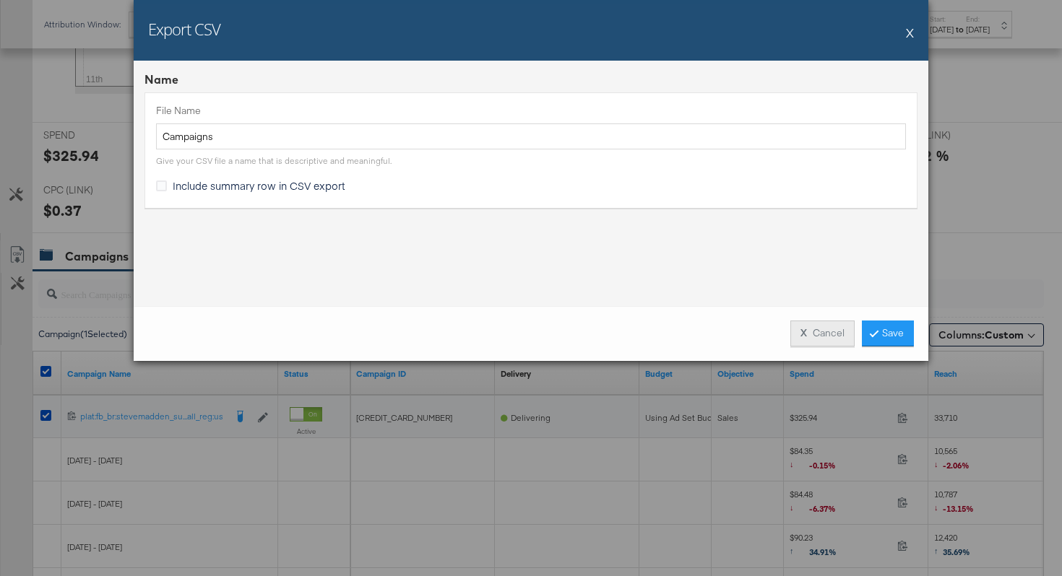
click at [817, 332] on button "X Cancel" at bounding box center [822, 334] width 64 height 26
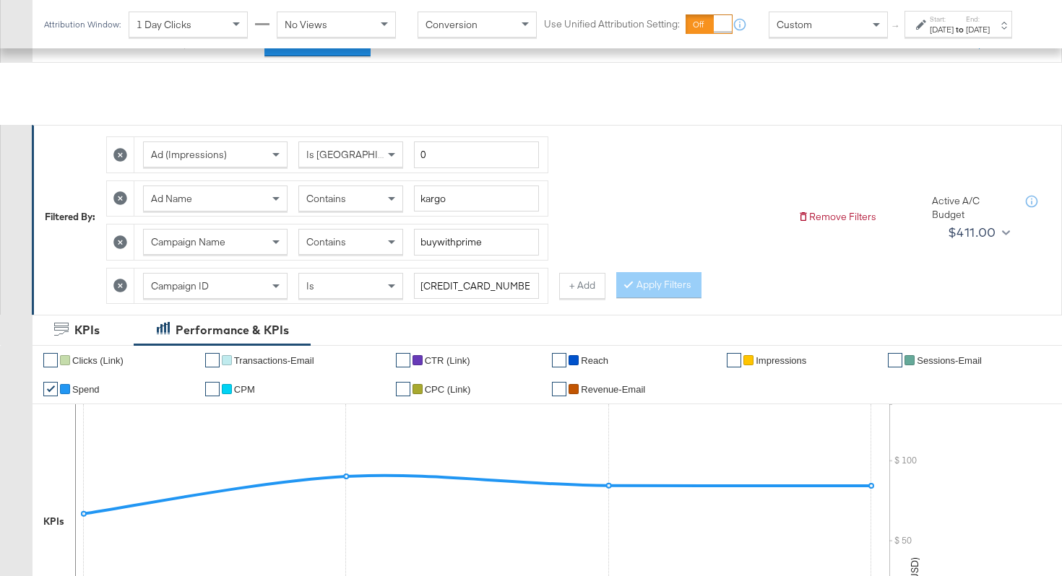
scroll to position [0, 0]
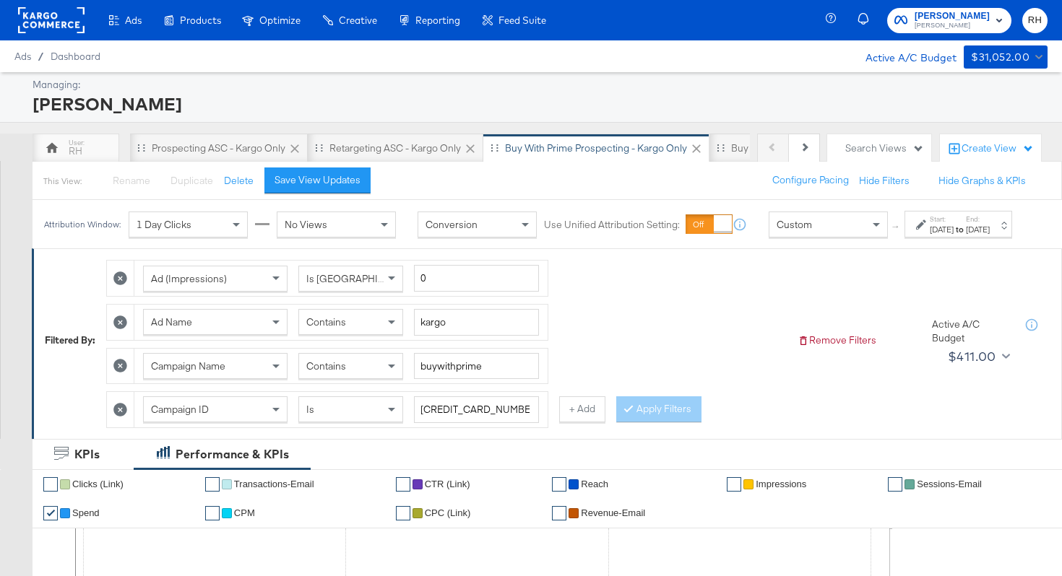
click at [610, 348] on div "Ad (Impressions) Is Greater Than 0 Ad Name Contains kargo Campaign Name Contain…" at bounding box center [446, 340] width 680 height 175
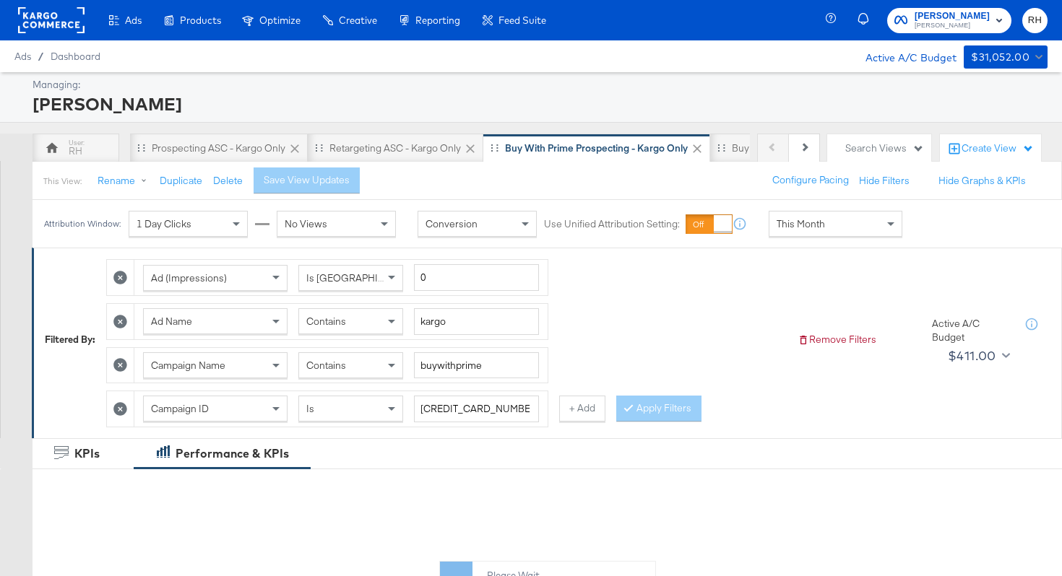
click at [857, 233] on div "This Month" at bounding box center [835, 224] width 132 height 25
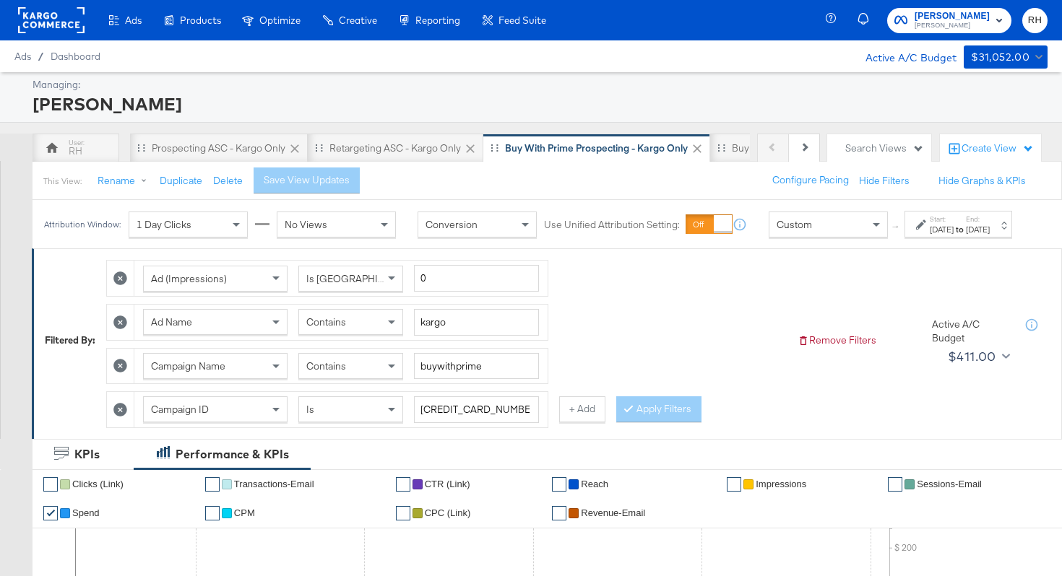
click at [930, 235] on div "[DATE]" at bounding box center [942, 230] width 24 height 12
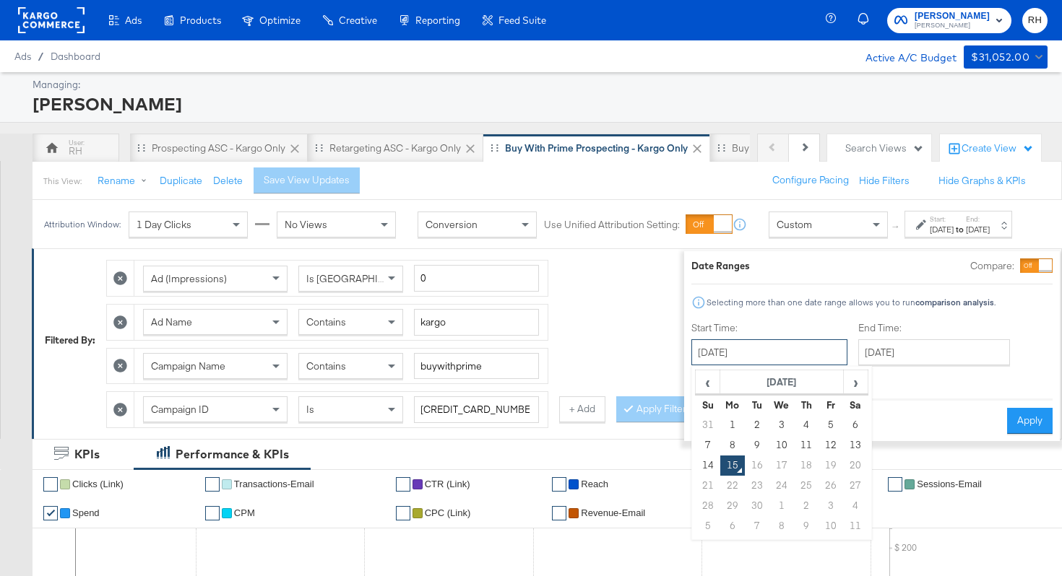
click at [764, 357] on input "[DATE]" at bounding box center [769, 352] width 156 height 26
click at [794, 441] on td "11" at bounding box center [806, 446] width 25 height 20
type input "[DATE]"
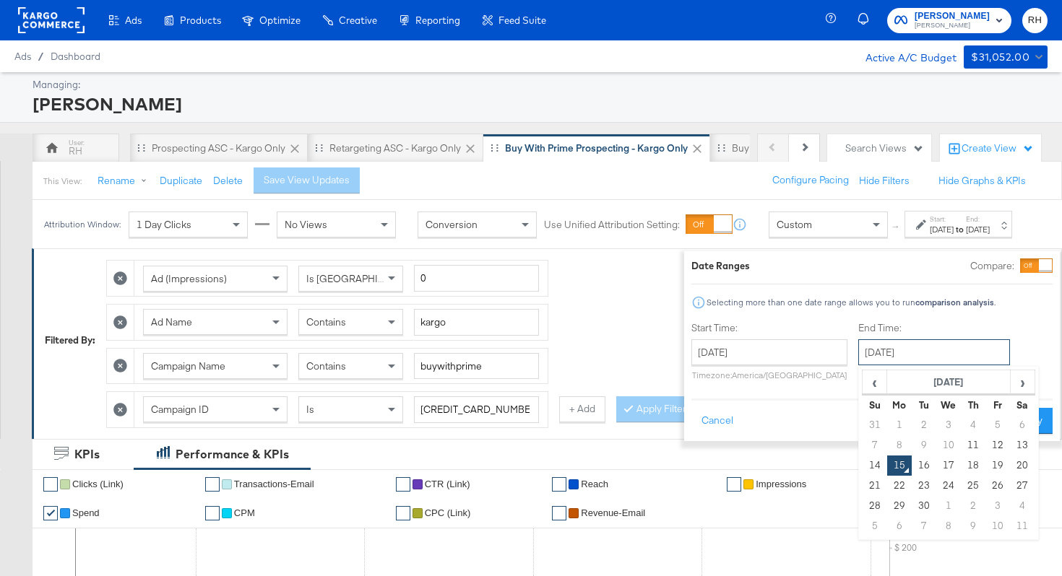
click at [858, 360] on input "[DATE]" at bounding box center [934, 352] width 152 height 26
click at [862, 468] on td "14" at bounding box center [874, 466] width 25 height 20
type input "[DATE]"
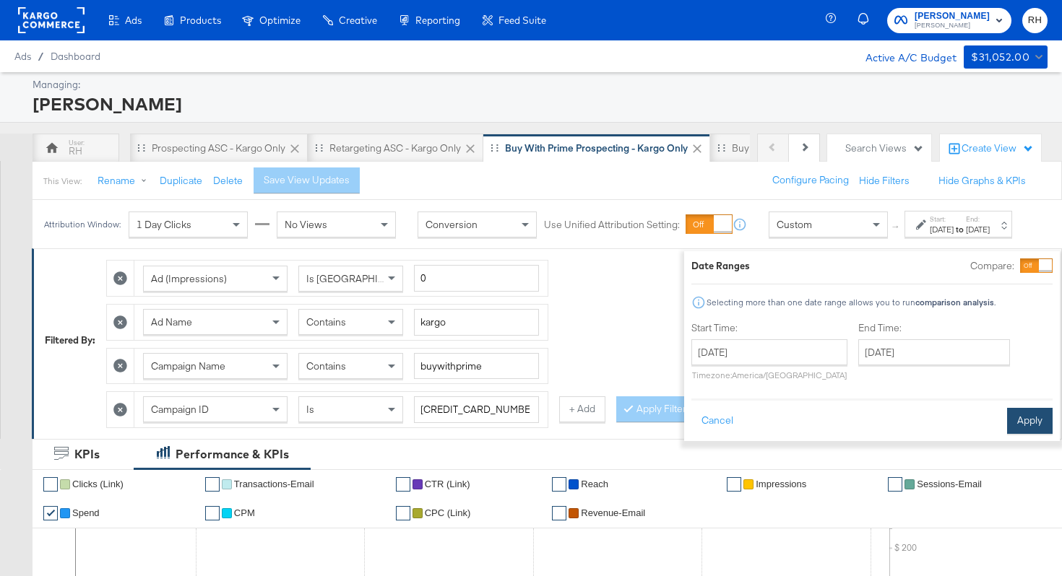
click at [1007, 420] on button "Apply" at bounding box center [1030, 421] width 46 height 26
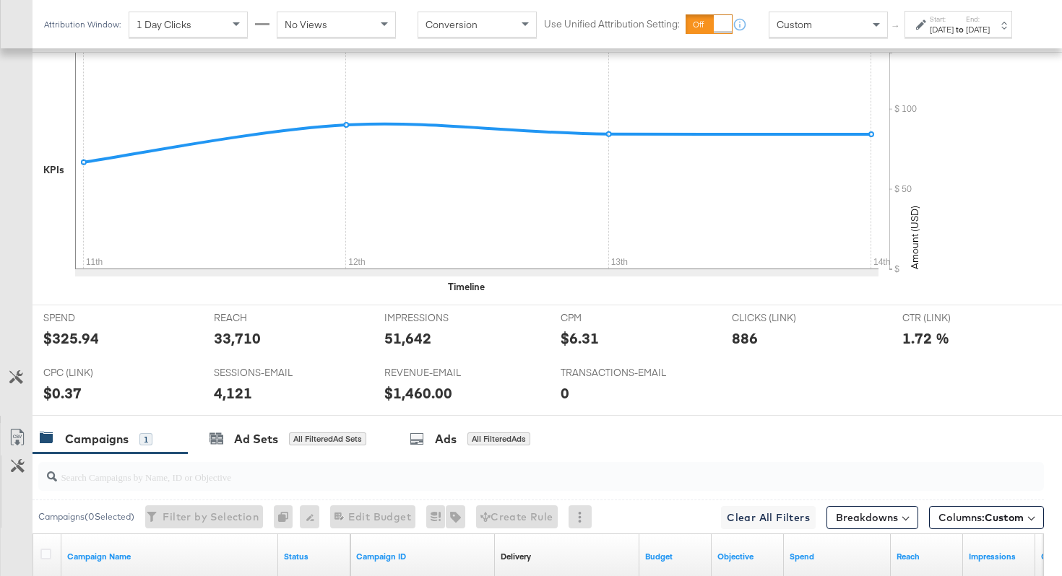
scroll to position [683, 0]
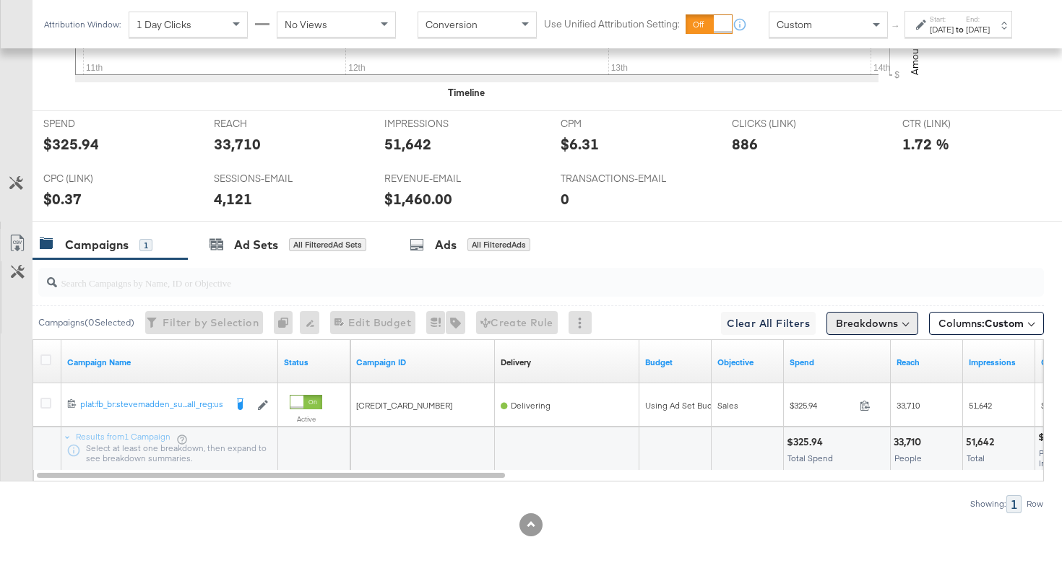
click at [849, 324] on button "Breakdowns" at bounding box center [872, 323] width 92 height 23
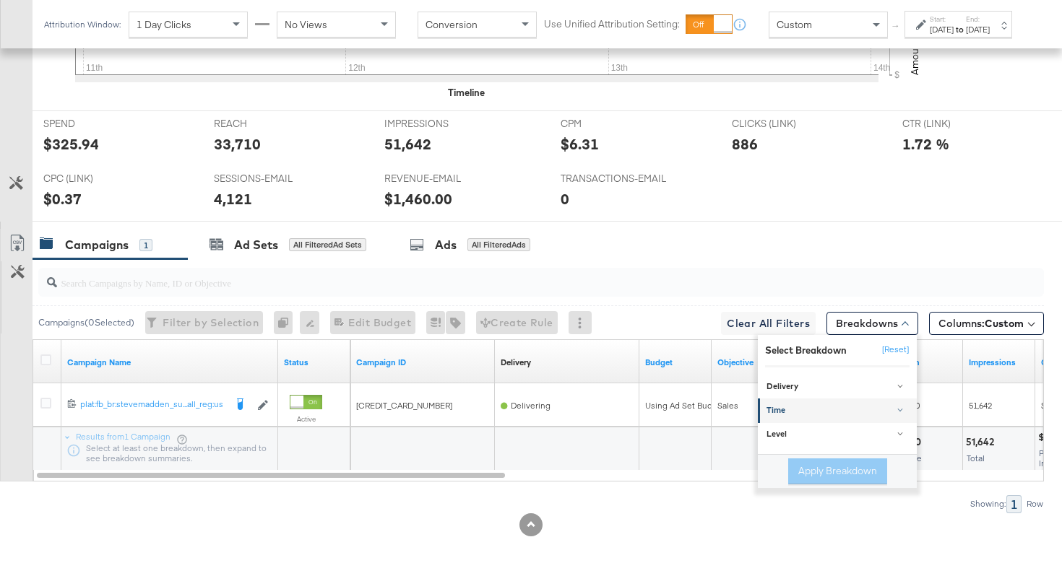
click at [800, 417] on link "Time" at bounding box center [837, 411] width 159 height 24
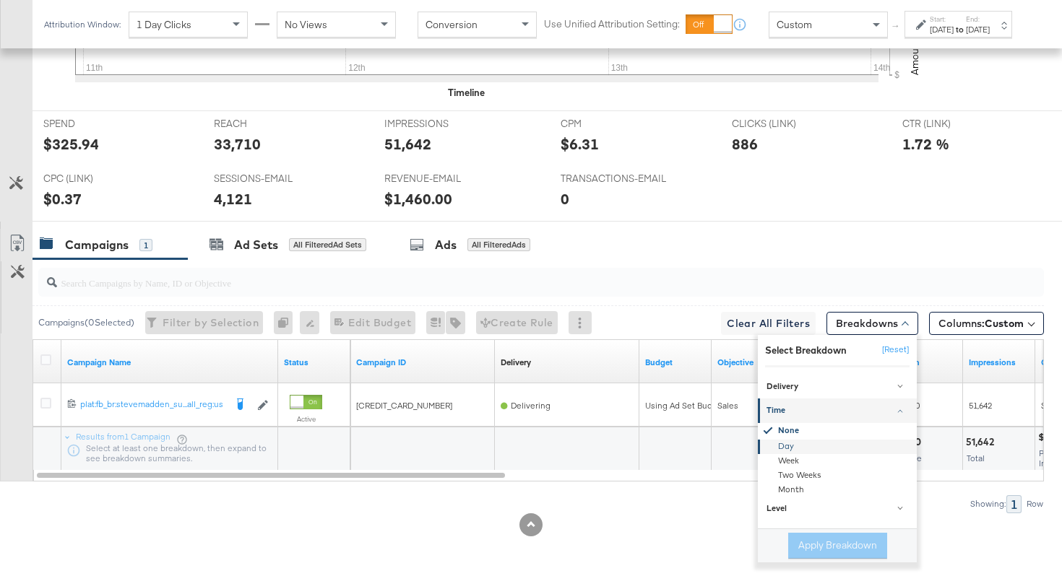
click at [791, 449] on div "Day" at bounding box center [838, 447] width 157 height 14
click at [822, 548] on button "Apply Breakdown" at bounding box center [837, 546] width 99 height 26
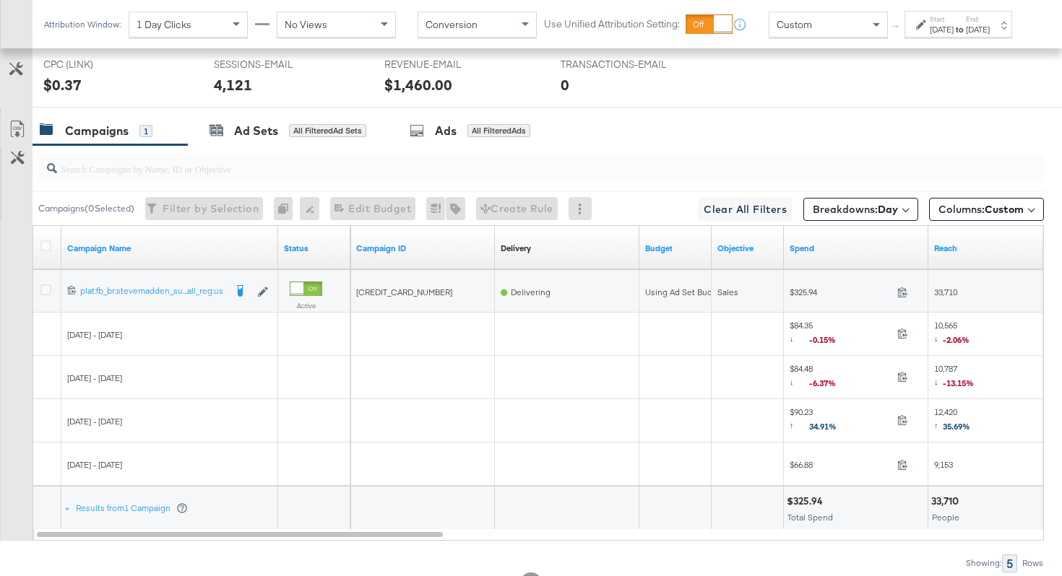
scroll to position [857, 0]
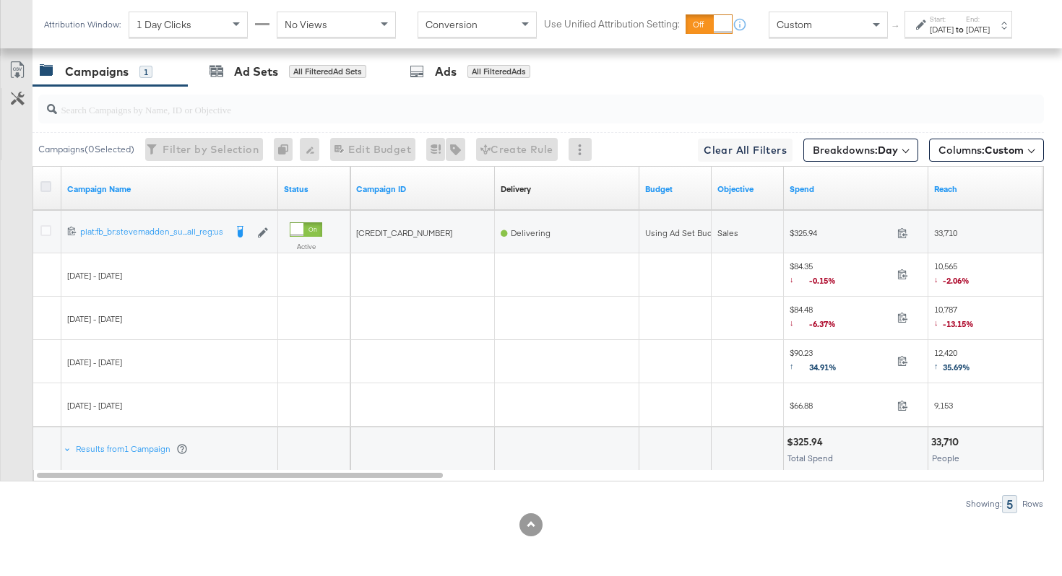
click at [46, 184] on icon at bounding box center [45, 186] width 11 height 11
click at [0, 0] on input "checkbox" at bounding box center [0, 0] width 0 height 0
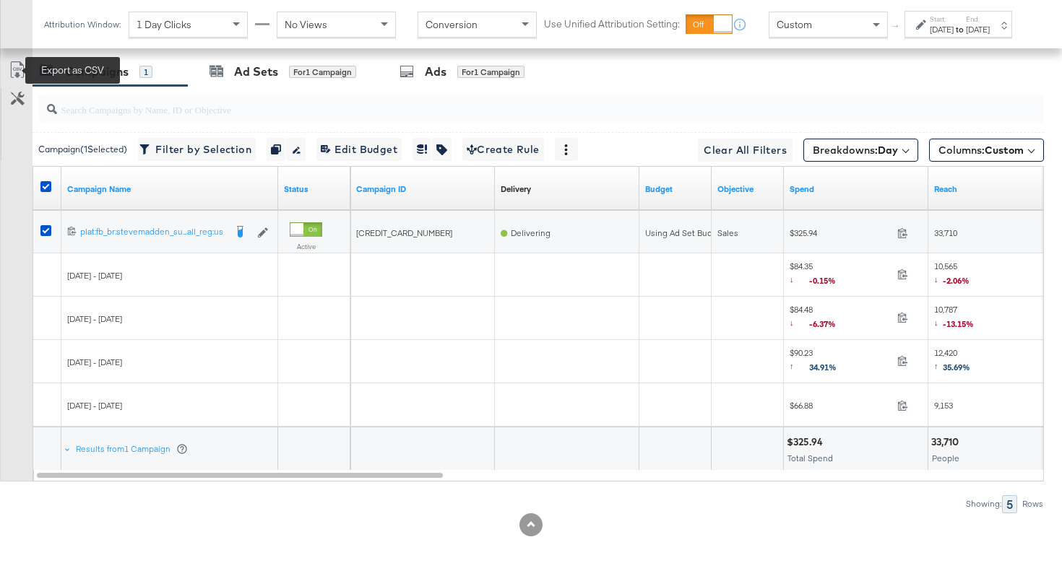
click at [14, 69] on icon at bounding box center [17, 69] width 17 height 17
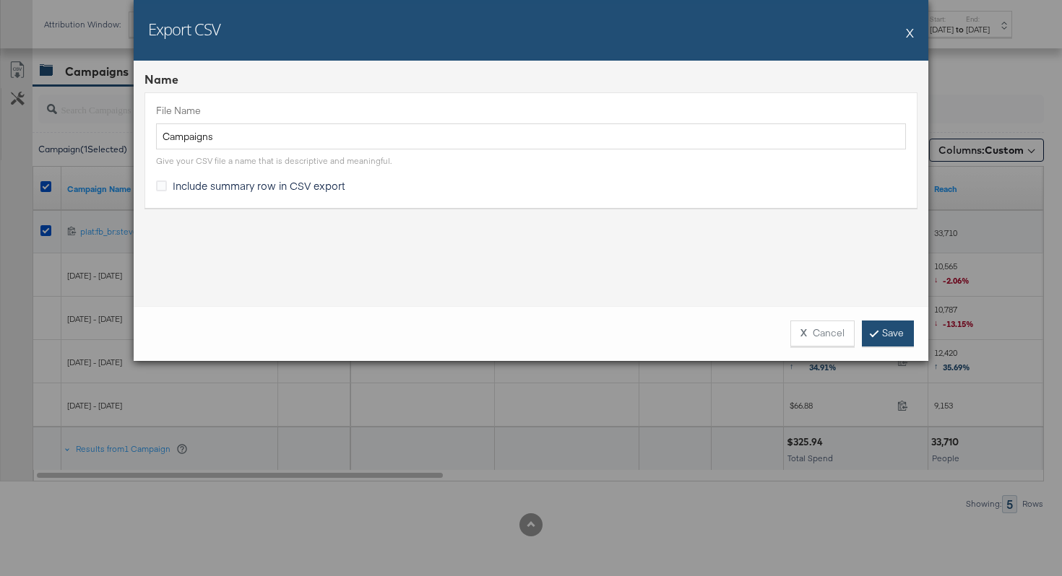
click at [891, 332] on link "Save" at bounding box center [888, 334] width 52 height 26
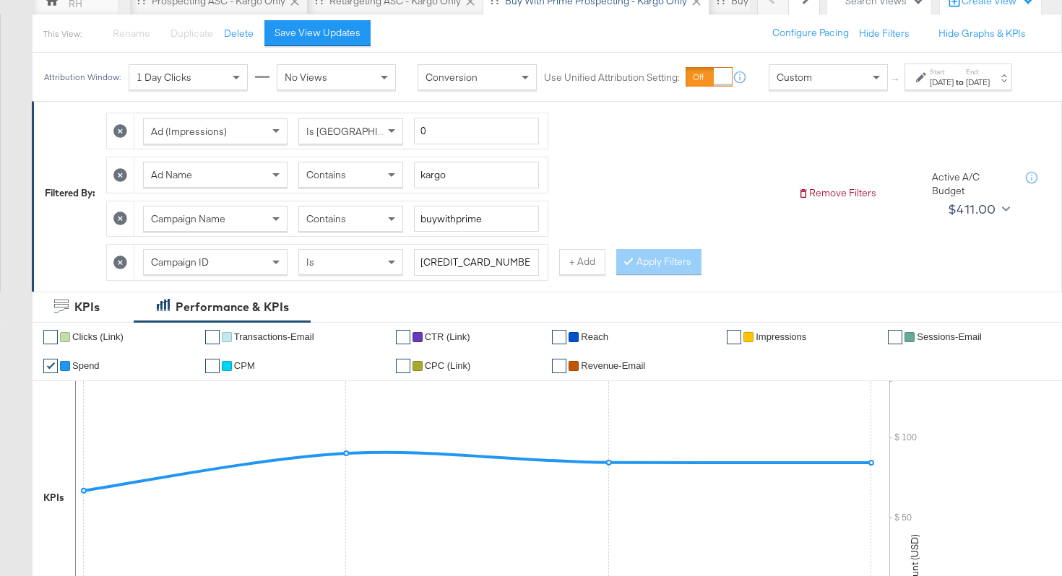
scroll to position [60, 0]
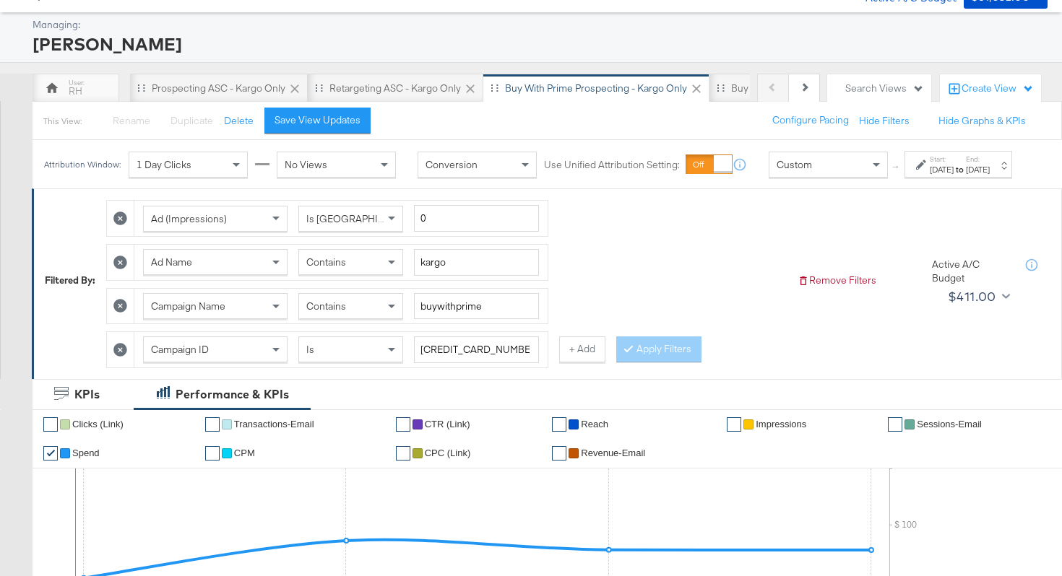
click at [331, 269] on span "Contains" at bounding box center [326, 262] width 40 height 13
click at [633, 363] on button "Apply Filters" at bounding box center [658, 350] width 85 height 26
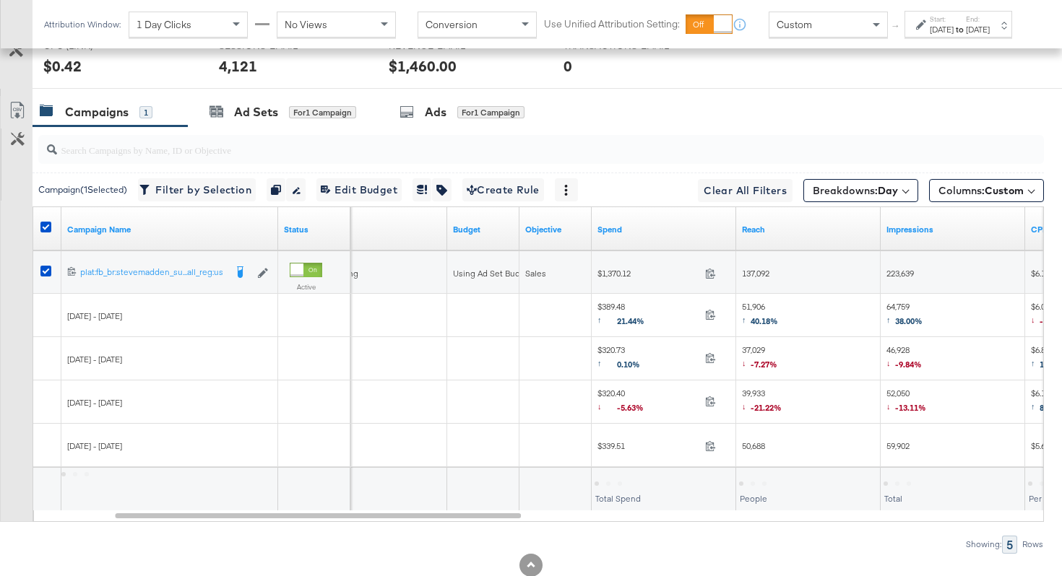
scroll to position [857, 0]
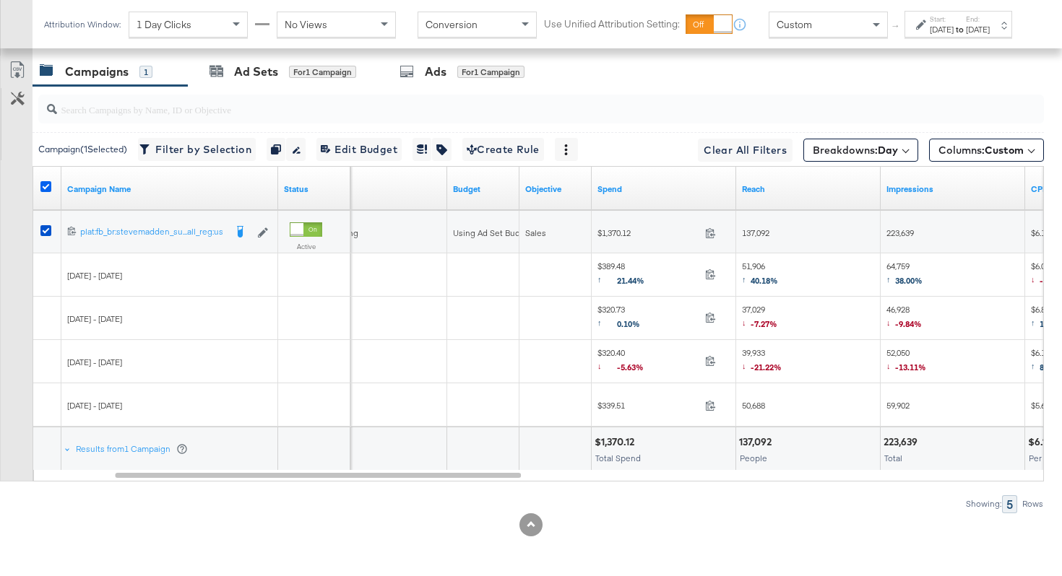
click at [46, 185] on icon at bounding box center [45, 186] width 11 height 11
click at [0, 0] on input "checkbox" at bounding box center [0, 0] width 0 height 0
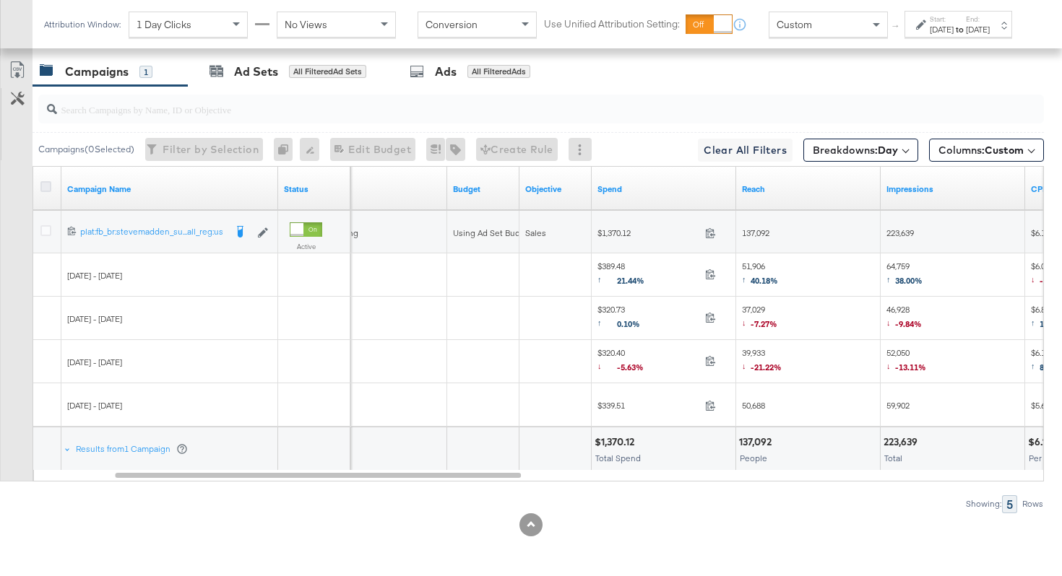
click at [46, 185] on icon at bounding box center [45, 186] width 11 height 11
click at [0, 0] on input "checkbox" at bounding box center [0, 0] width 0 height 0
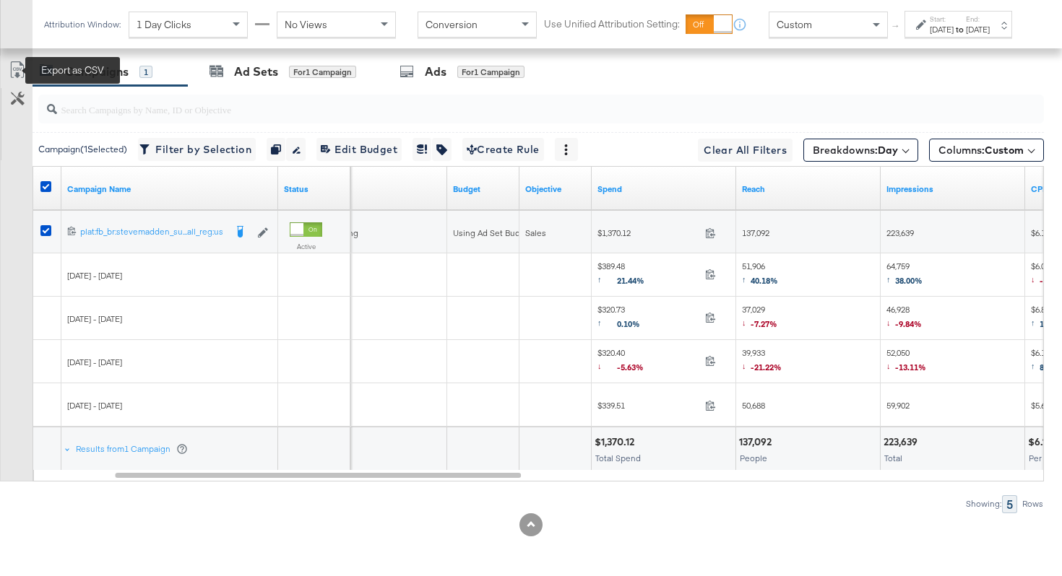
click at [15, 74] on icon at bounding box center [17, 69] width 17 height 17
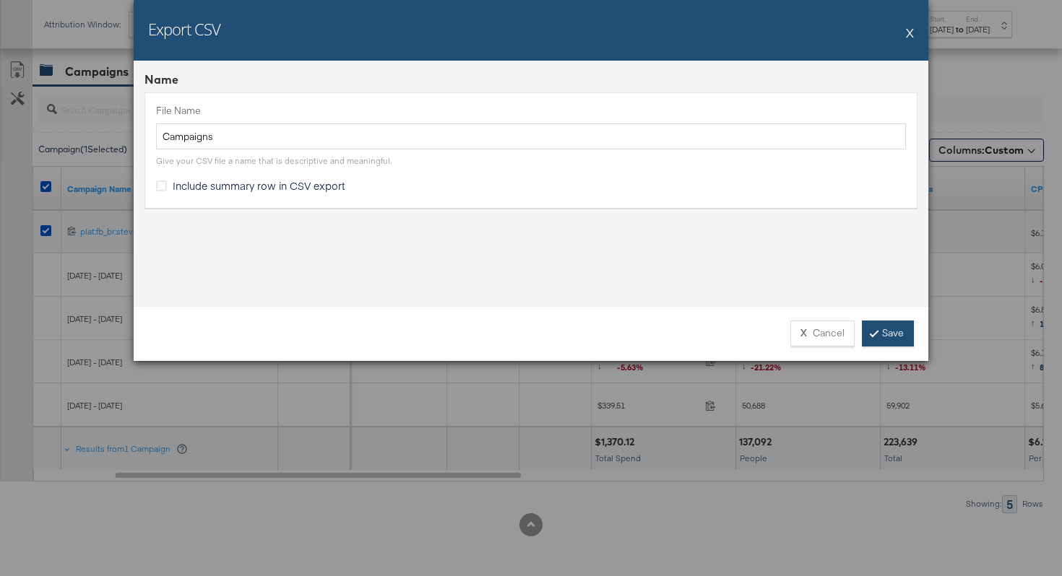
click at [881, 337] on link "Save" at bounding box center [888, 334] width 52 height 26
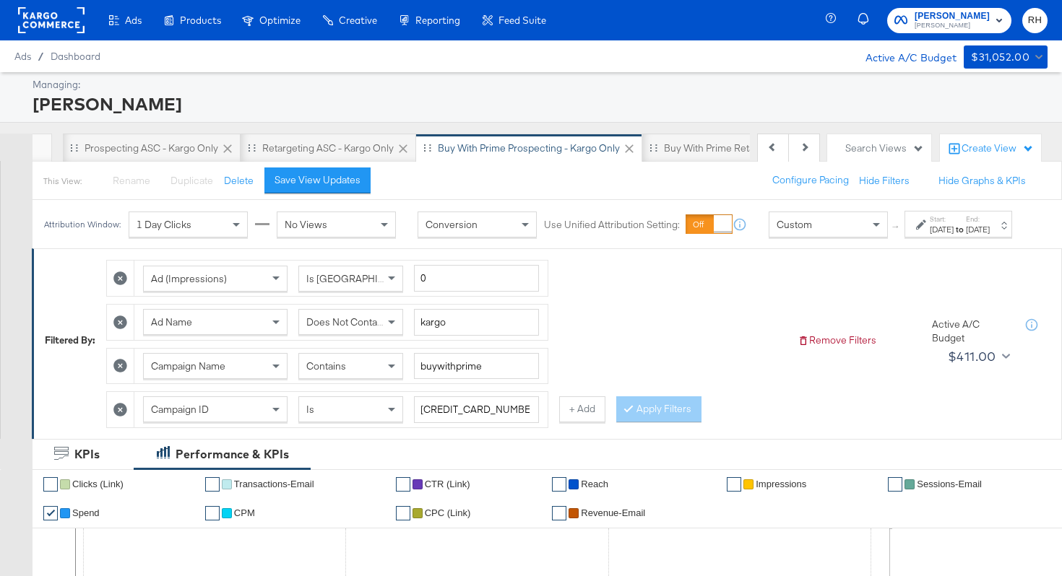
scroll to position [0, 74]
click at [703, 150] on div "Buy with Prime Retargeting - Kargo only" at bounding box center [747, 149] width 180 height 14
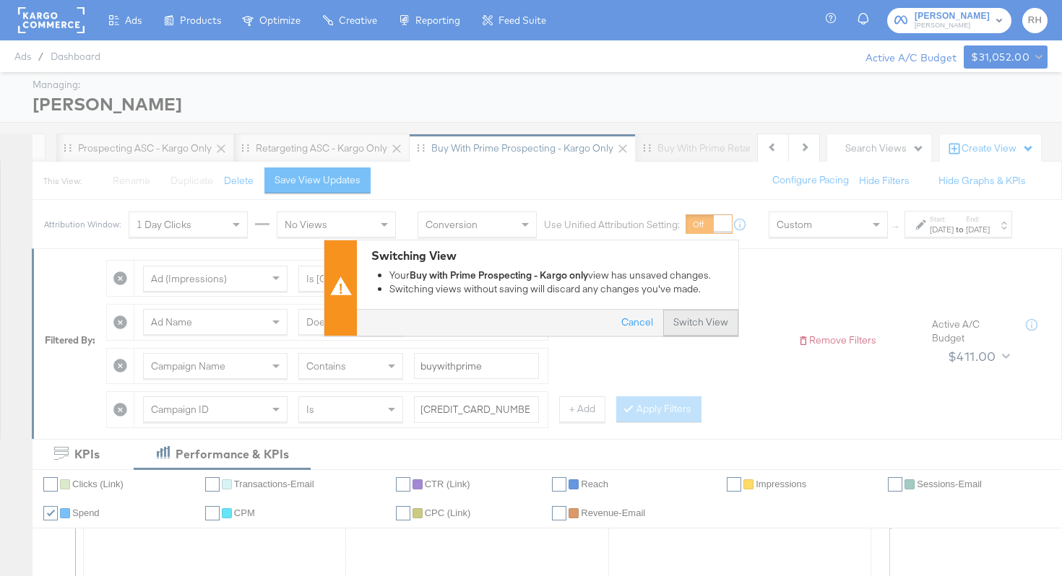
click at [689, 325] on button "Switch View" at bounding box center [700, 324] width 75 height 26
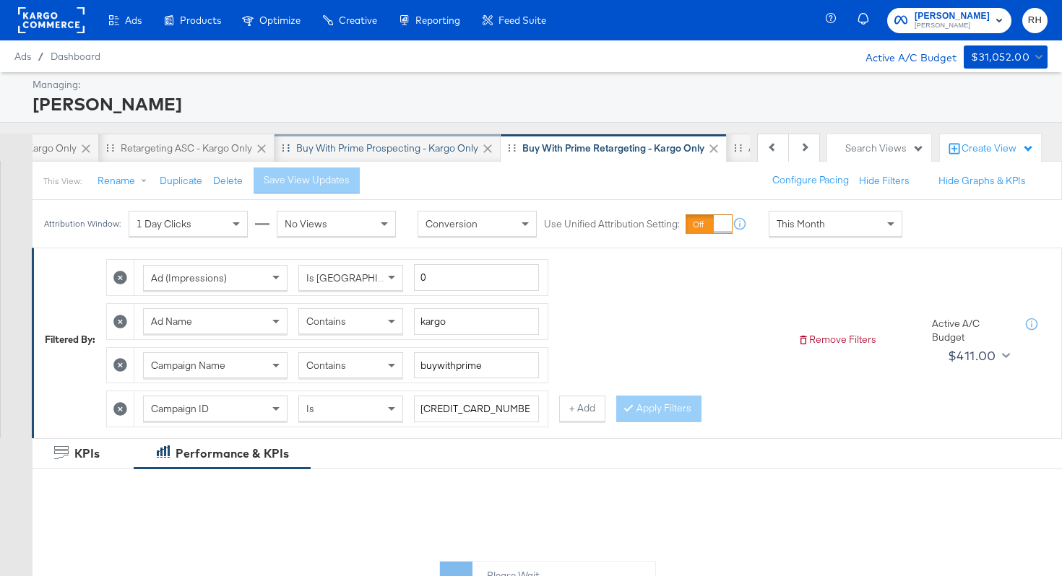
scroll to position [0, 204]
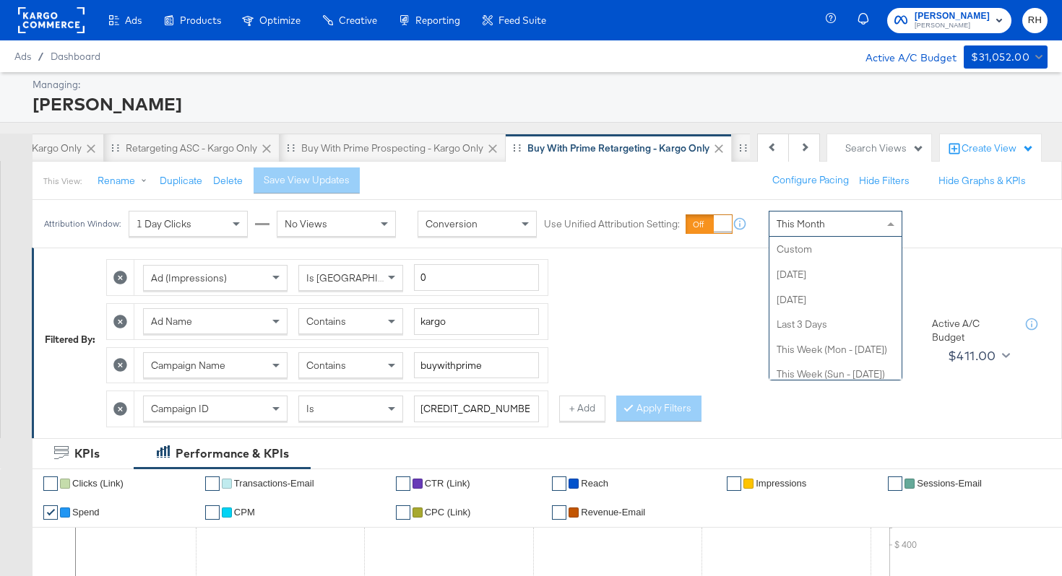
click at [799, 227] on span "This Month" at bounding box center [800, 223] width 48 height 13
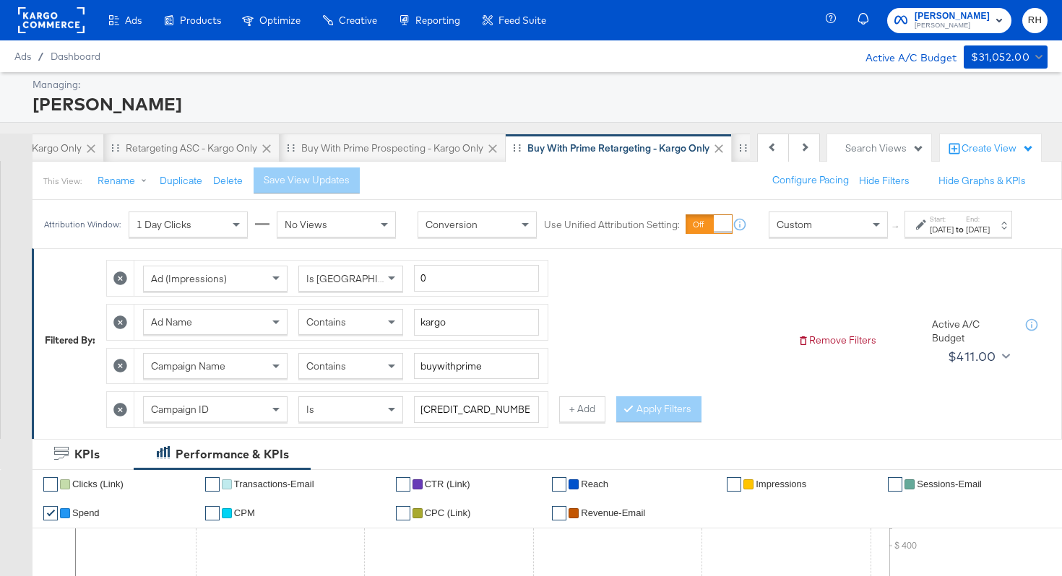
click at [881, 248] on div "Attribution Window: 1 Day Clicks No Views Conversion Use Unified Attribution Se…" at bounding box center [531, 224] width 997 height 48
click at [930, 235] on div "[DATE]" at bounding box center [942, 230] width 24 height 12
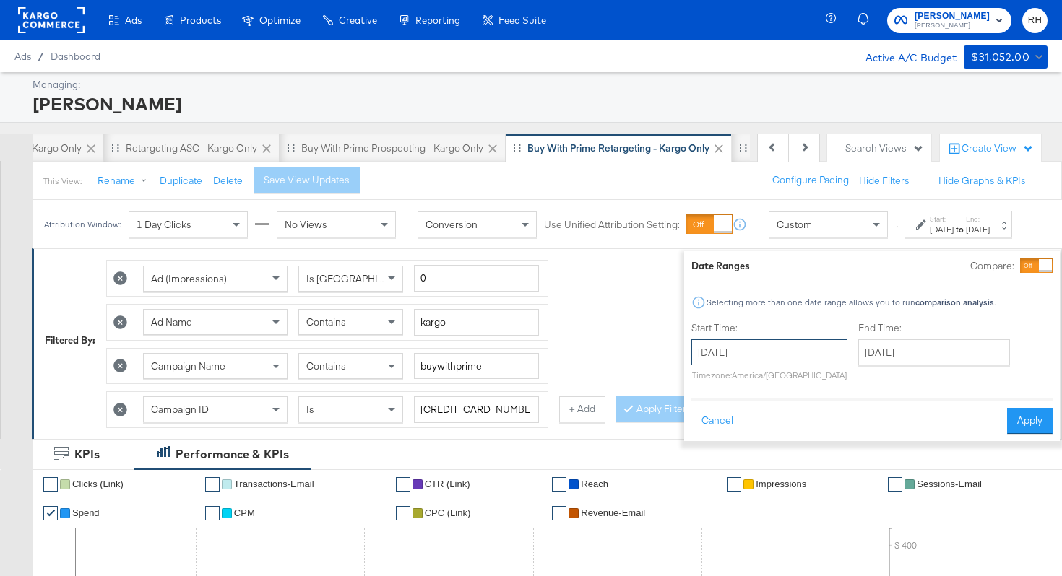
click at [797, 348] on input "[DATE]" at bounding box center [769, 352] width 156 height 26
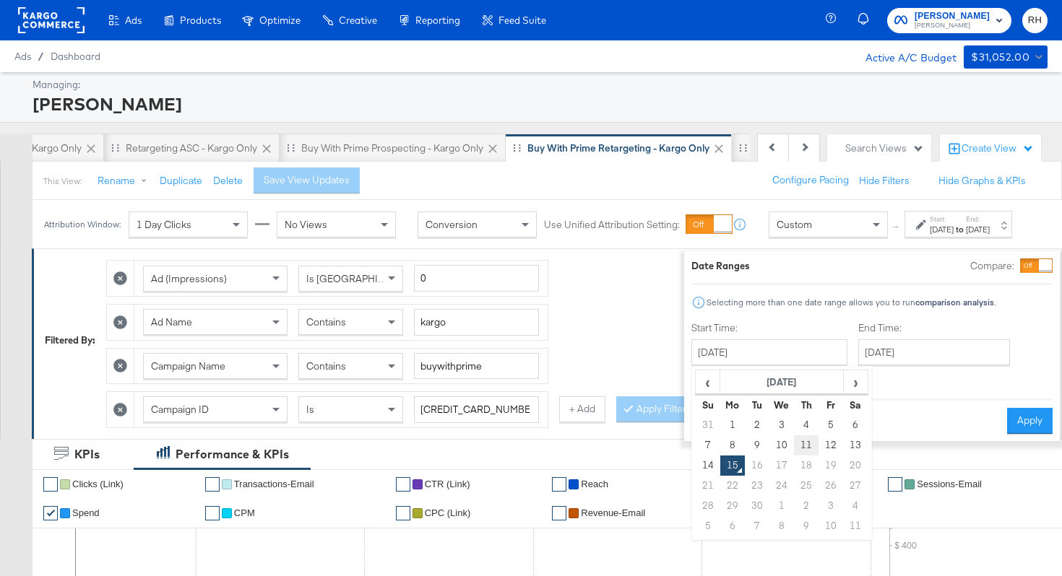
click at [794, 444] on td "11" at bounding box center [806, 446] width 25 height 20
type input "[DATE]"
click at [858, 359] on input "[DATE]" at bounding box center [934, 352] width 152 height 26
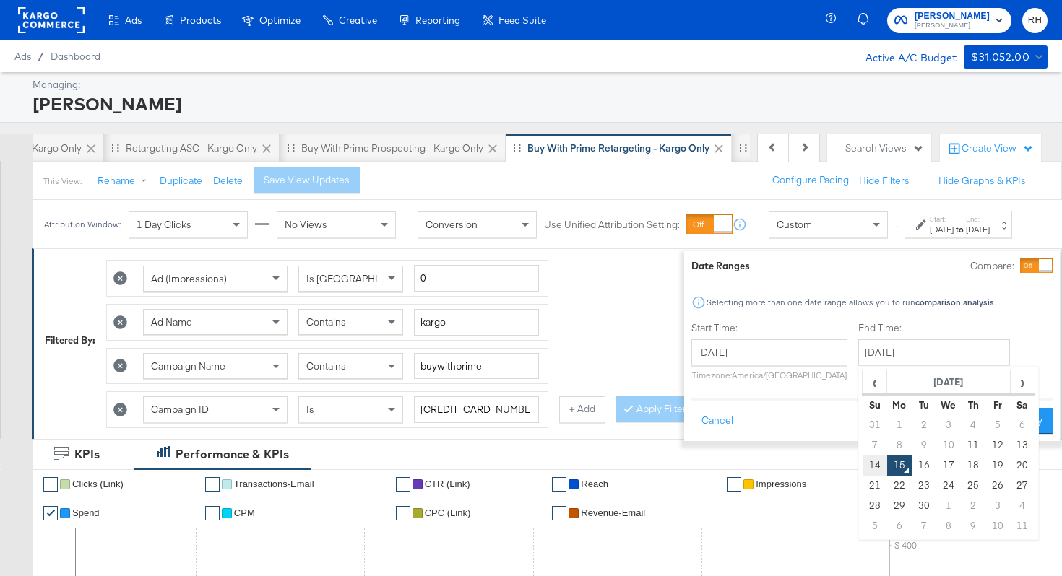
click at [862, 459] on td "14" at bounding box center [874, 466] width 25 height 20
type input "[DATE]"
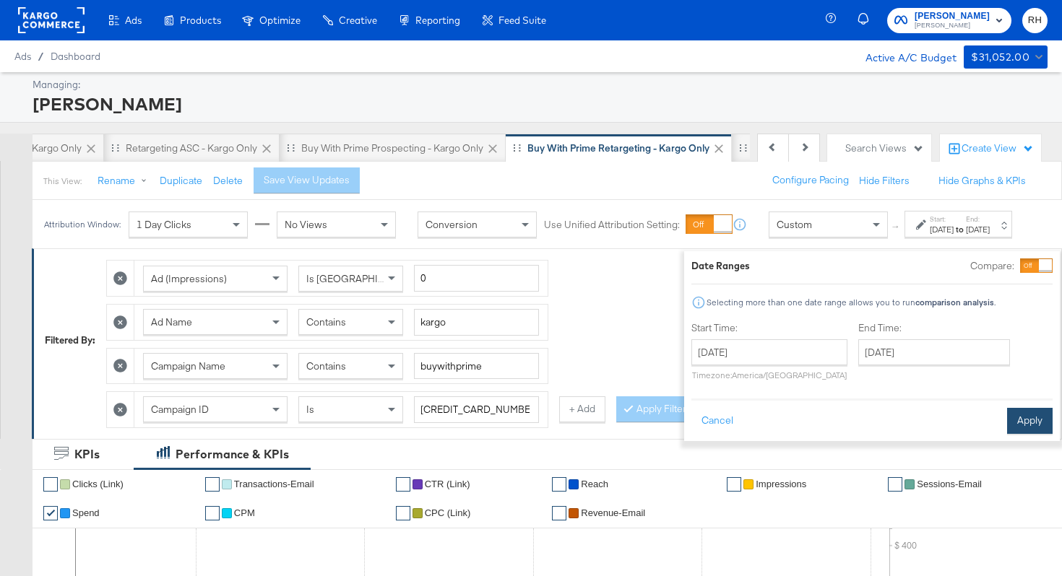
click at [1007, 423] on button "Apply" at bounding box center [1030, 421] width 46 height 26
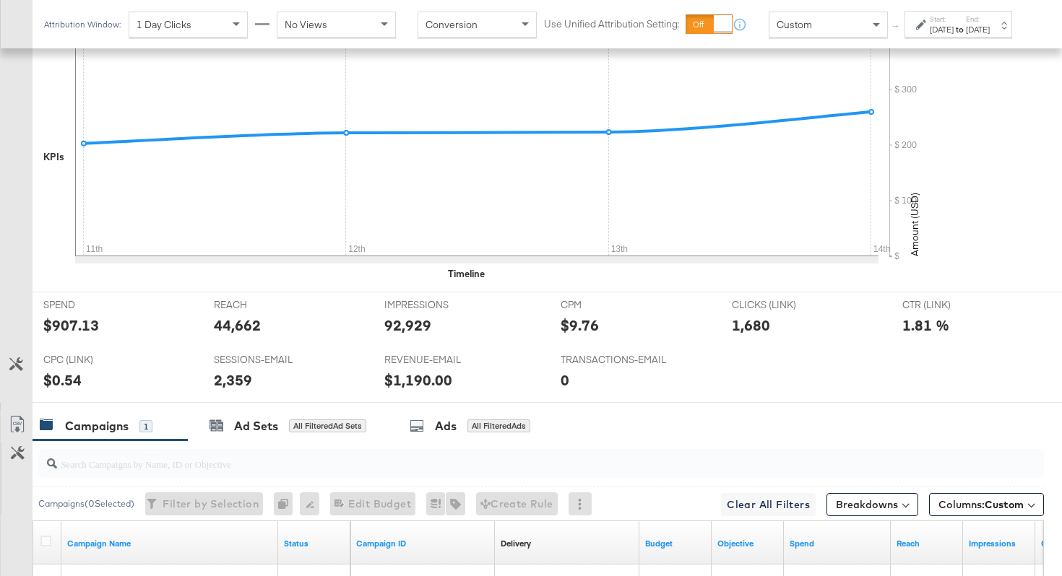
scroll to position [557, 0]
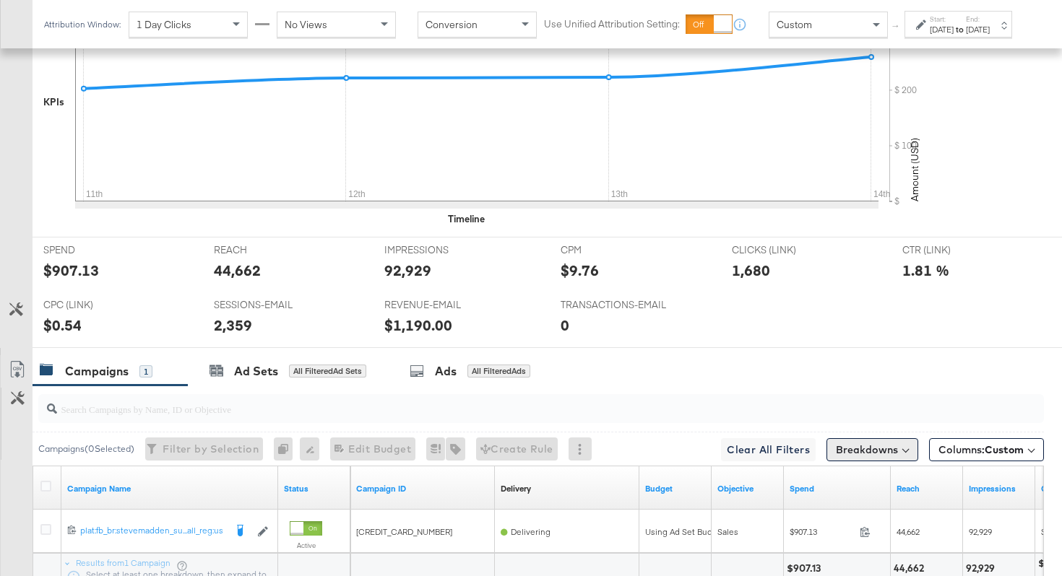
click at [855, 450] on button "Breakdowns" at bounding box center [872, 449] width 92 height 23
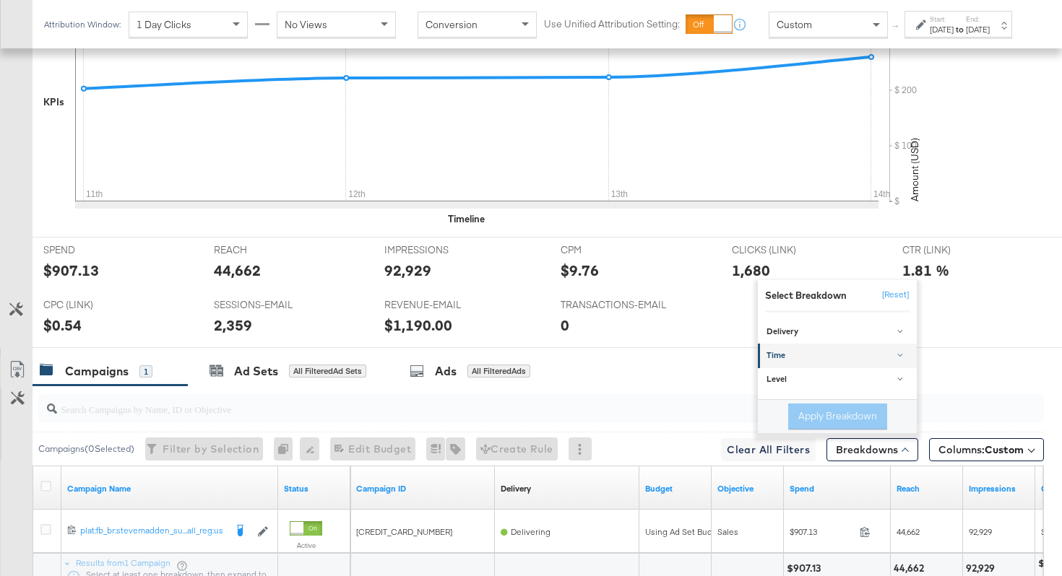
click at [820, 360] on div "Time" at bounding box center [838, 356] width 144 height 12
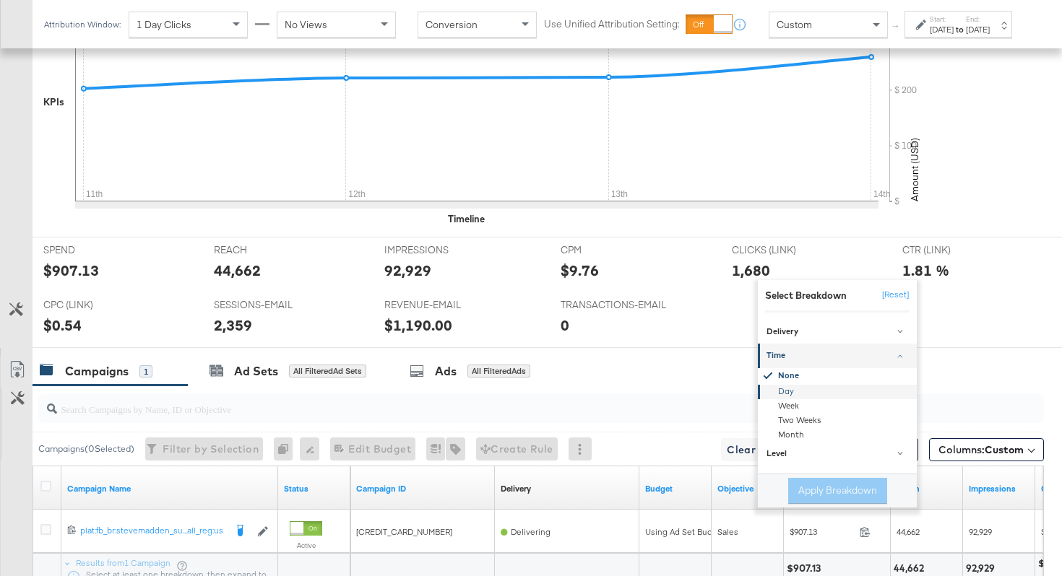
click at [805, 394] on div "Day" at bounding box center [838, 392] width 157 height 14
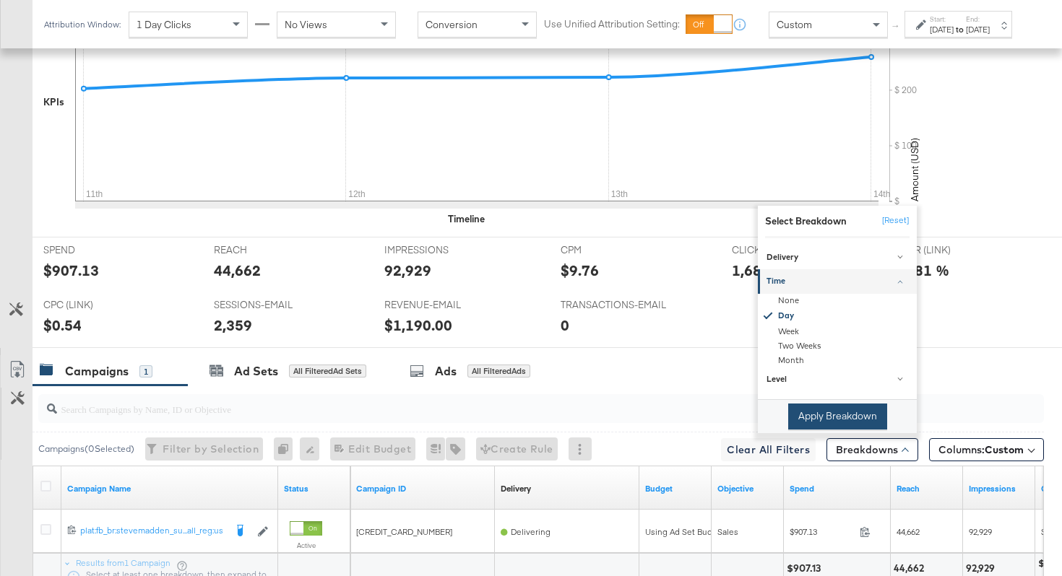
click at [810, 420] on button "Apply Breakdown" at bounding box center [837, 417] width 99 height 26
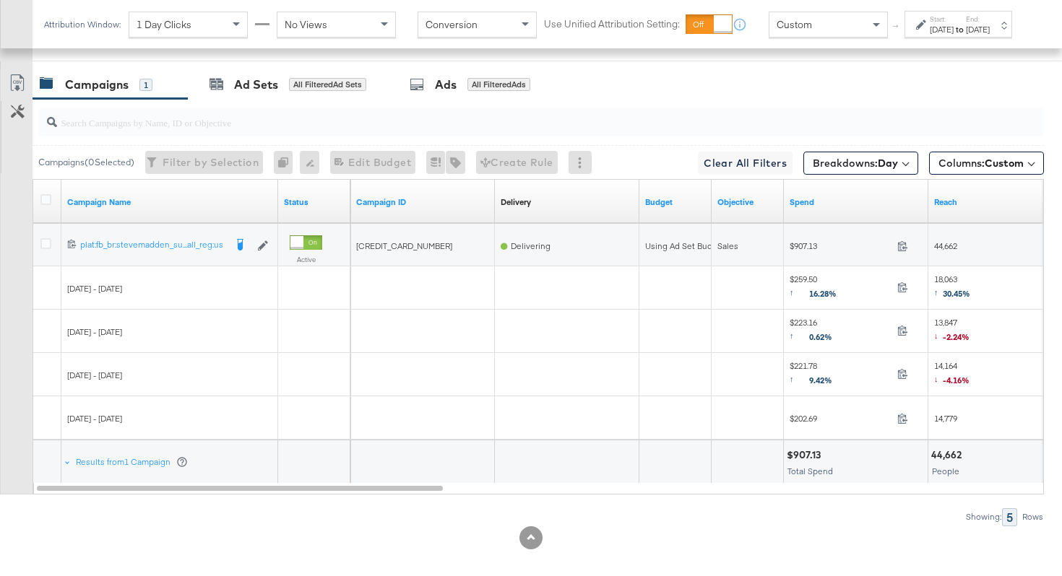
scroll to position [857, 0]
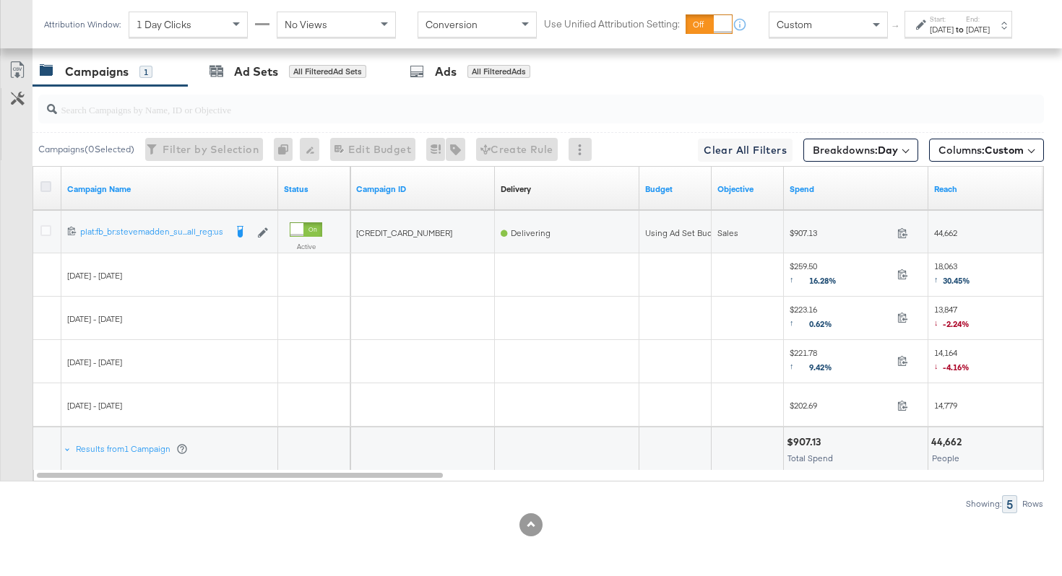
click at [46, 186] on icon at bounding box center [45, 186] width 11 height 11
click at [0, 0] on input "checkbox" at bounding box center [0, 0] width 0 height 0
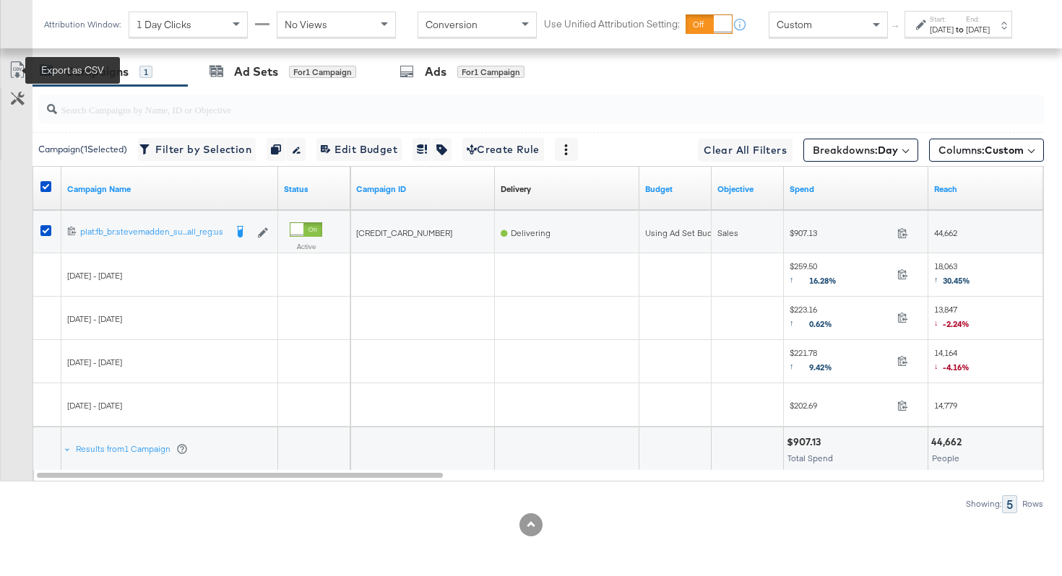
click at [17, 70] on icon at bounding box center [16, 73] width 9 height 11
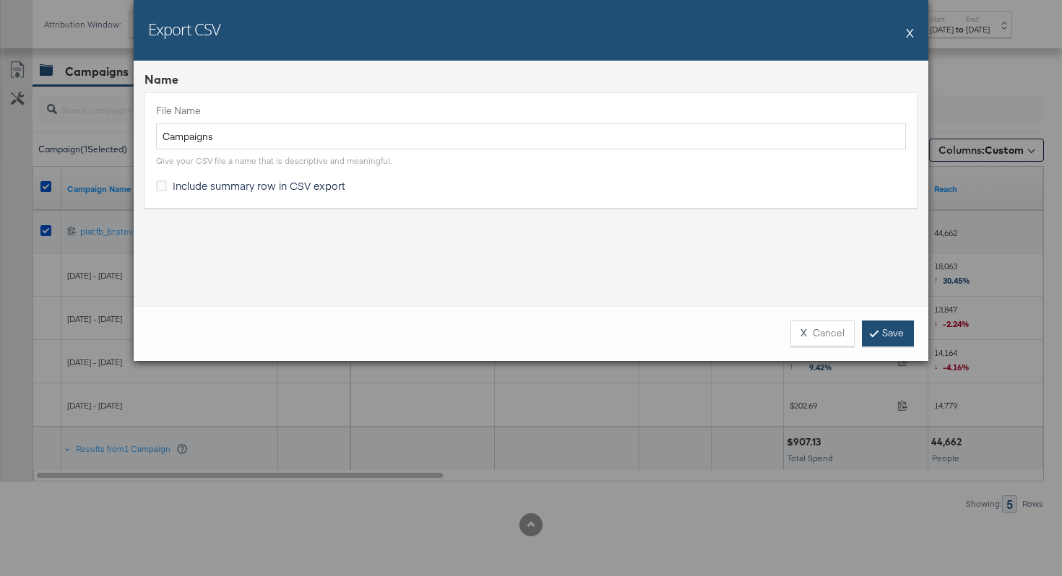
click at [875, 339] on link "Save" at bounding box center [888, 334] width 52 height 26
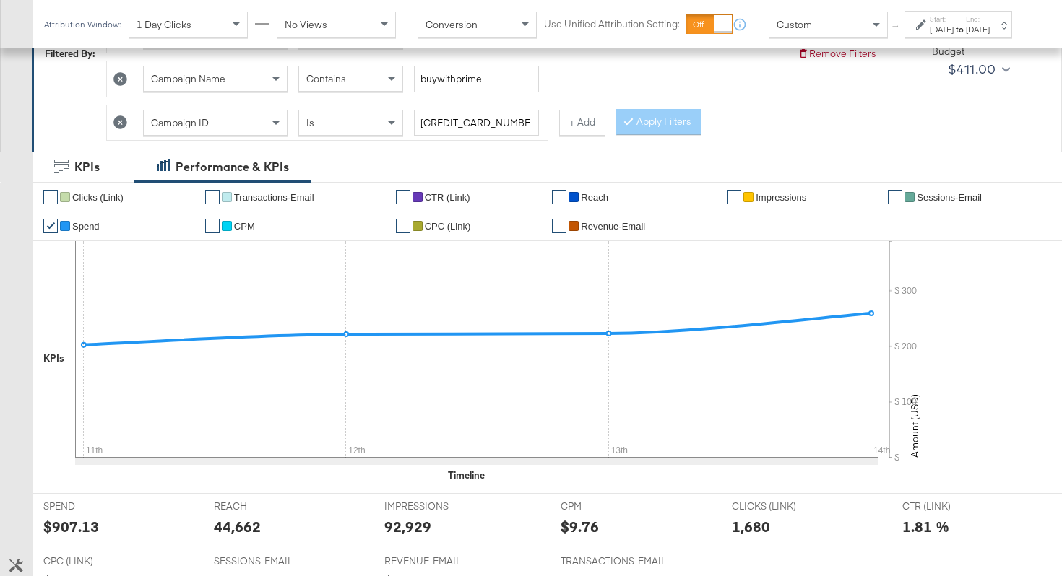
scroll to position [239, 0]
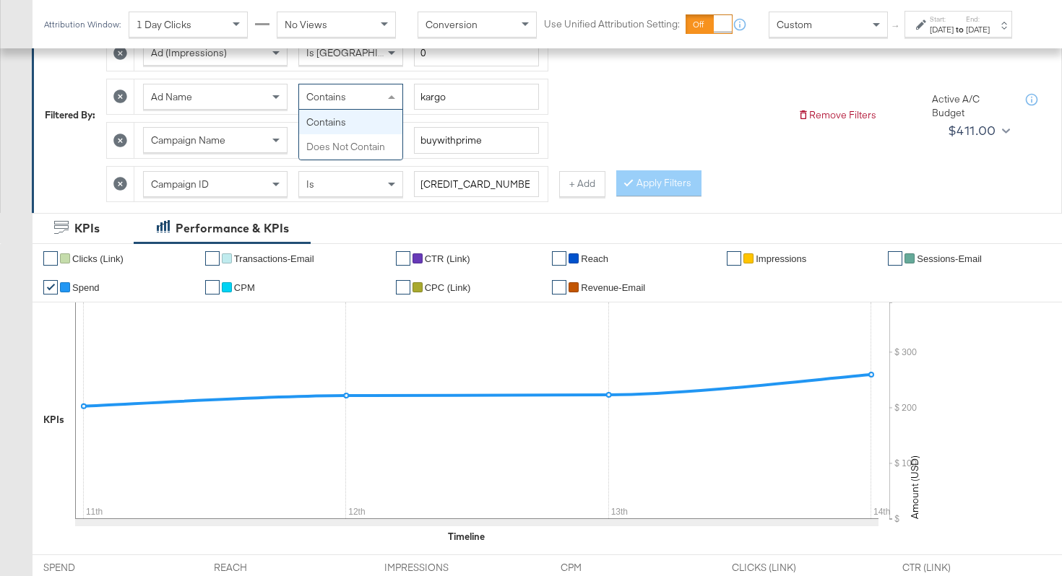
click at [337, 103] on span "Contains" at bounding box center [326, 96] width 40 height 13
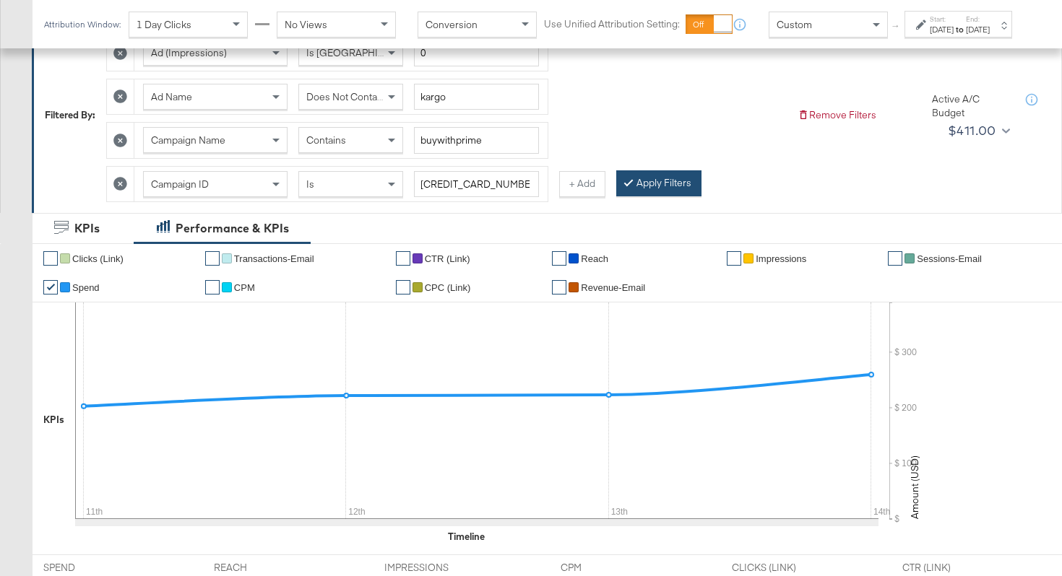
click at [646, 191] on button "Apply Filters" at bounding box center [658, 183] width 85 height 26
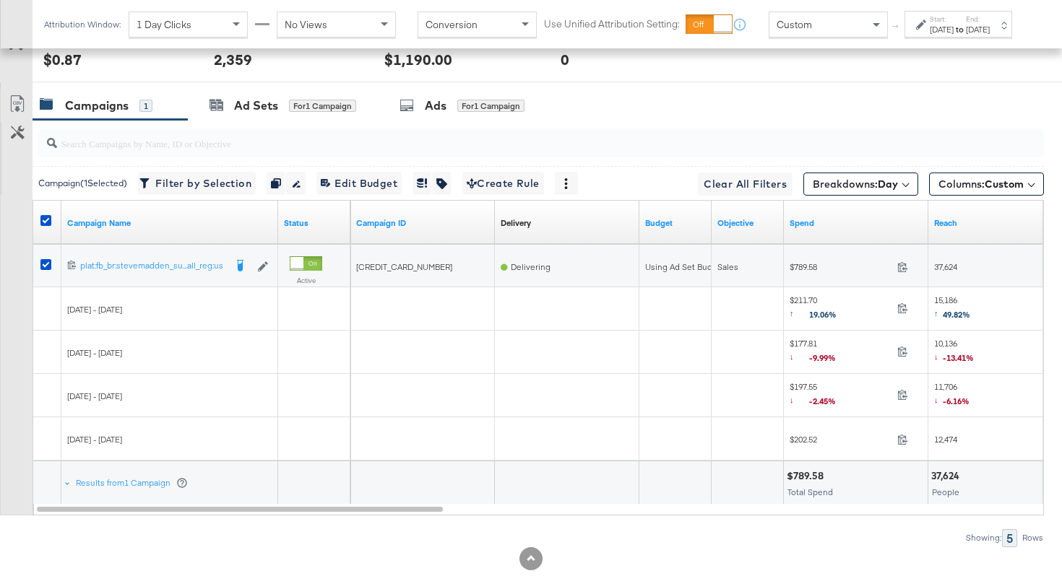
scroll to position [828, 0]
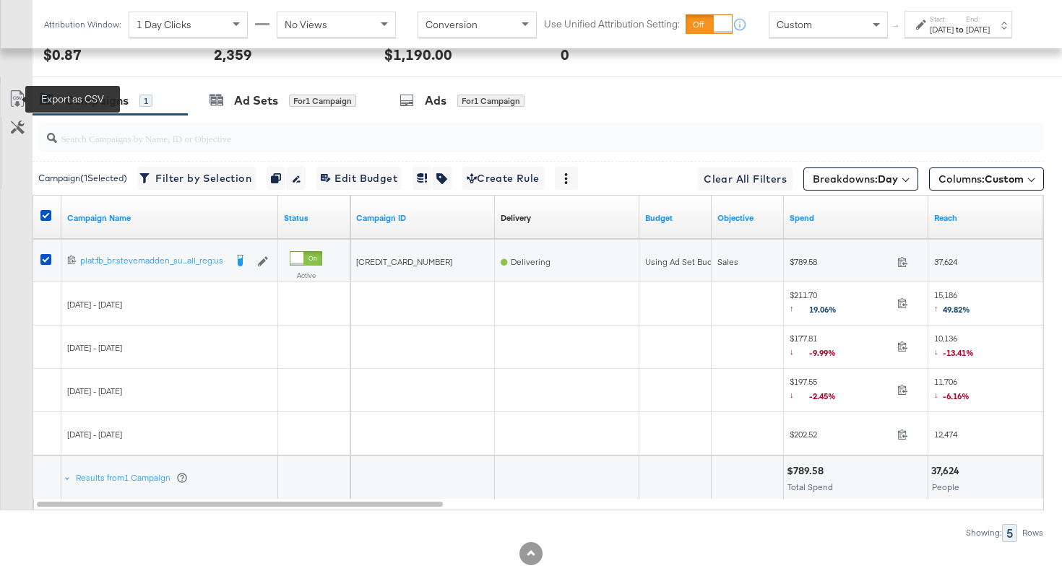
click at [16, 92] on icon at bounding box center [17, 98] width 17 height 17
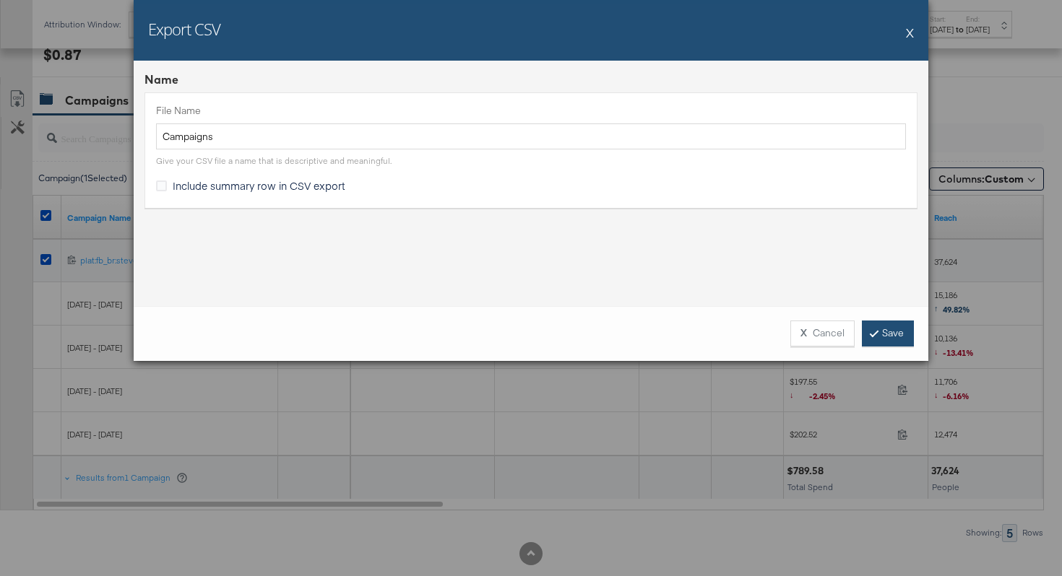
click at [881, 337] on link "Save" at bounding box center [888, 334] width 52 height 26
